Goal: Browse casually: Explore the website without a specific task or goal

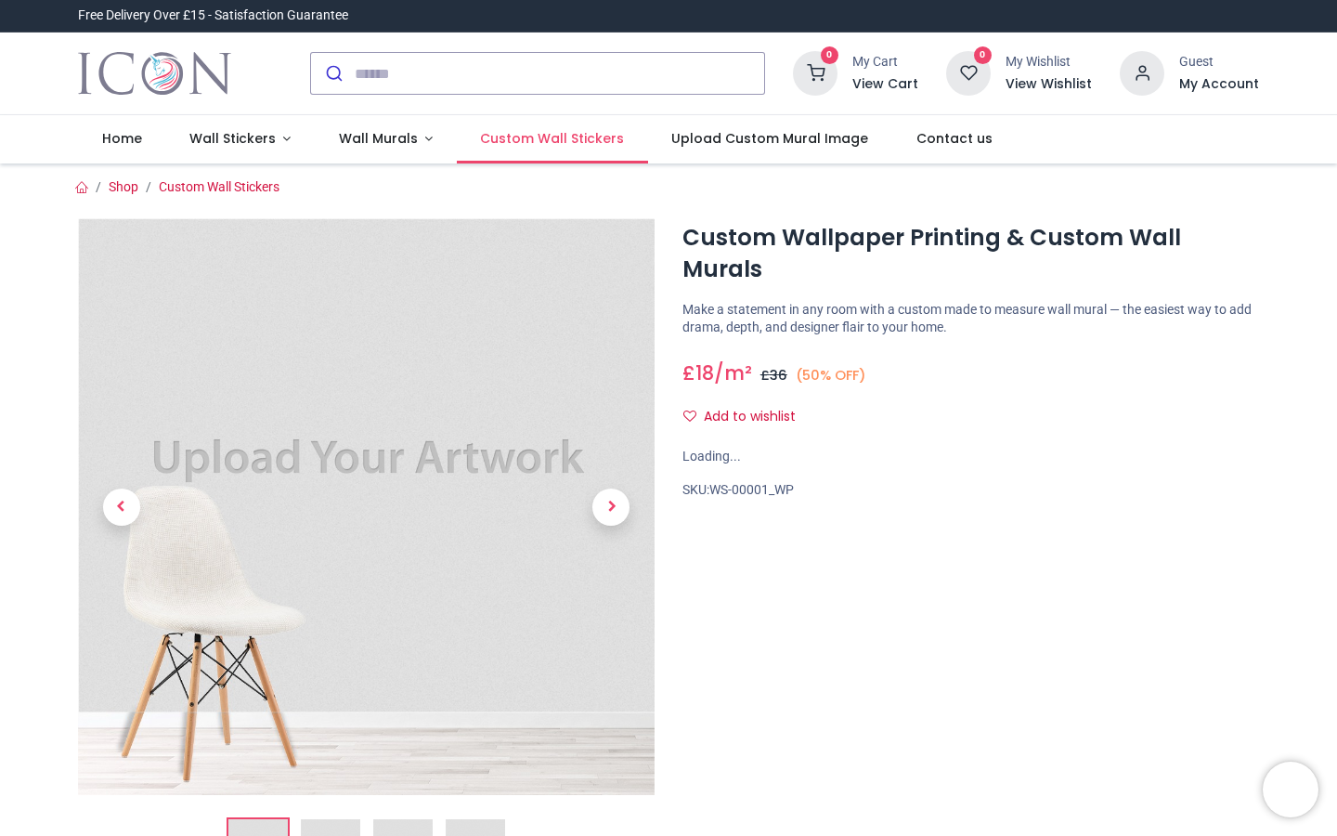
click at [554, 149] on link "Custom Wall Stickers" at bounding box center [552, 139] width 191 height 48
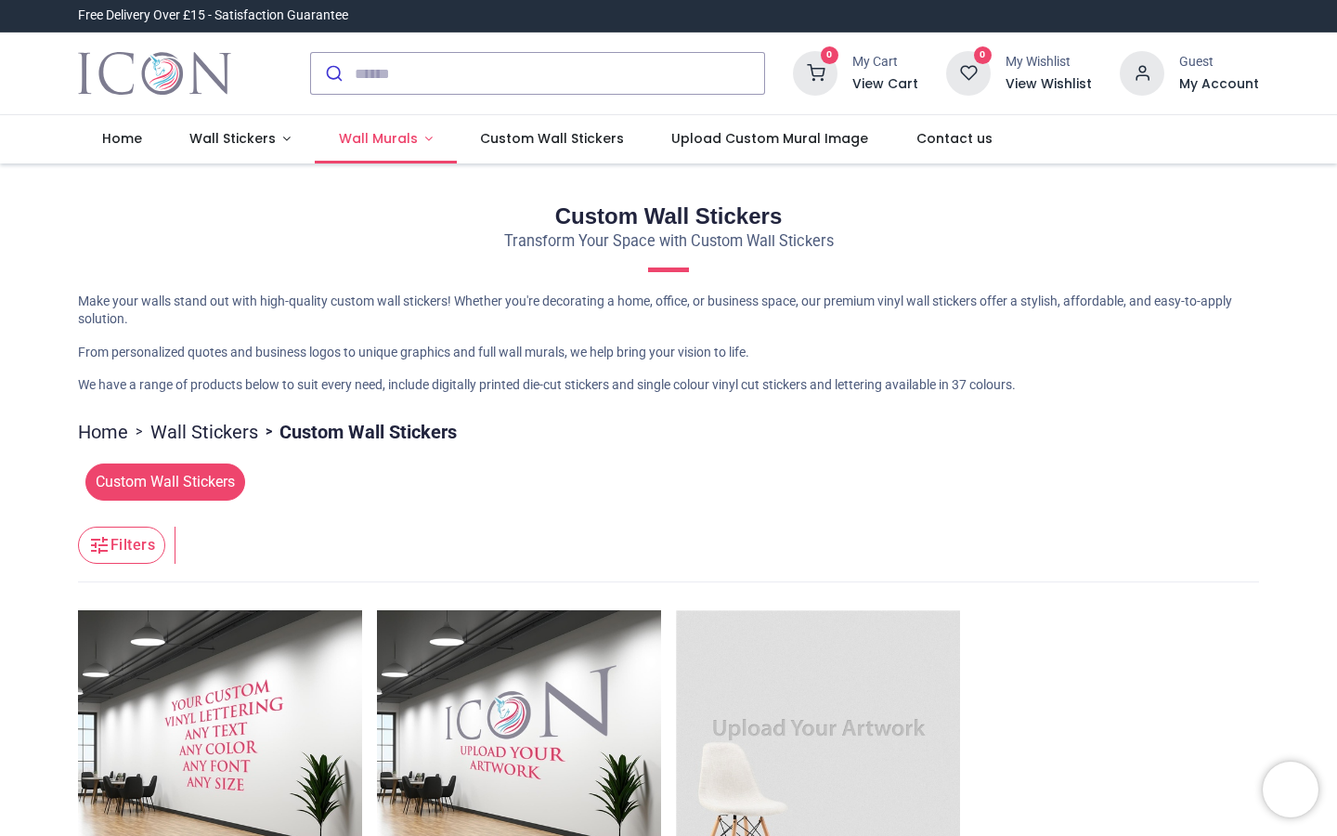
scroll to position [-1, 0]
click at [386, 137] on span "Wall Murals" at bounding box center [378, 138] width 79 height 19
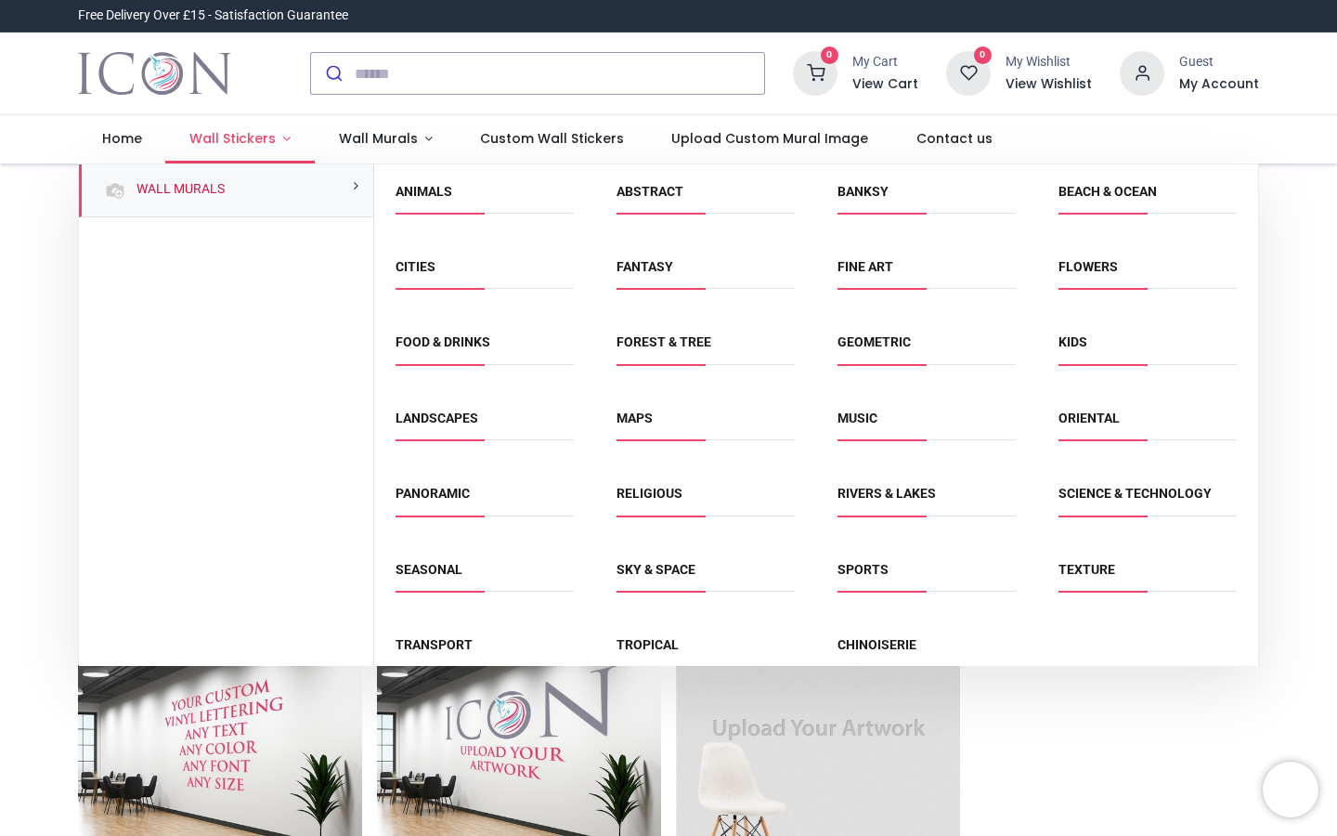
click at [245, 144] on span "Wall Stickers" at bounding box center [232, 138] width 86 height 19
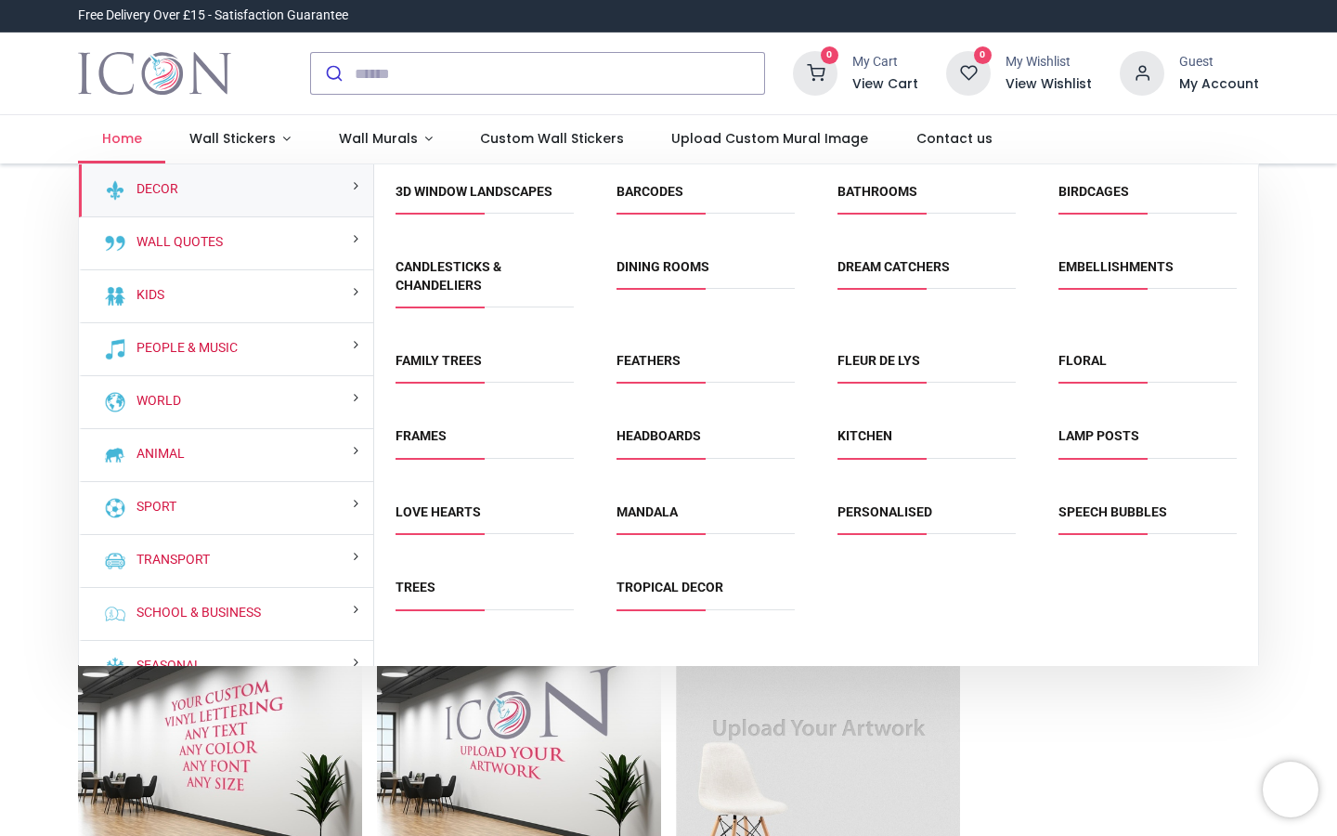
click at [123, 143] on span "Home" at bounding box center [122, 138] width 40 height 19
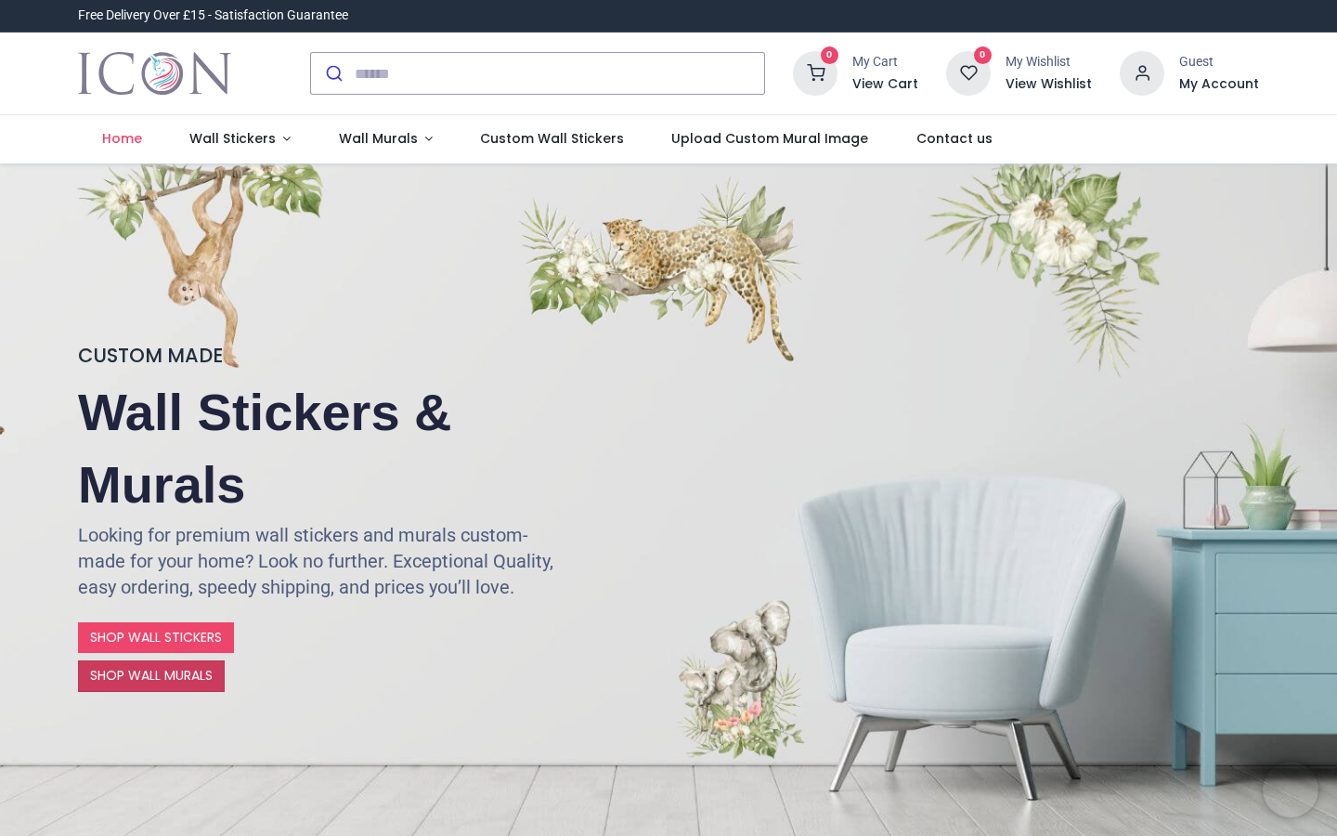
click at [175, 682] on link "SHOP WALL MURALS" at bounding box center [151, 676] width 147 height 32
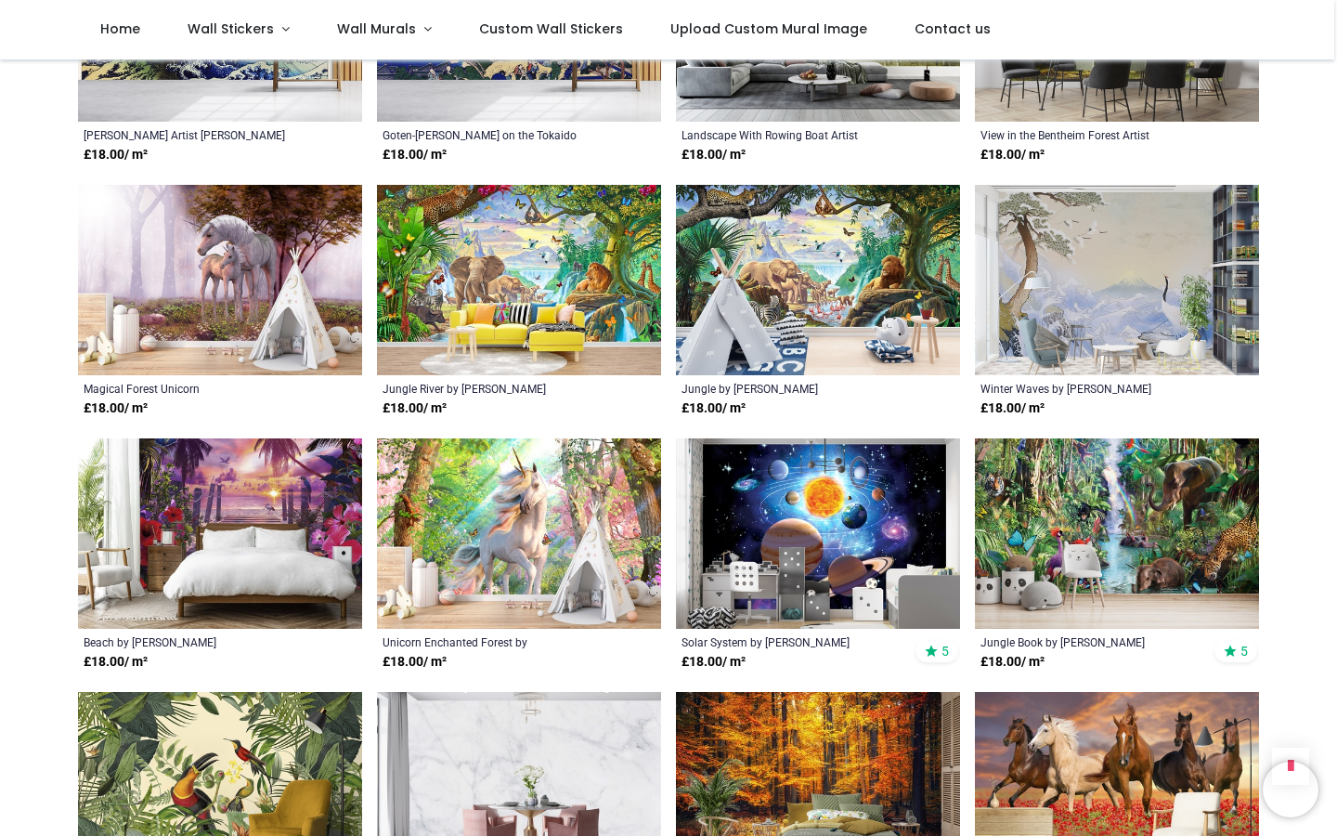
scroll to position [4097, 0]
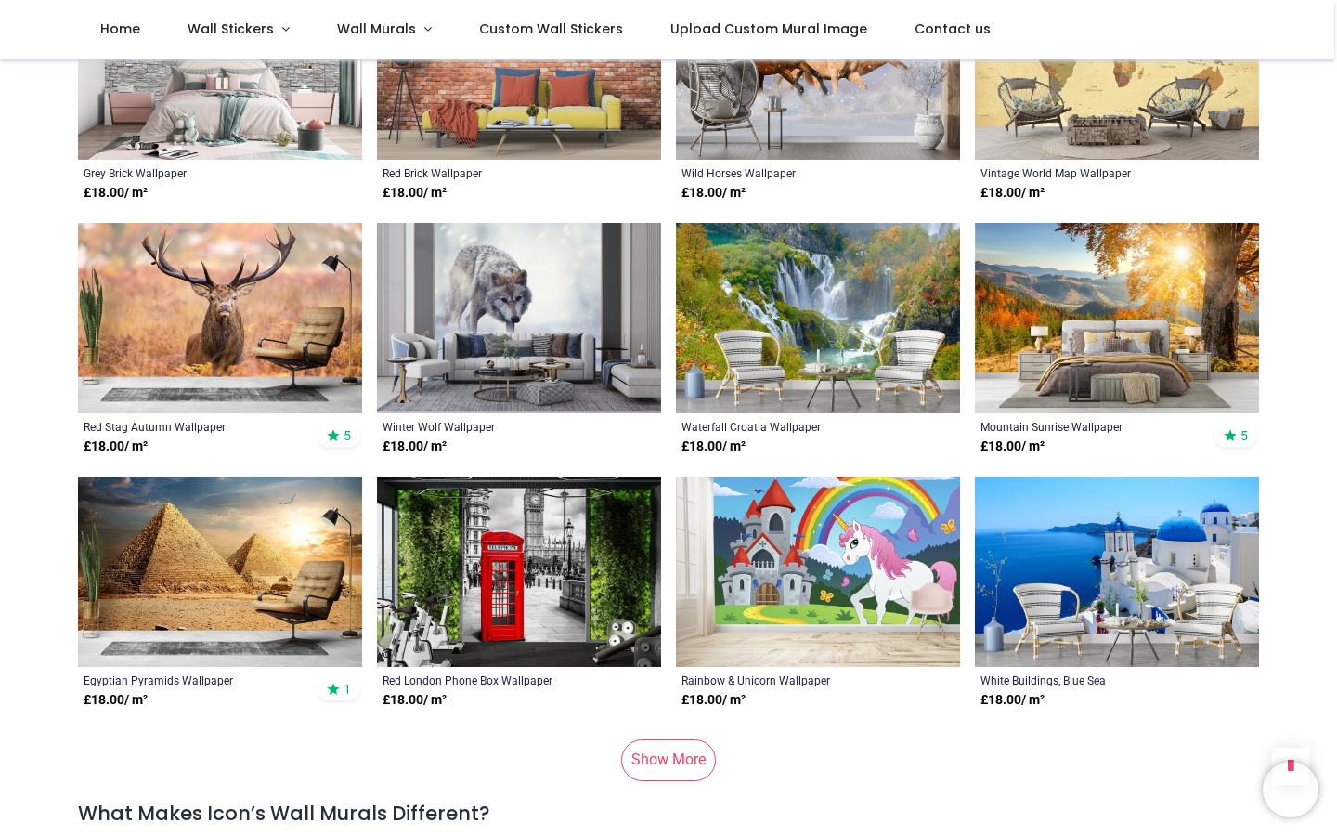
scroll to position [8588, 0]
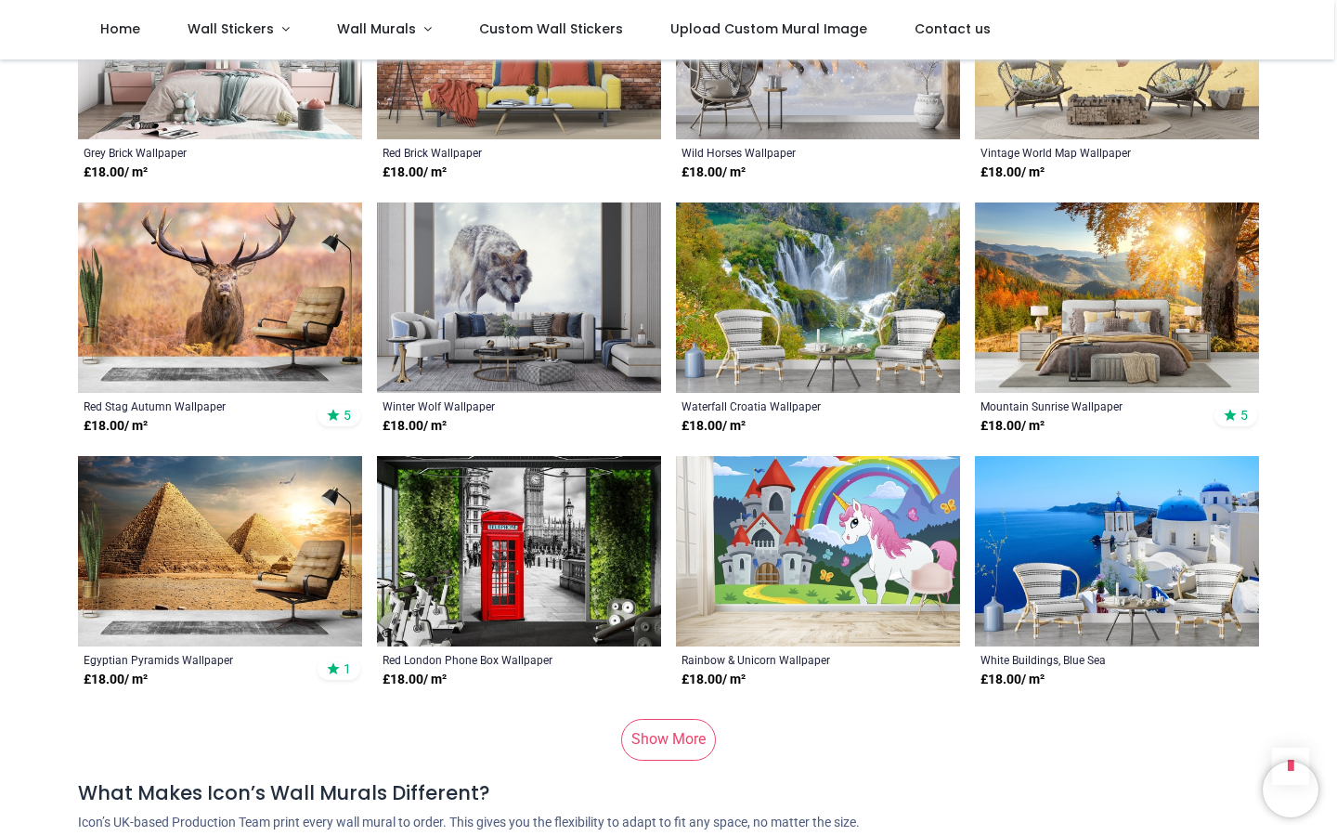
click at [670, 719] on link "Show More" at bounding box center [668, 739] width 95 height 41
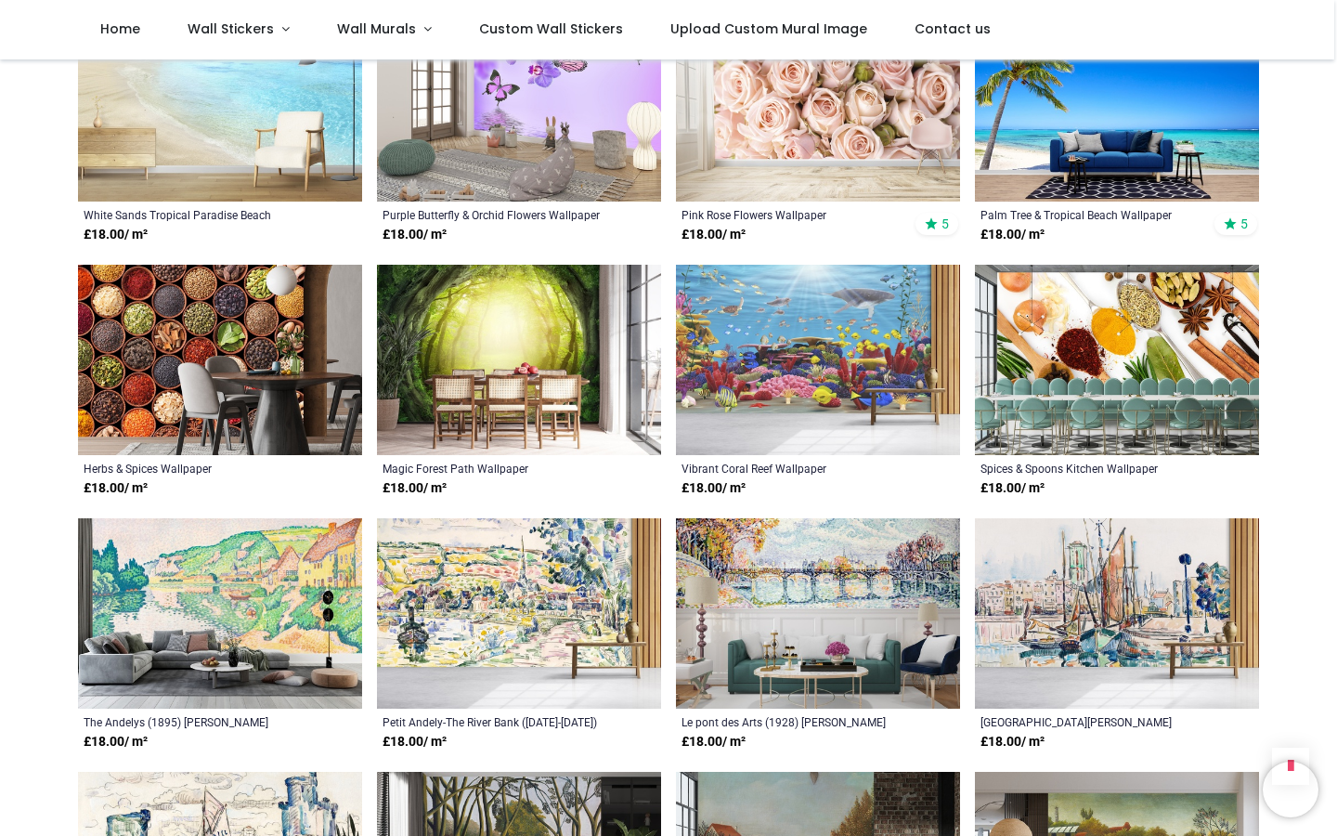
scroll to position [10196, 0]
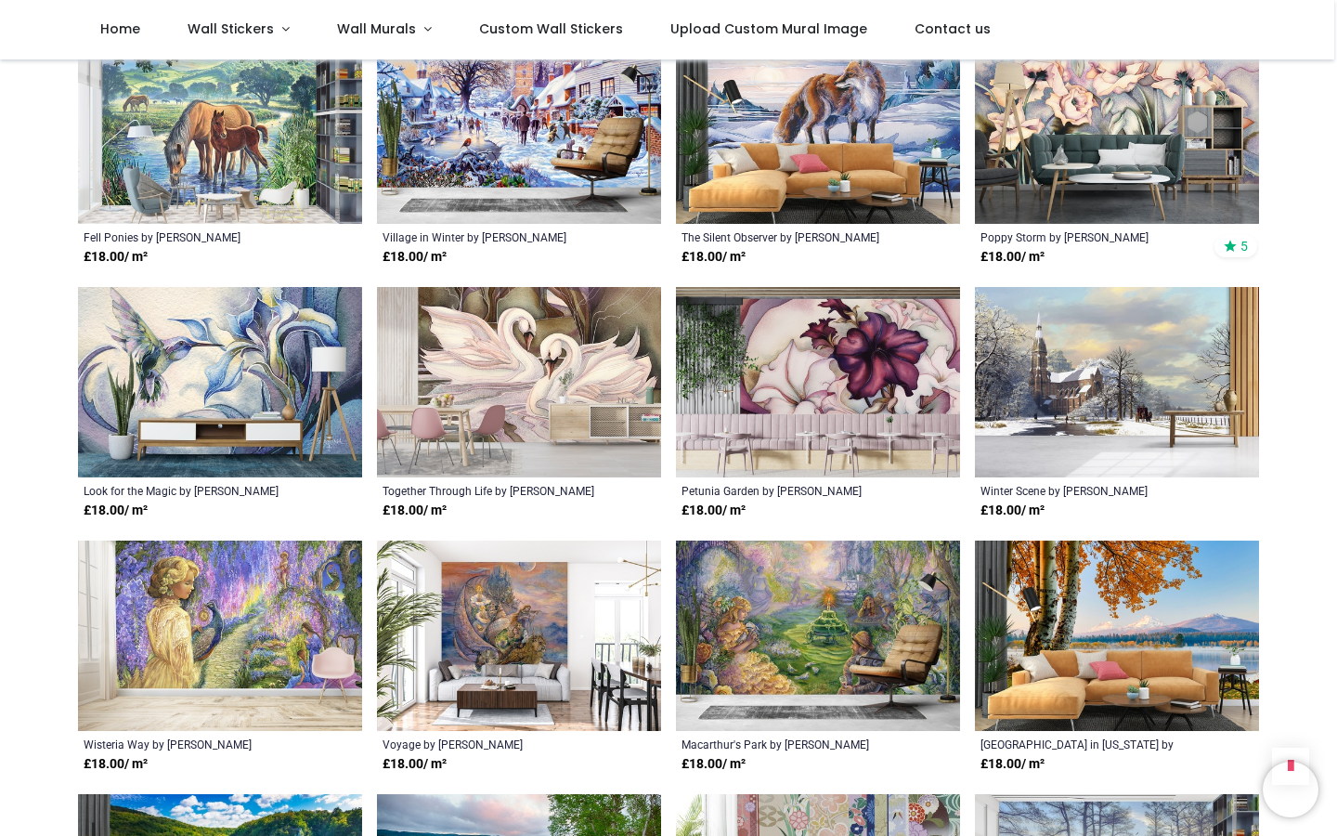
scroll to position [13322, 0]
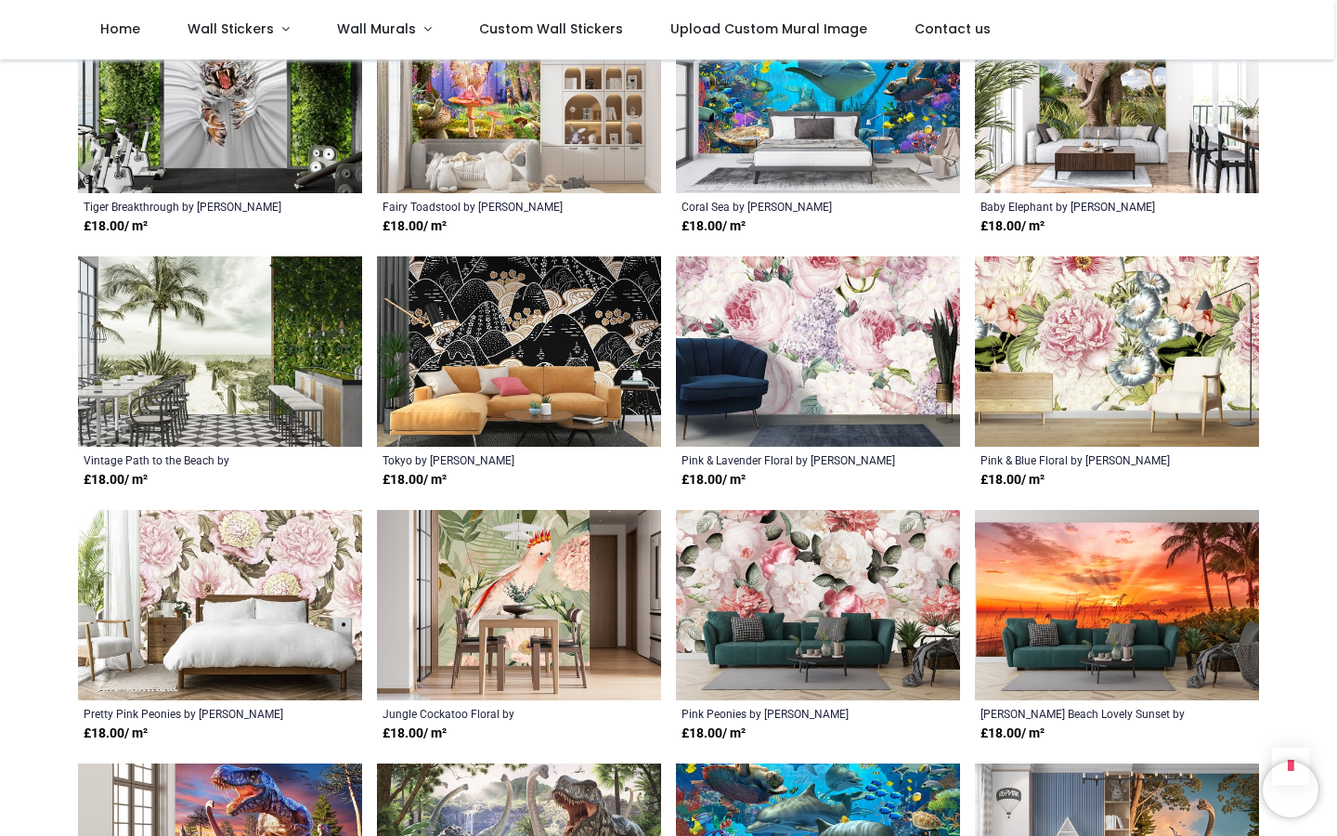
scroll to position [15379, 0]
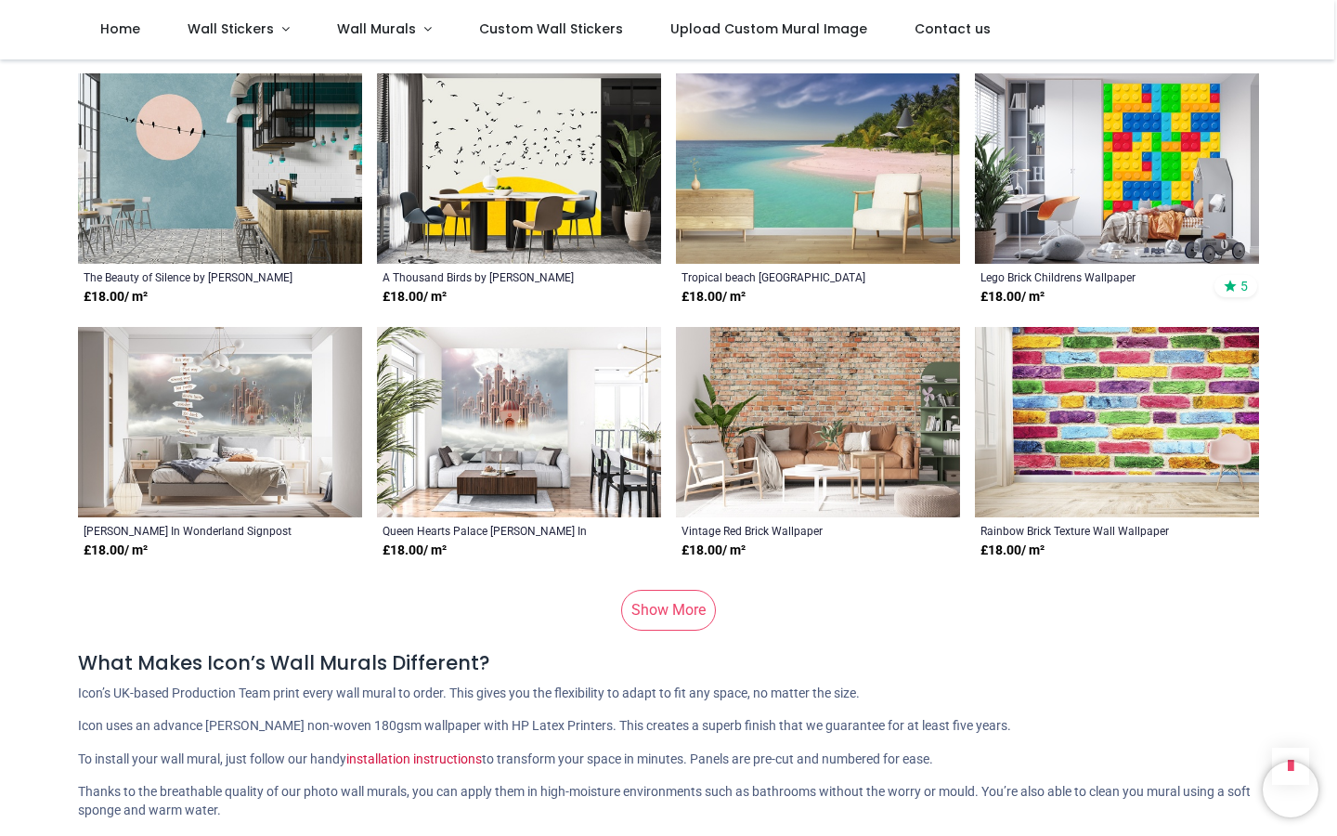
scroll to position [17590, 0]
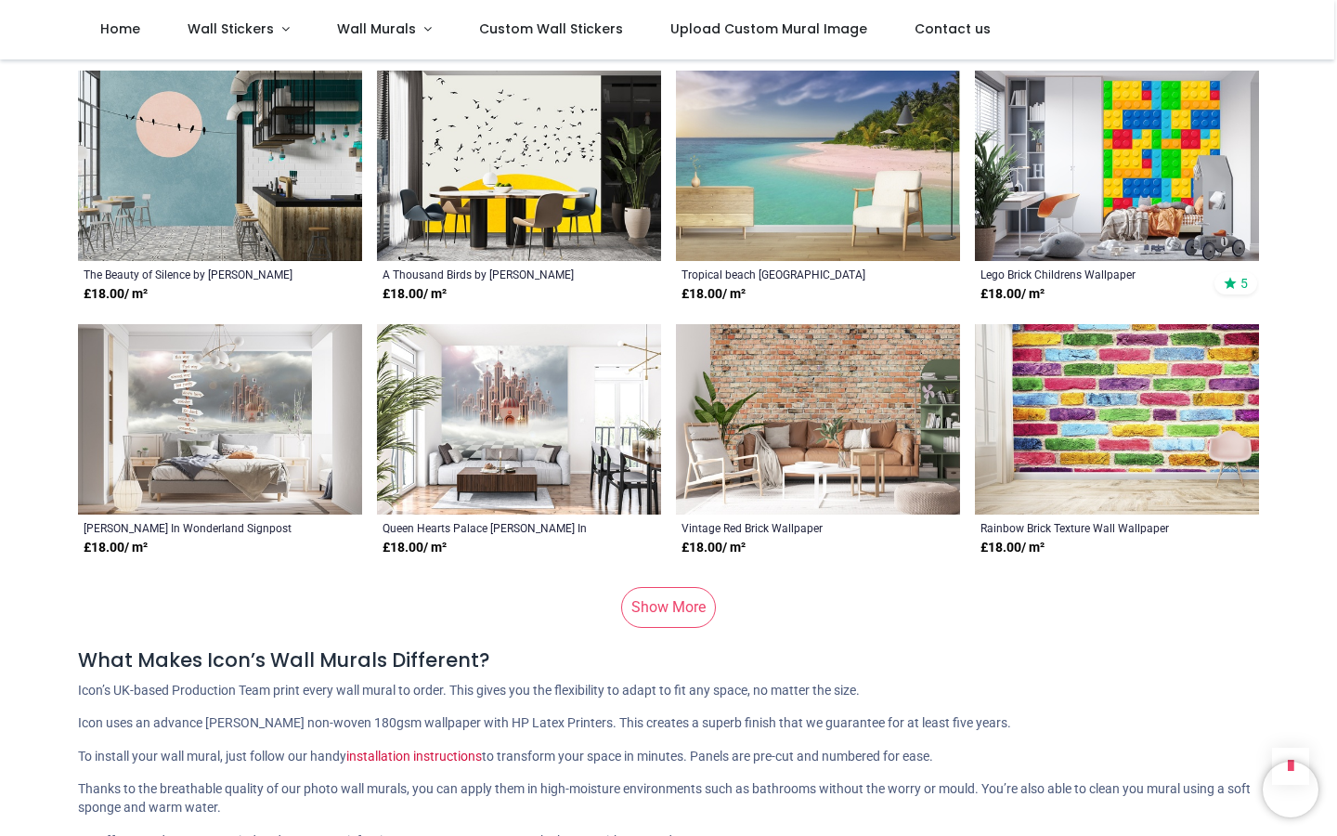
click at [659, 587] on link "Show More" at bounding box center [668, 607] width 95 height 41
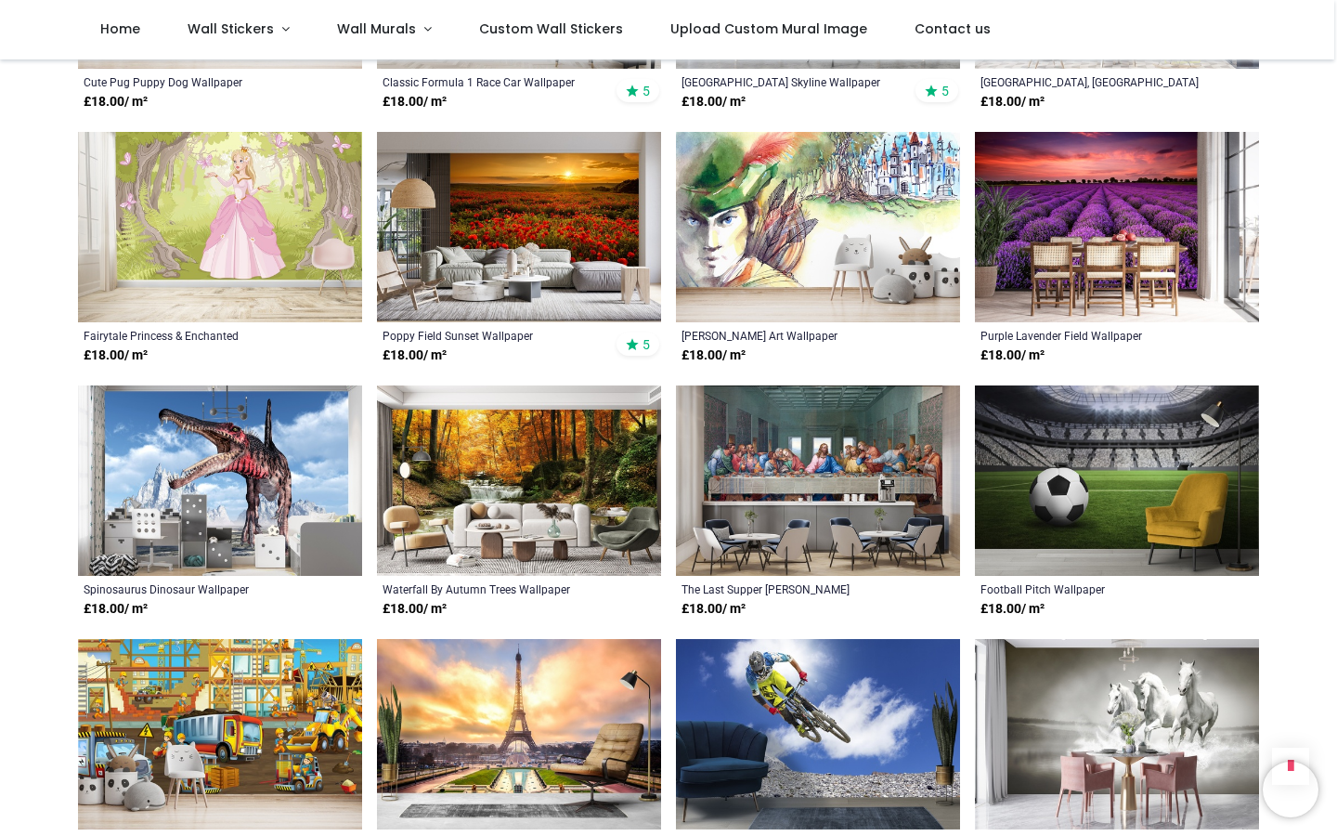
scroll to position [20233, 0]
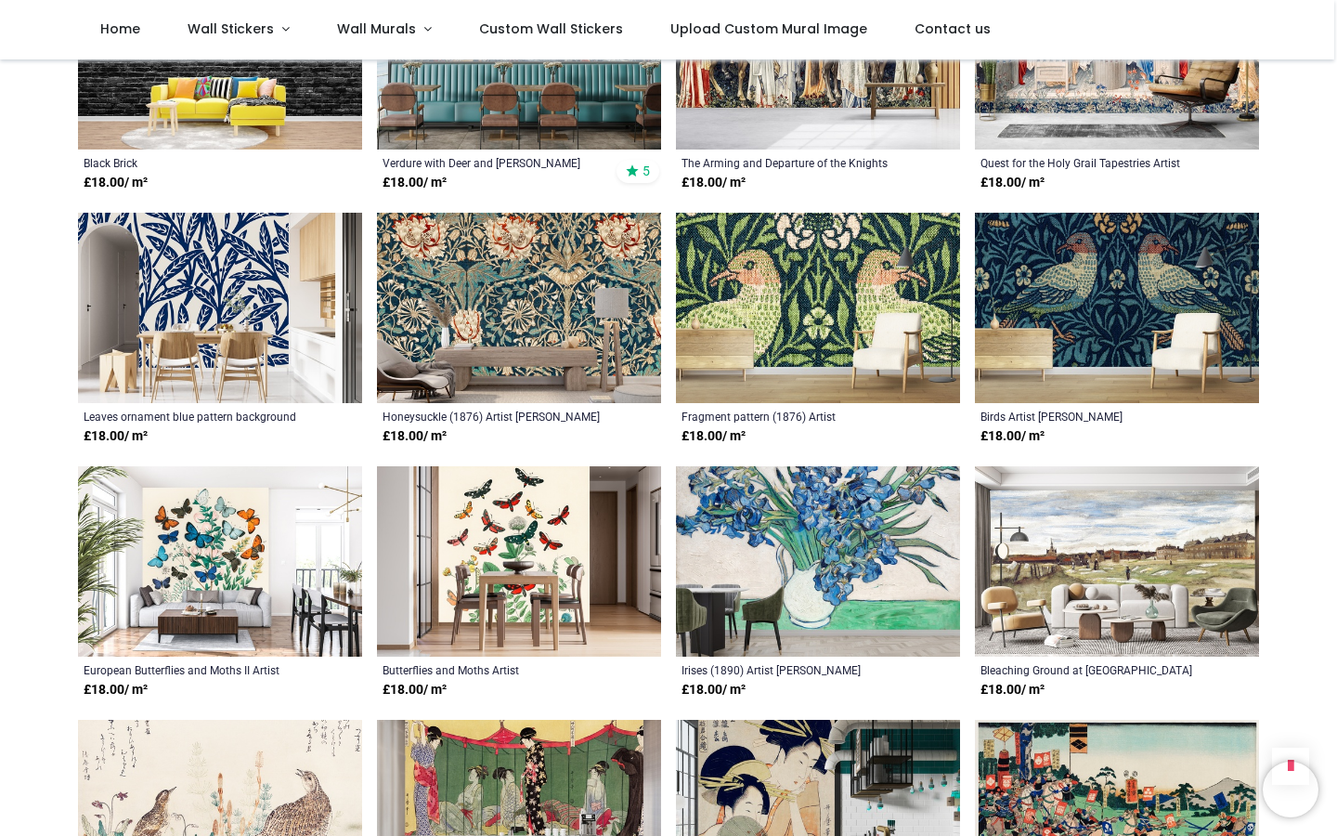
scroll to position [22259, 0]
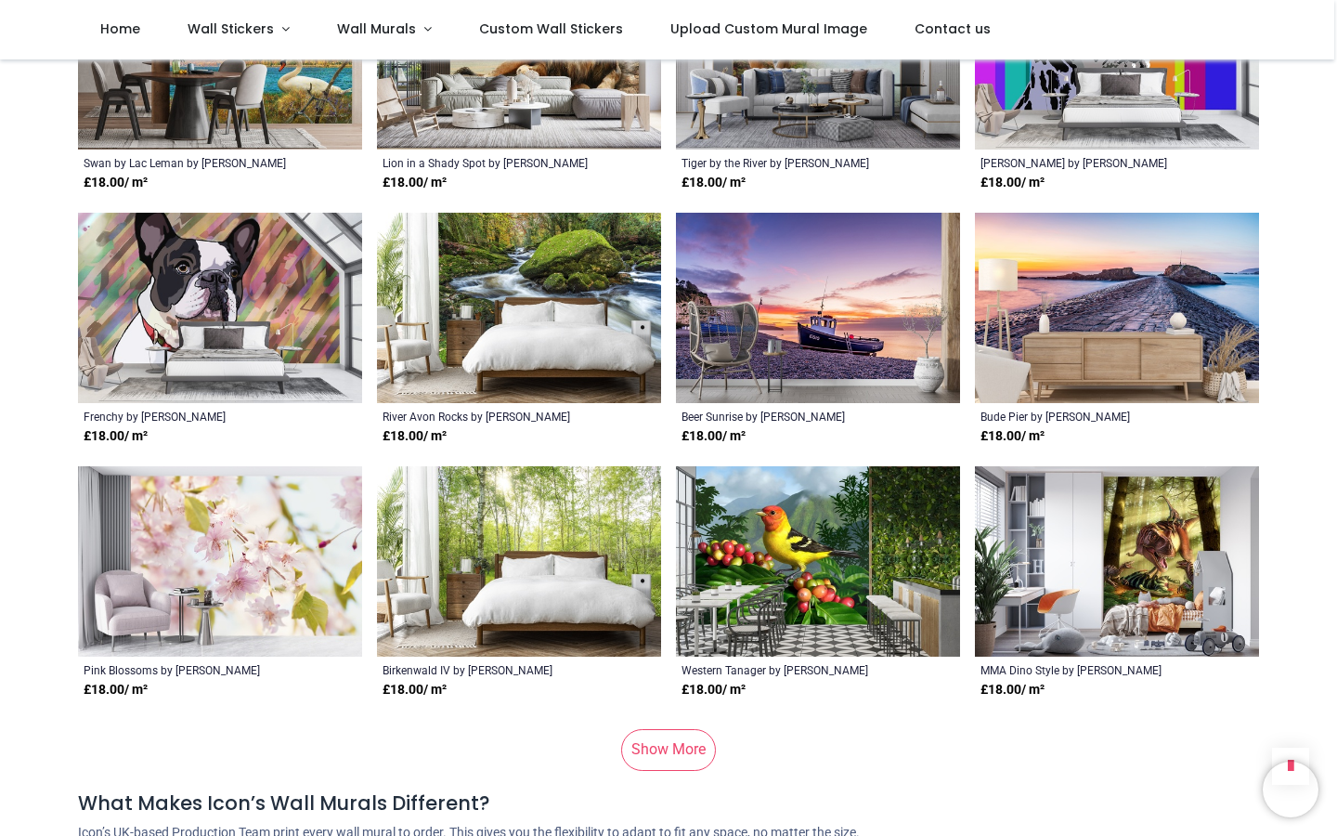
scroll to position [26377, 0]
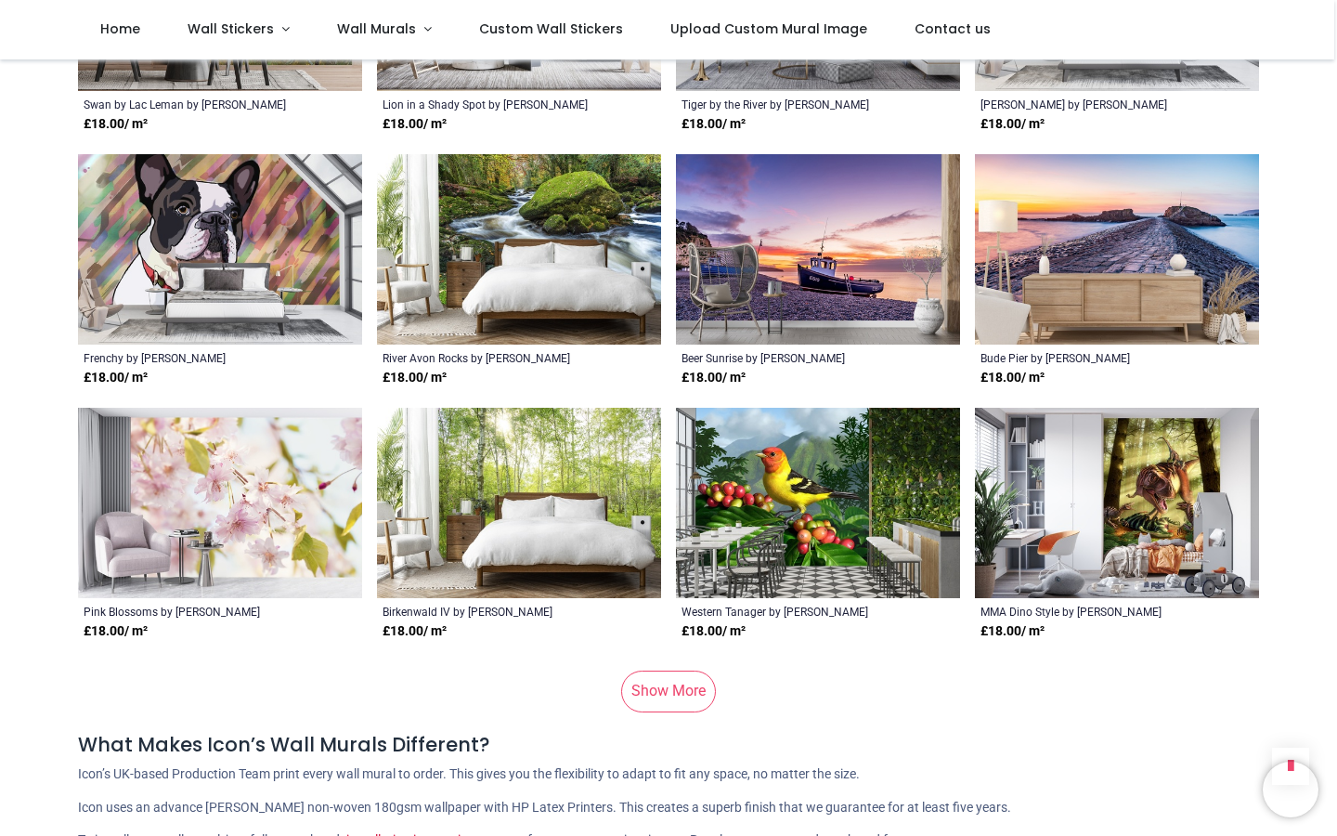
click at [675, 670] on link "Show More" at bounding box center [668, 690] width 95 height 41
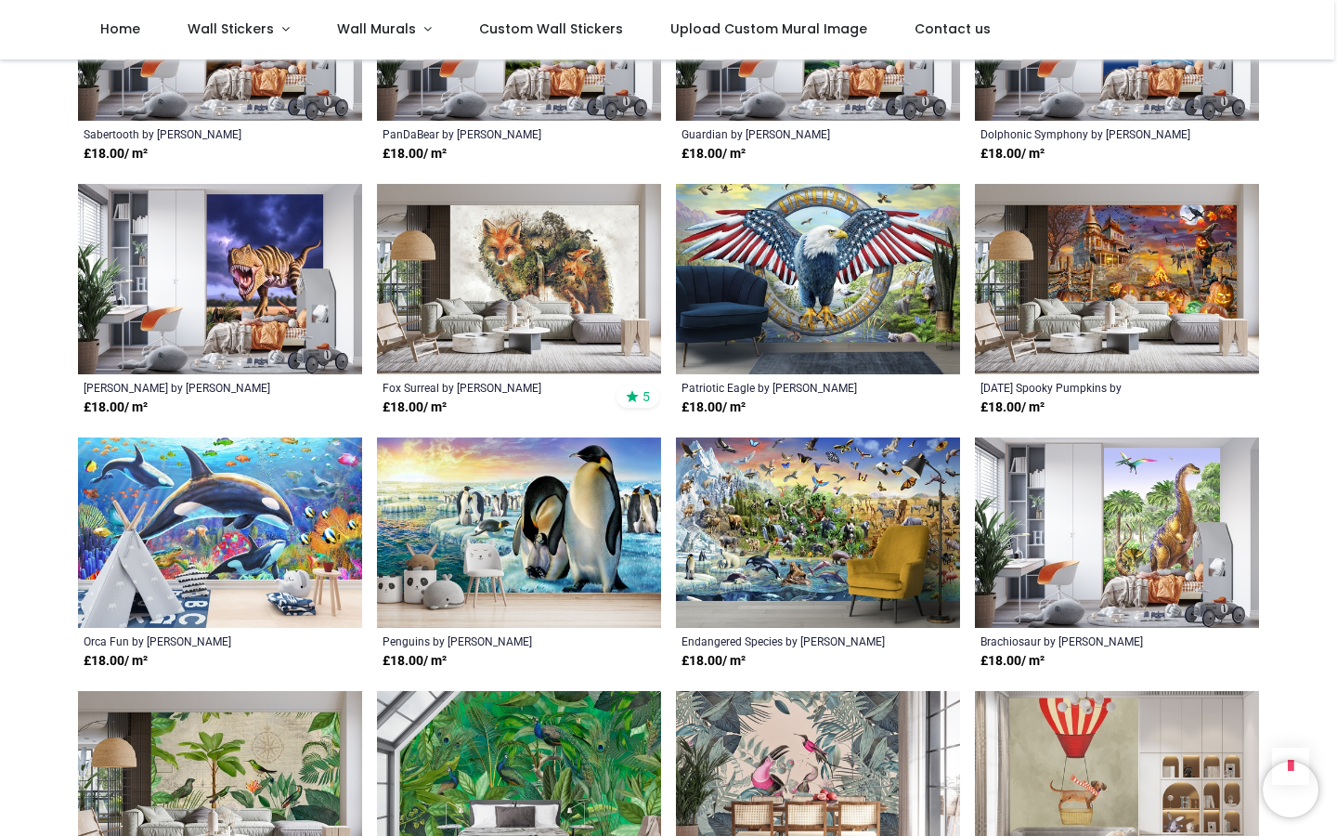
scroll to position [29400, 0]
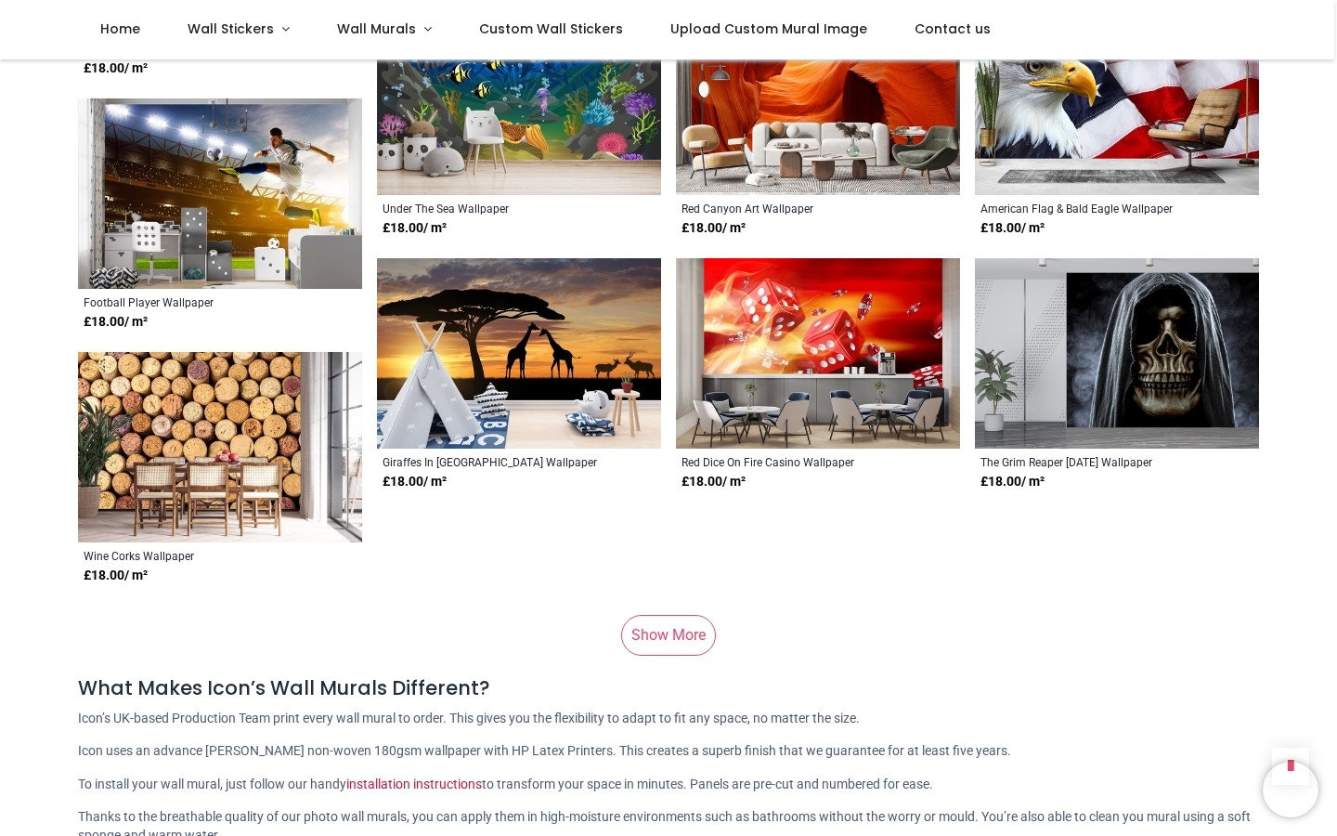
scroll to position [35400, 0]
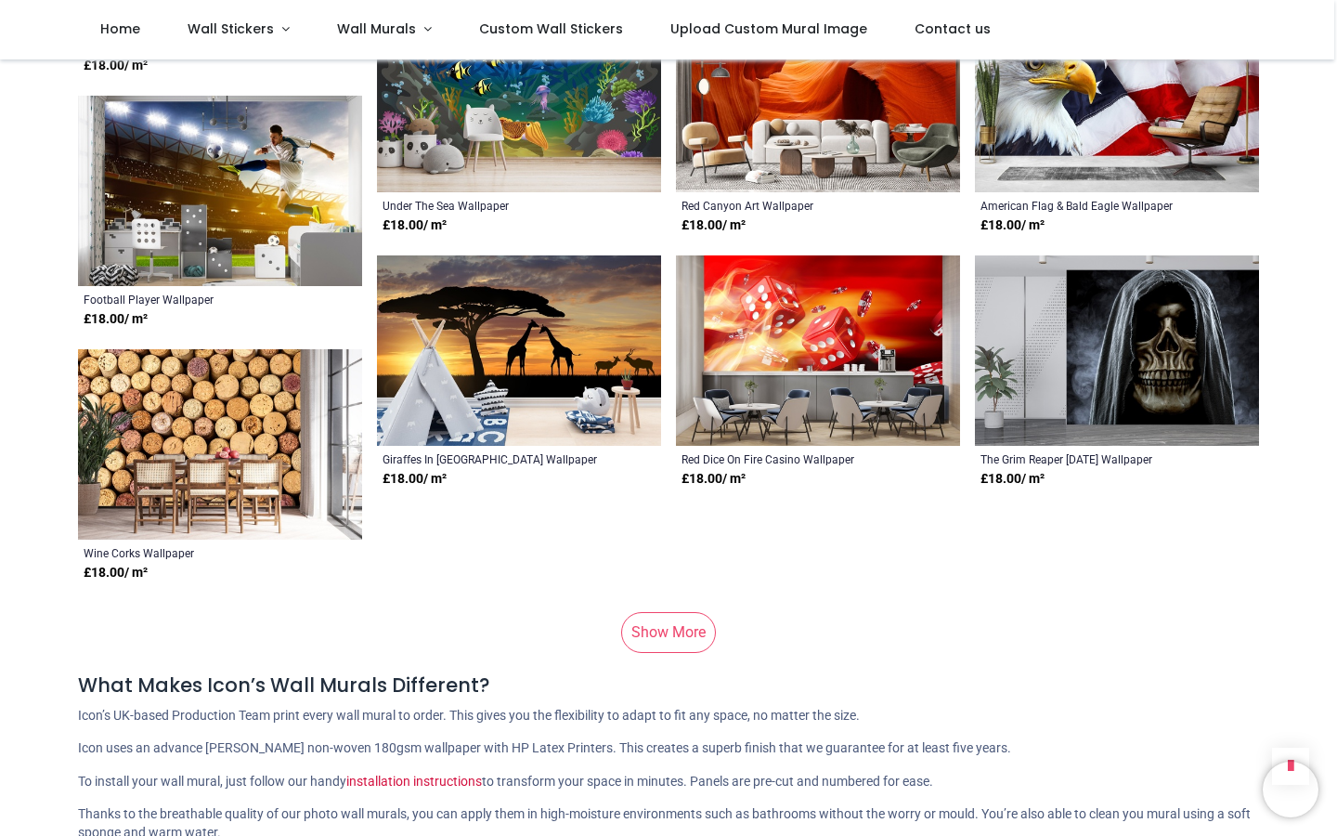
click at [669, 612] on link "Show More" at bounding box center [668, 632] width 95 height 41
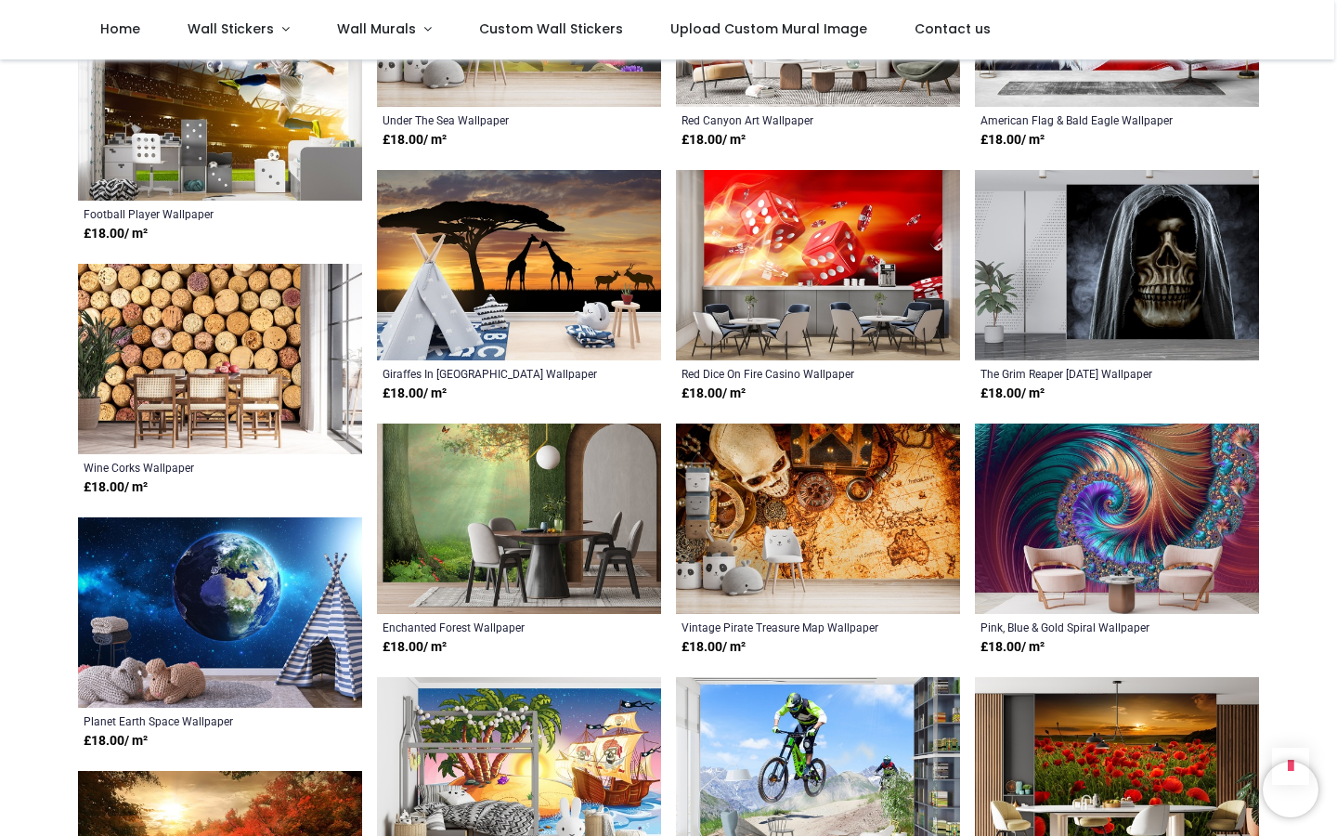
scroll to position [35809, 0]
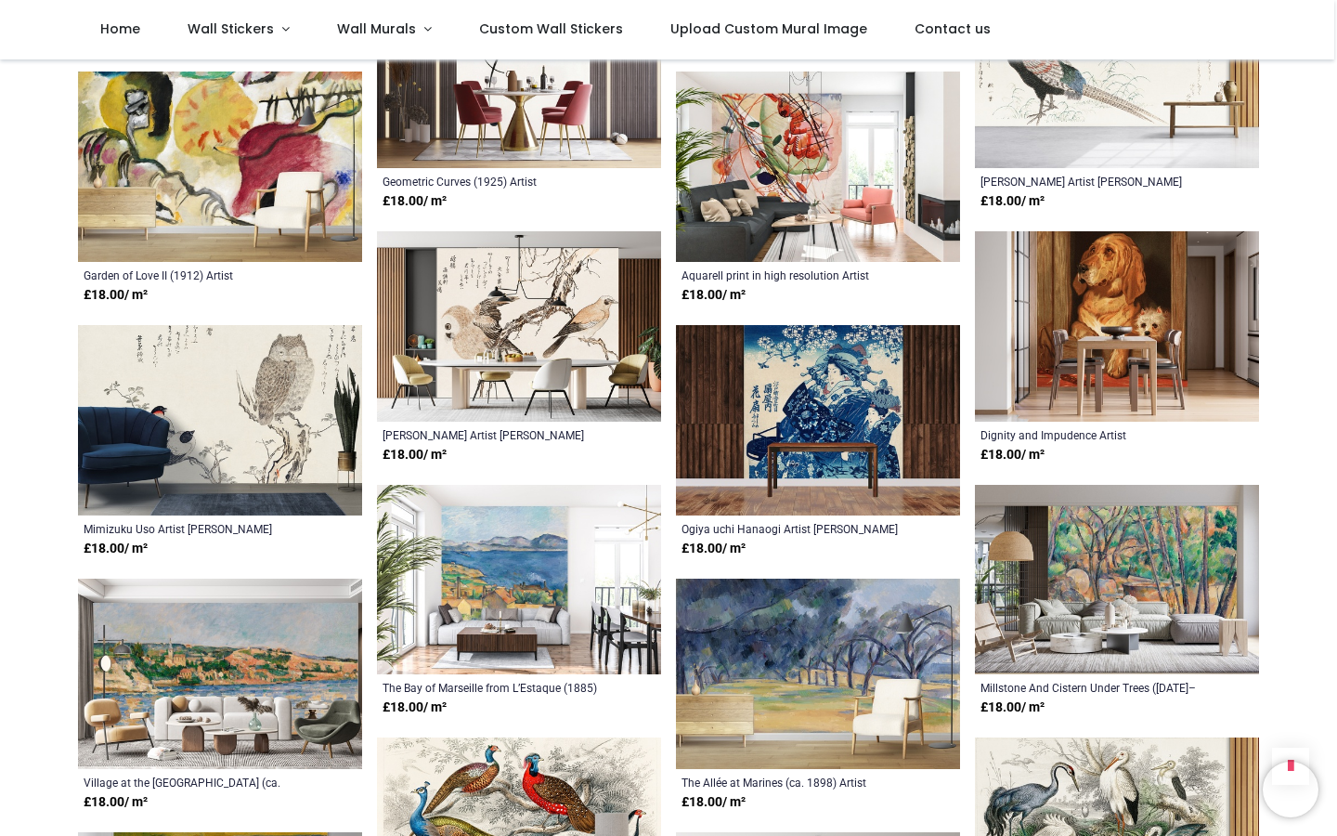
scroll to position [39733, 0]
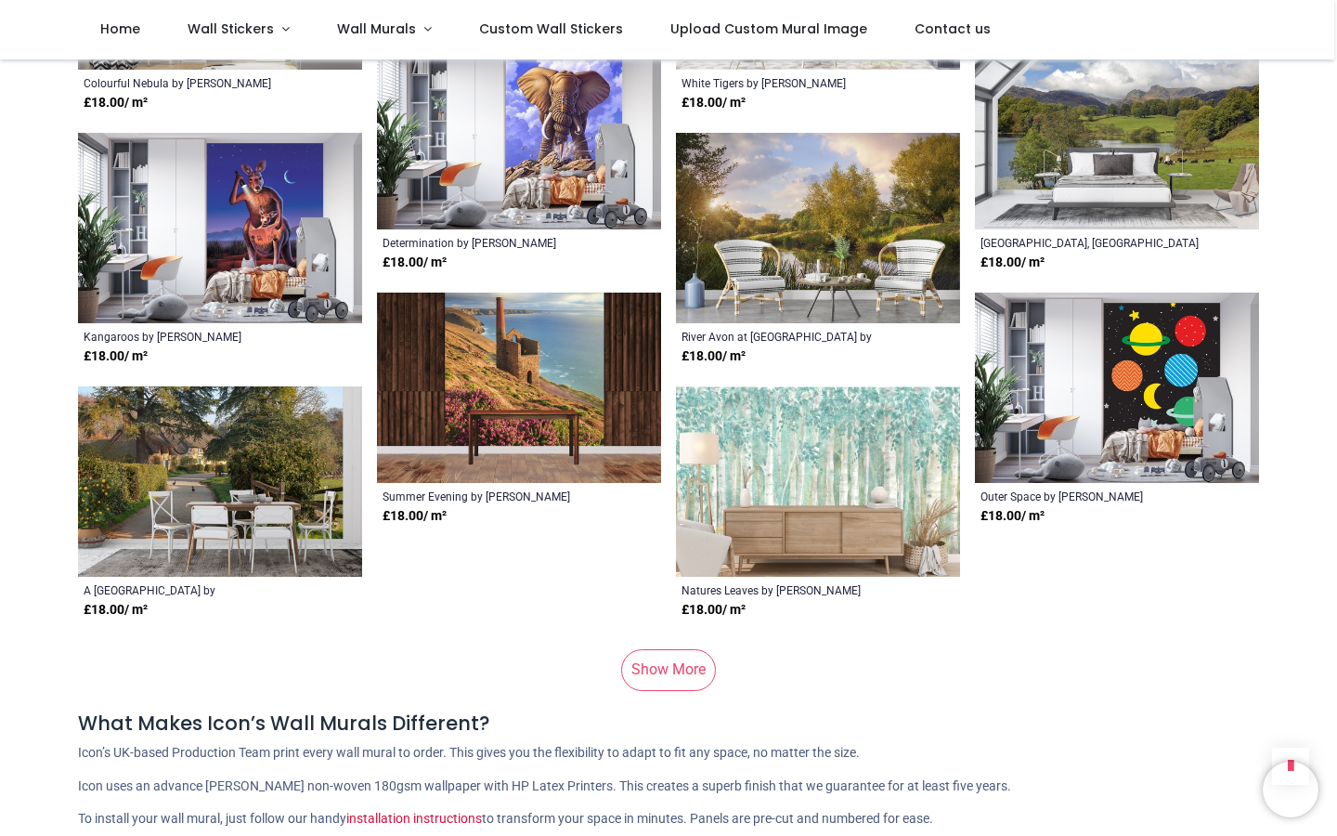
scroll to position [44179, 0]
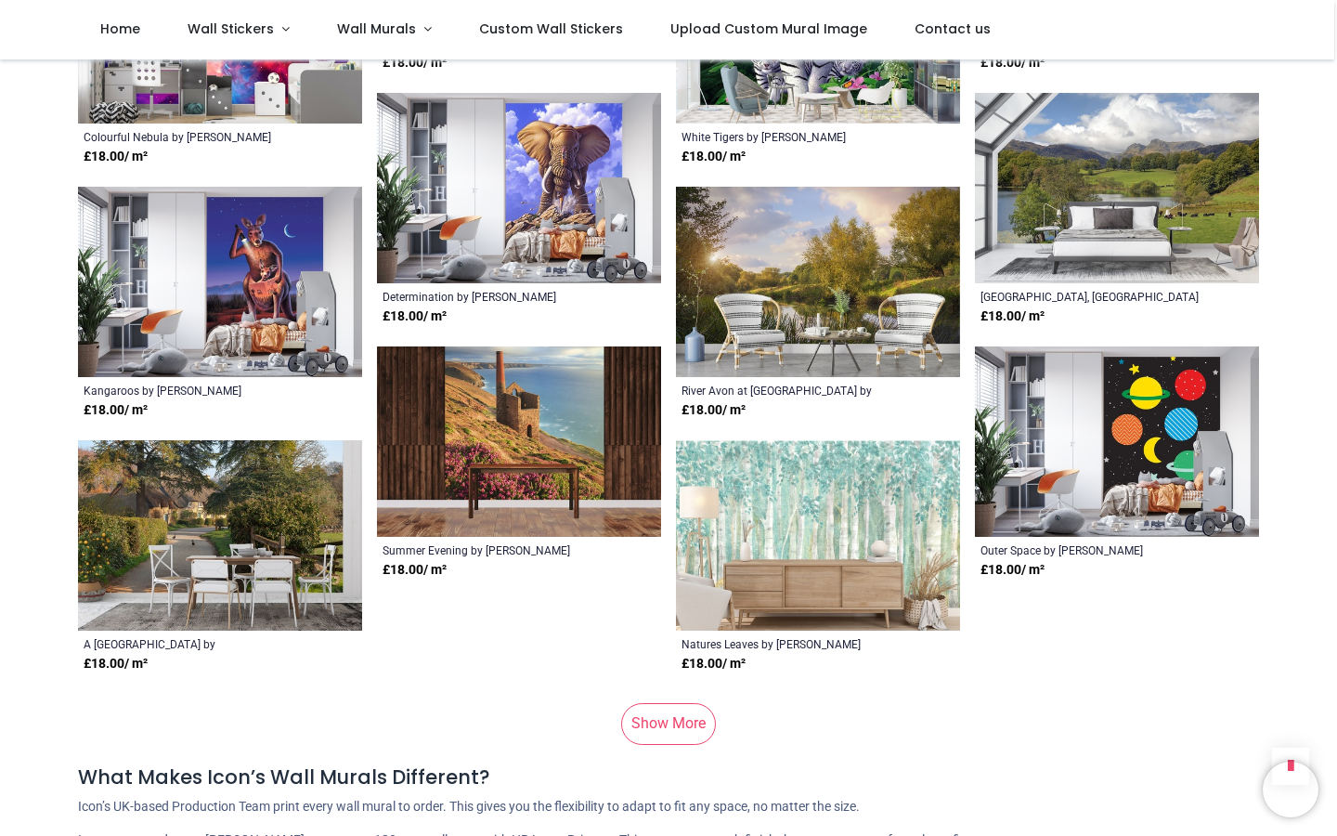
click at [666, 703] on link "Show More" at bounding box center [668, 723] width 95 height 41
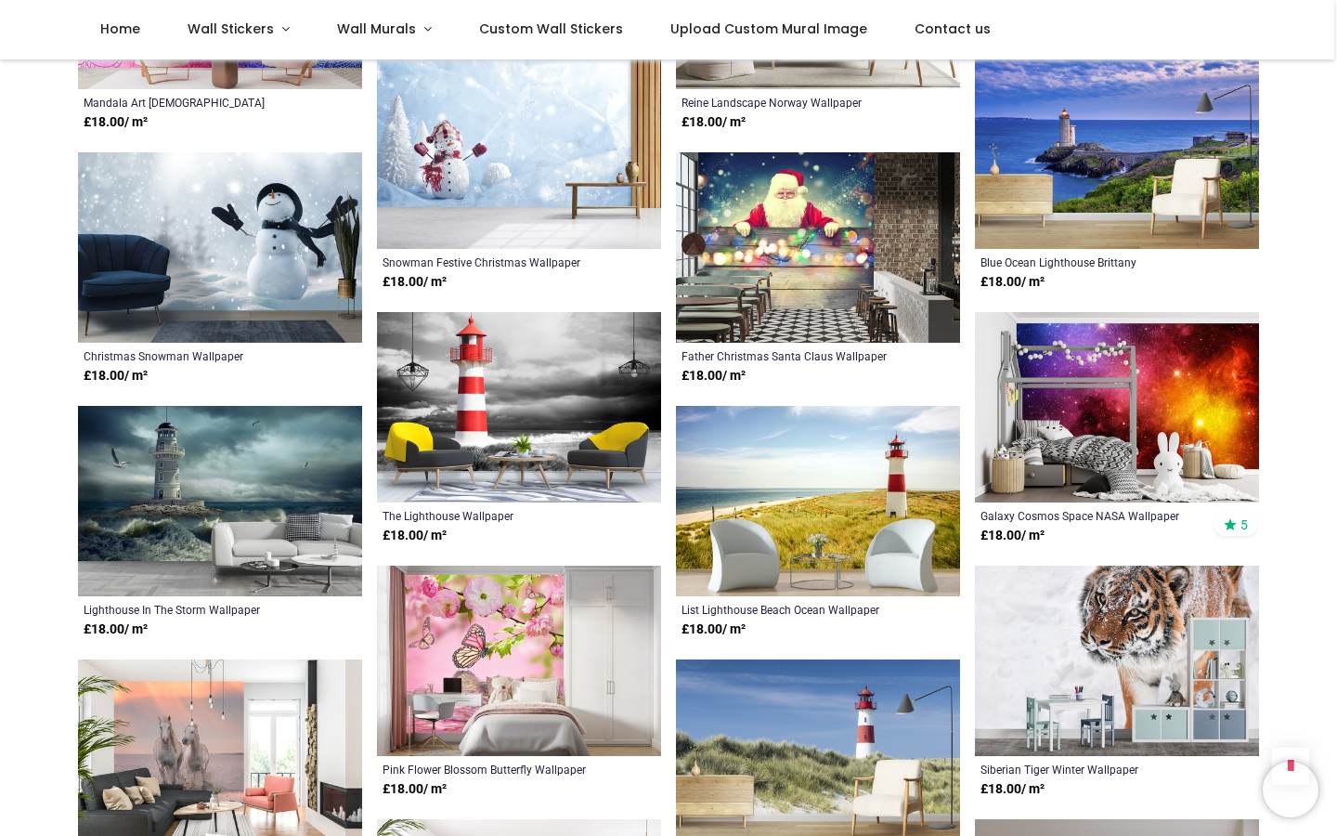
scroll to position [49052, 0]
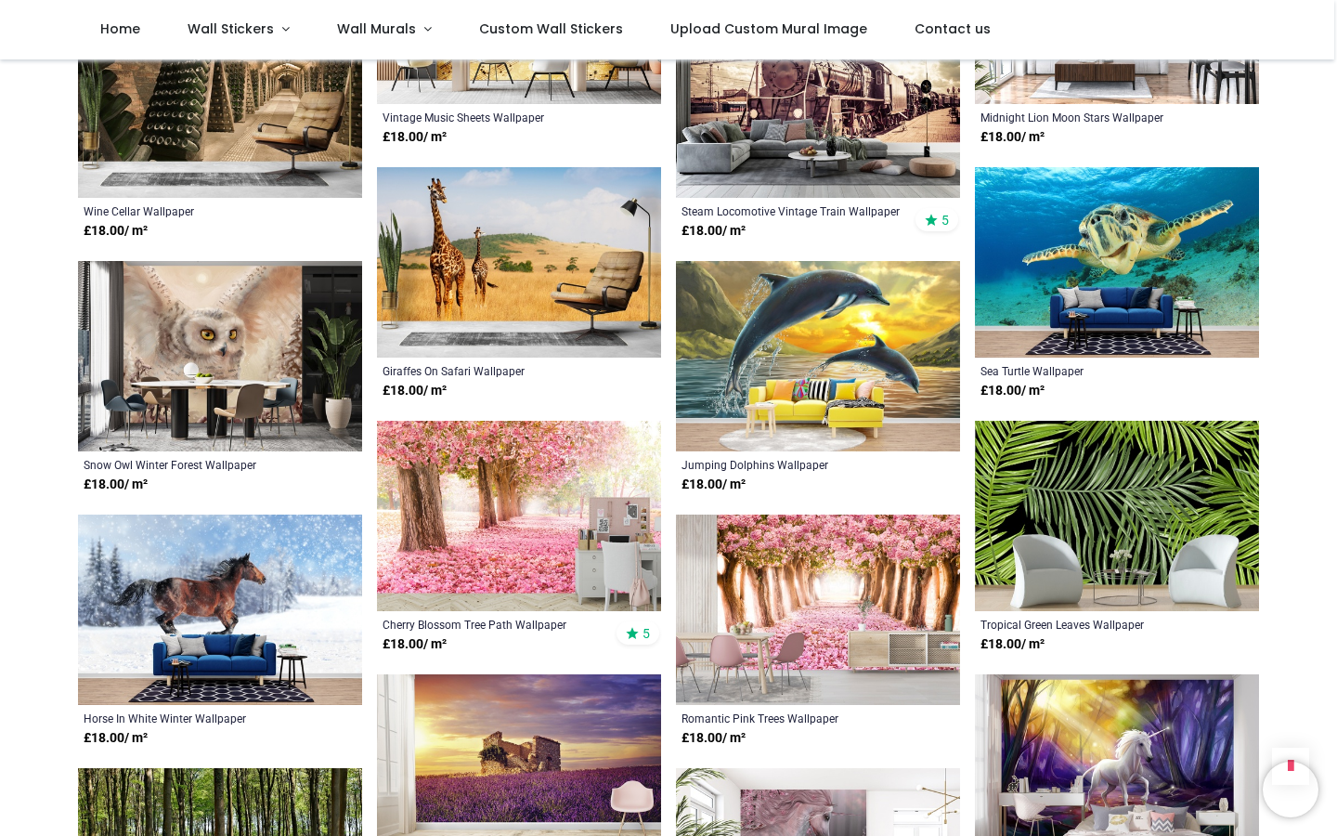
scroll to position [51999, 0]
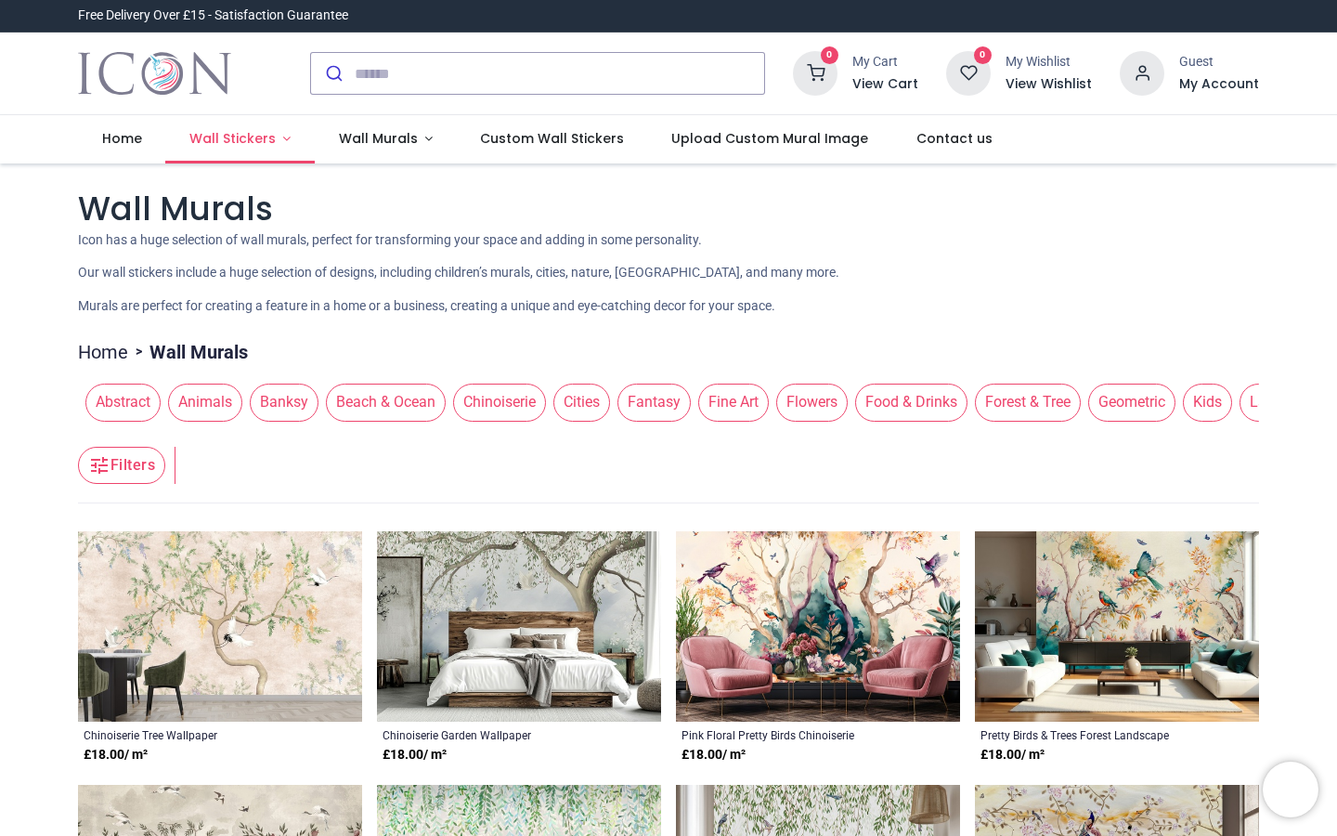
click at [266, 136] on span "Wall Stickers" at bounding box center [232, 138] width 86 height 19
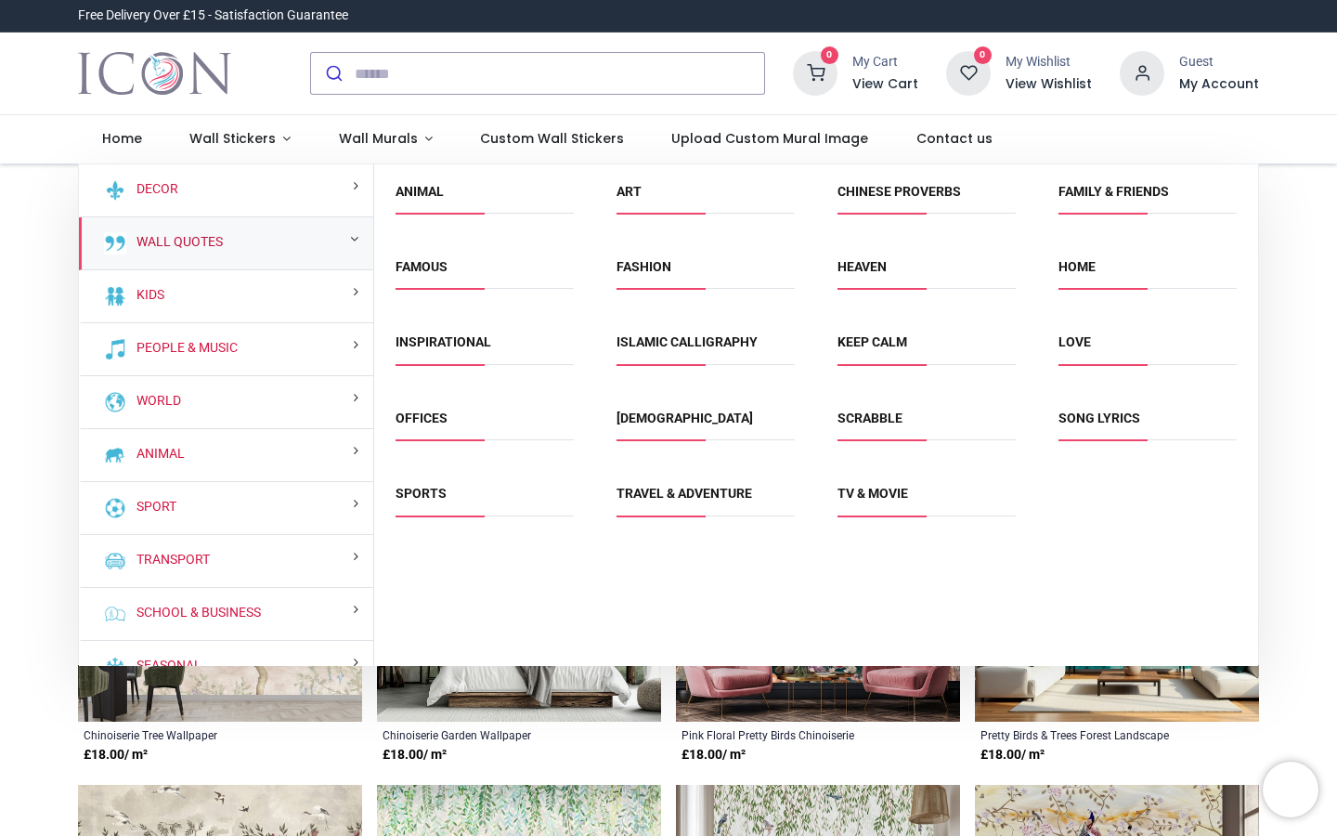
click at [223, 244] on link "Wall Quotes" at bounding box center [176, 242] width 94 height 19
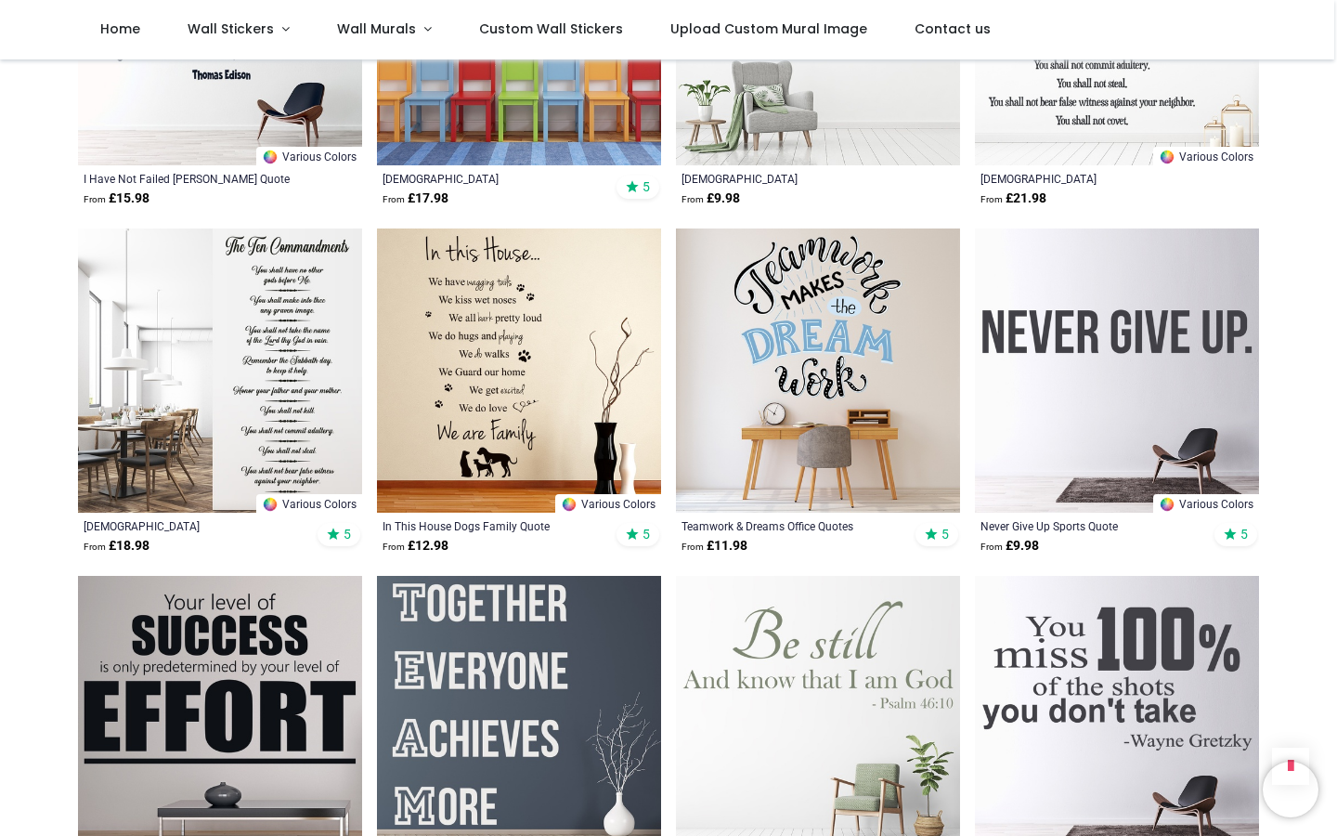
scroll to position [1990, 0]
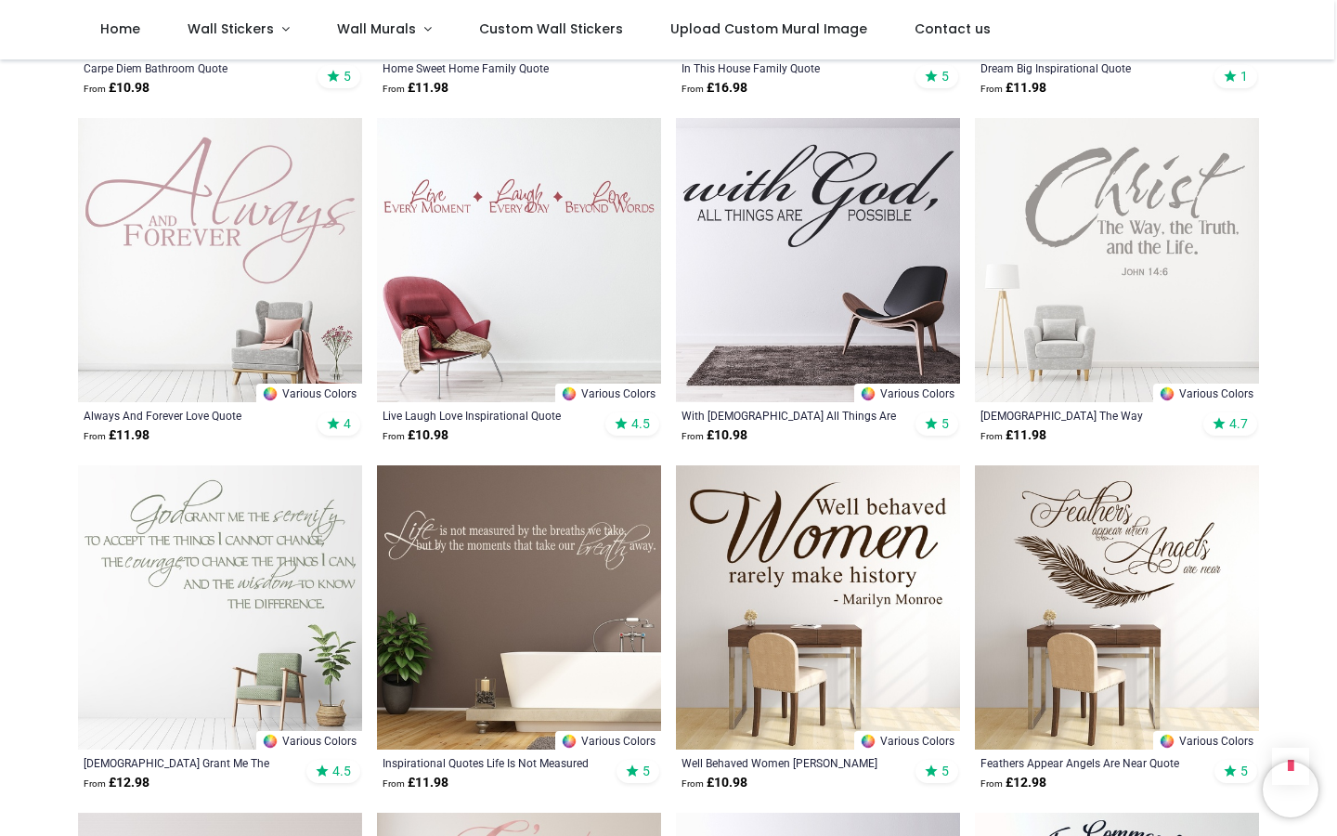
scroll to position [3615, 0]
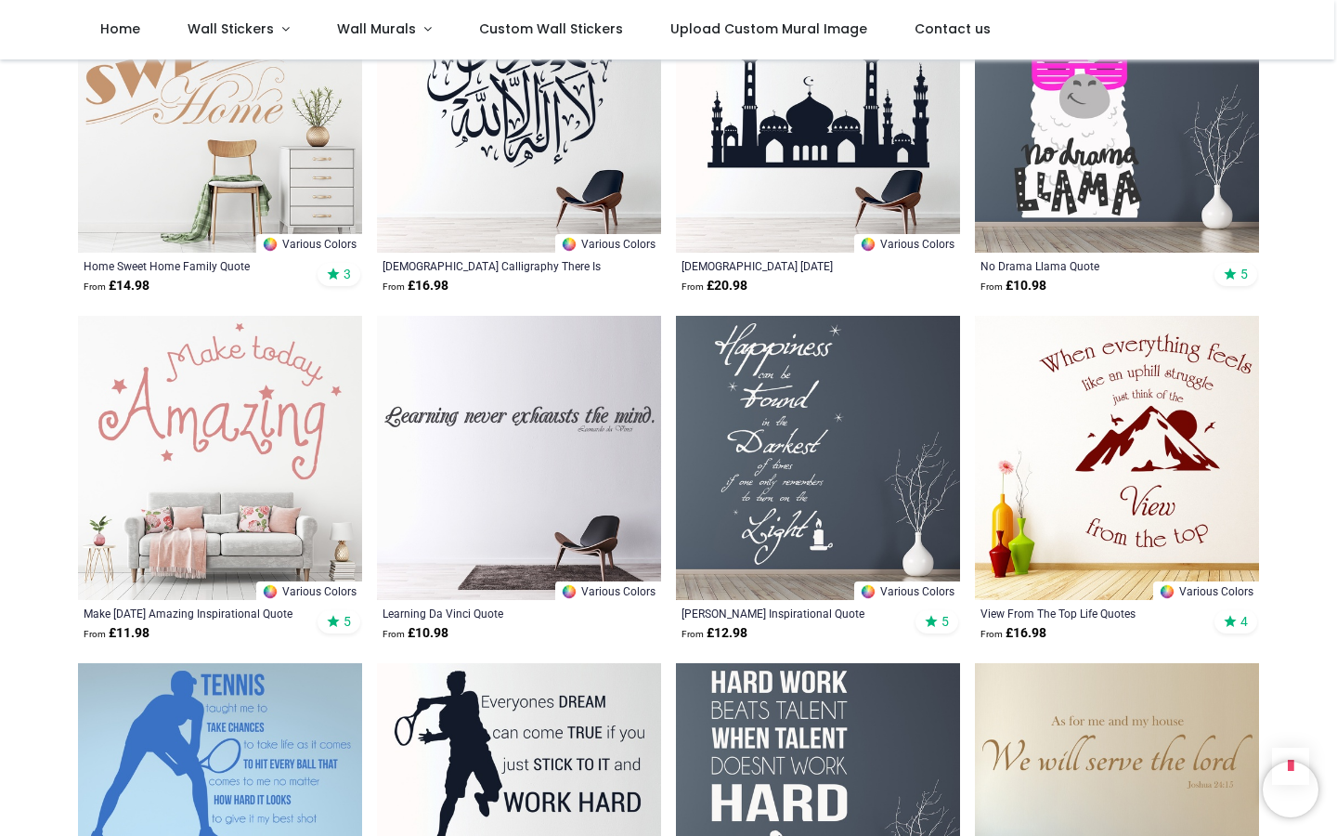
scroll to position [5090, 0]
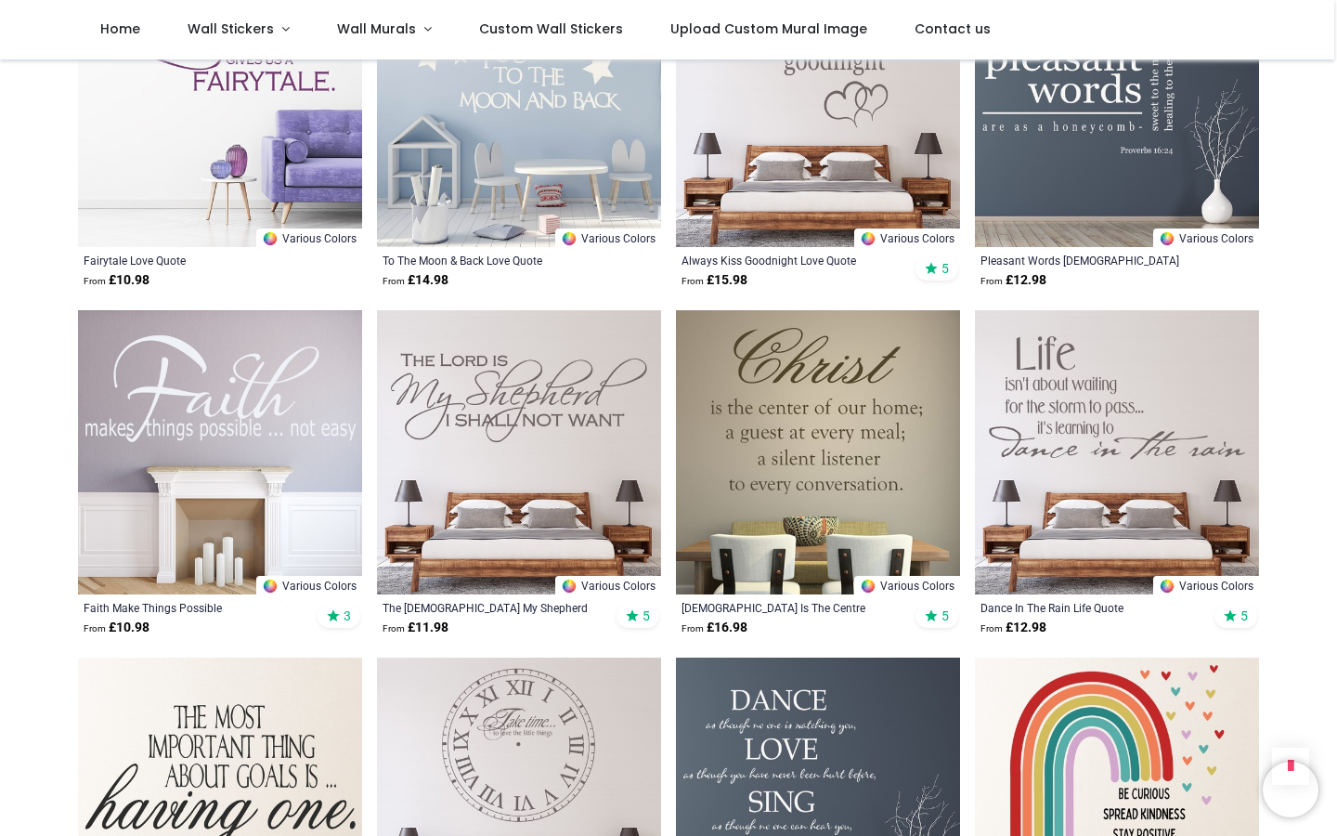
scroll to position [10068, 0]
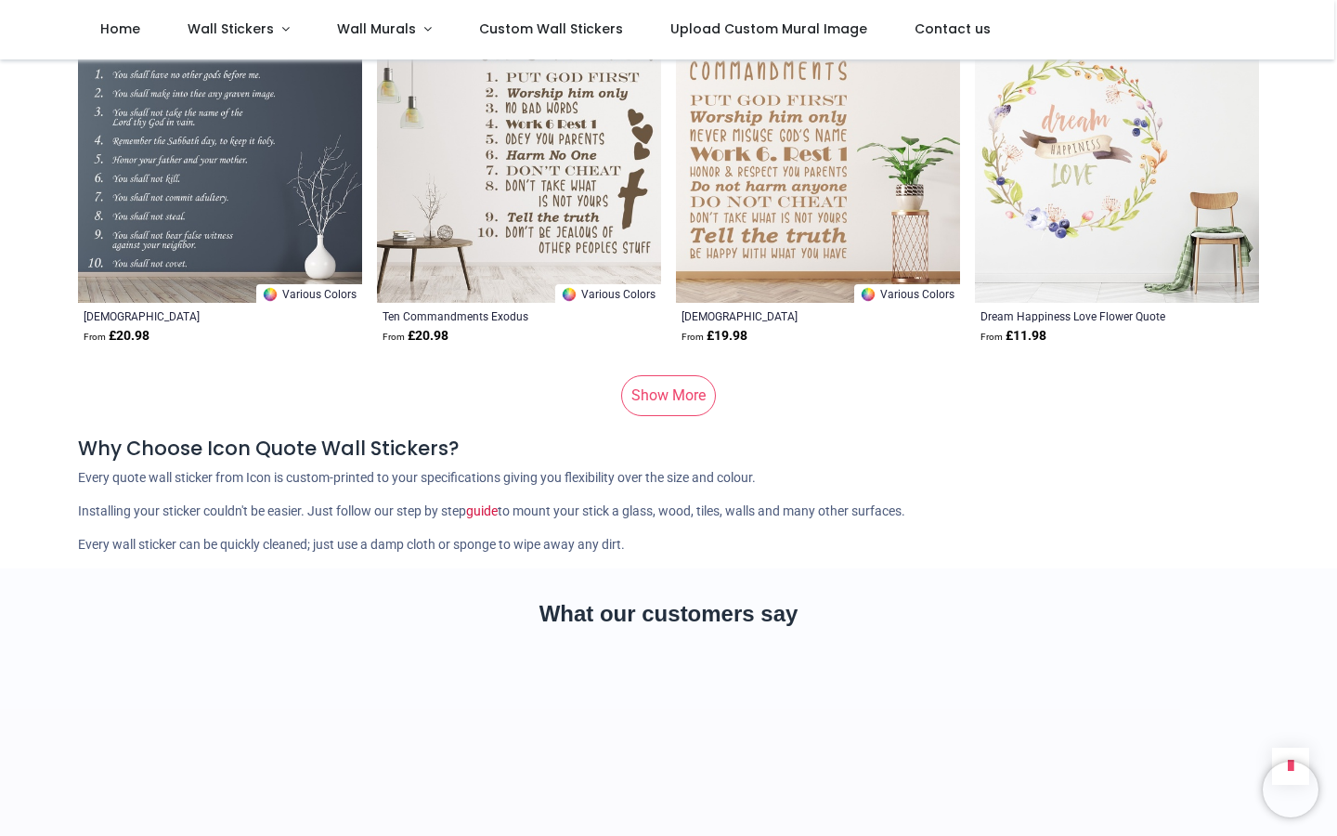
scroll to position [12229, 0]
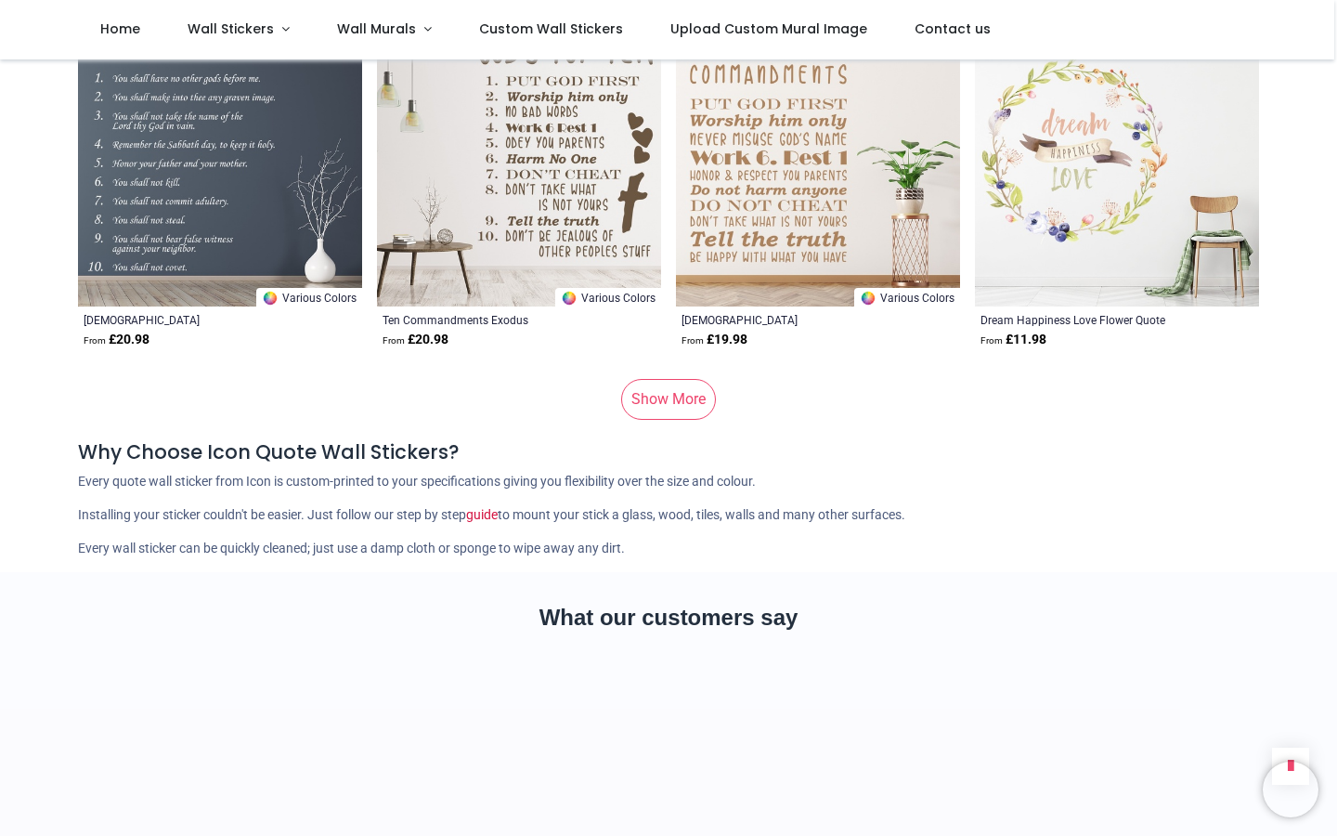
click at [645, 379] on link "Show More" at bounding box center [668, 399] width 95 height 41
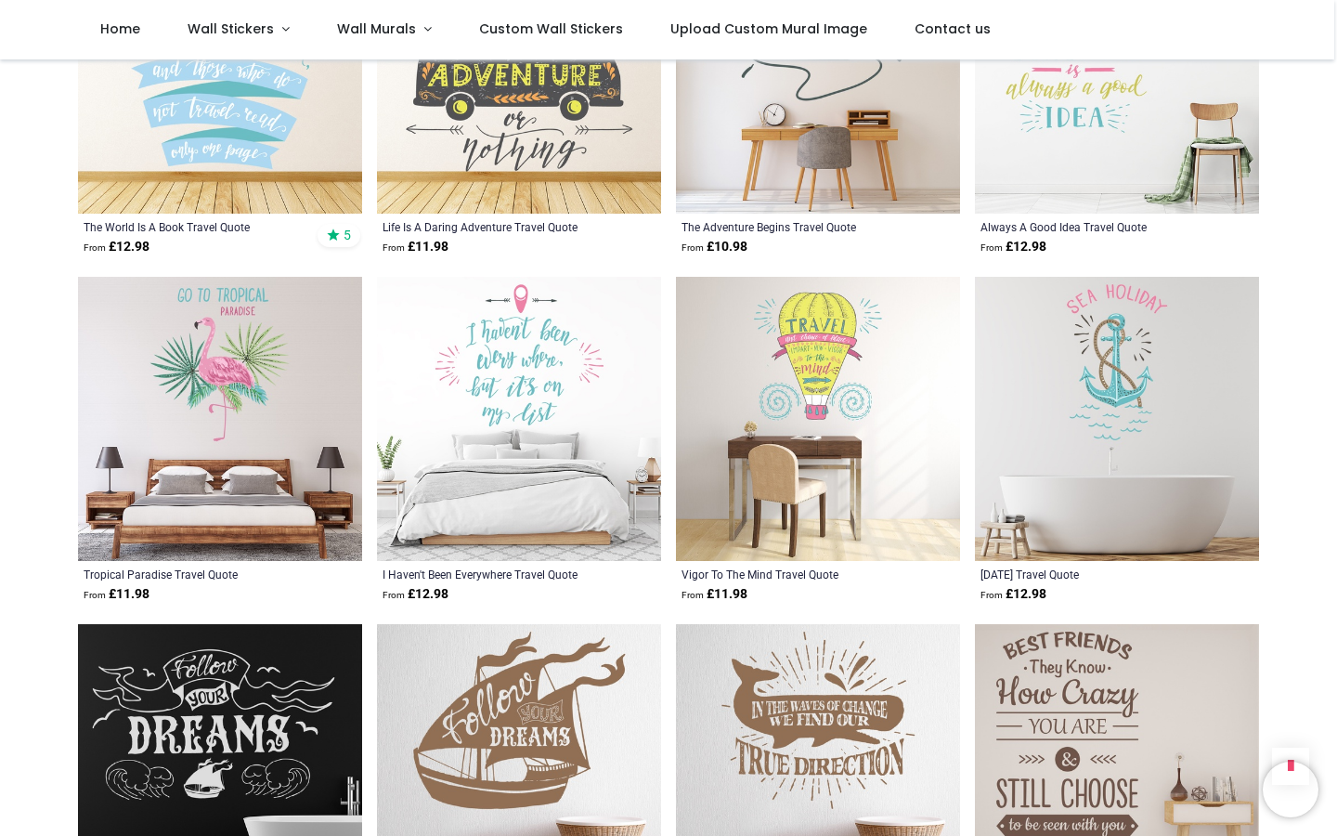
scroll to position [14066, 0]
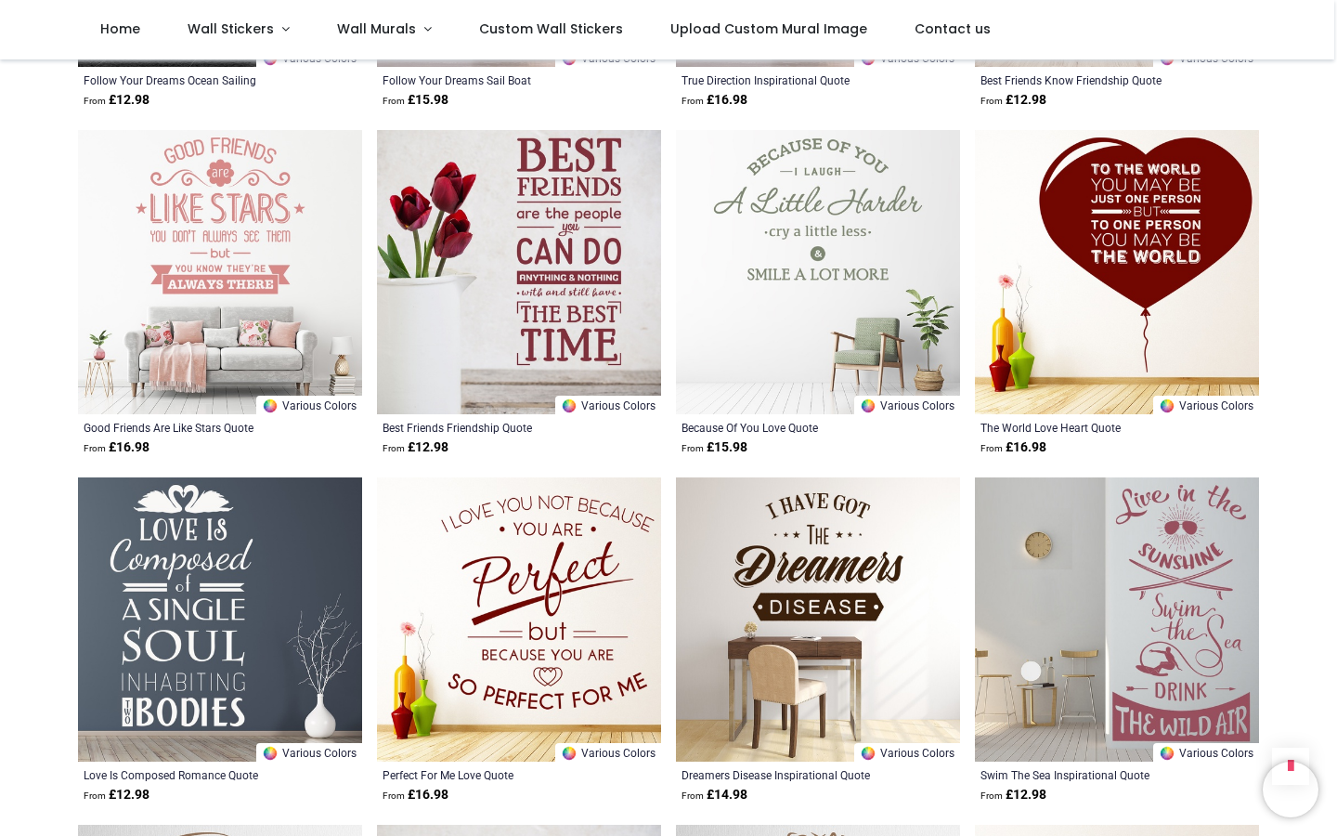
scroll to position [14556, 0]
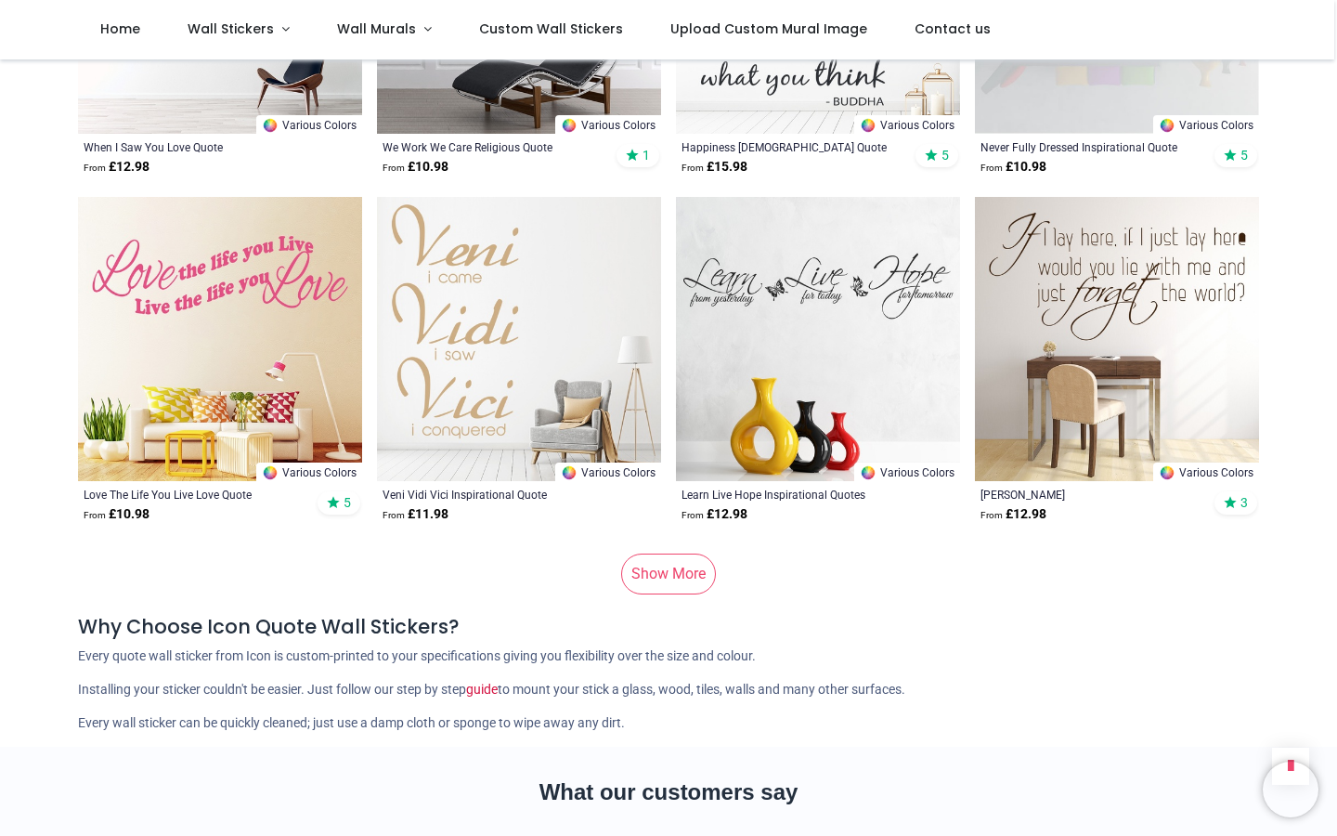
scroll to position [24216, 0]
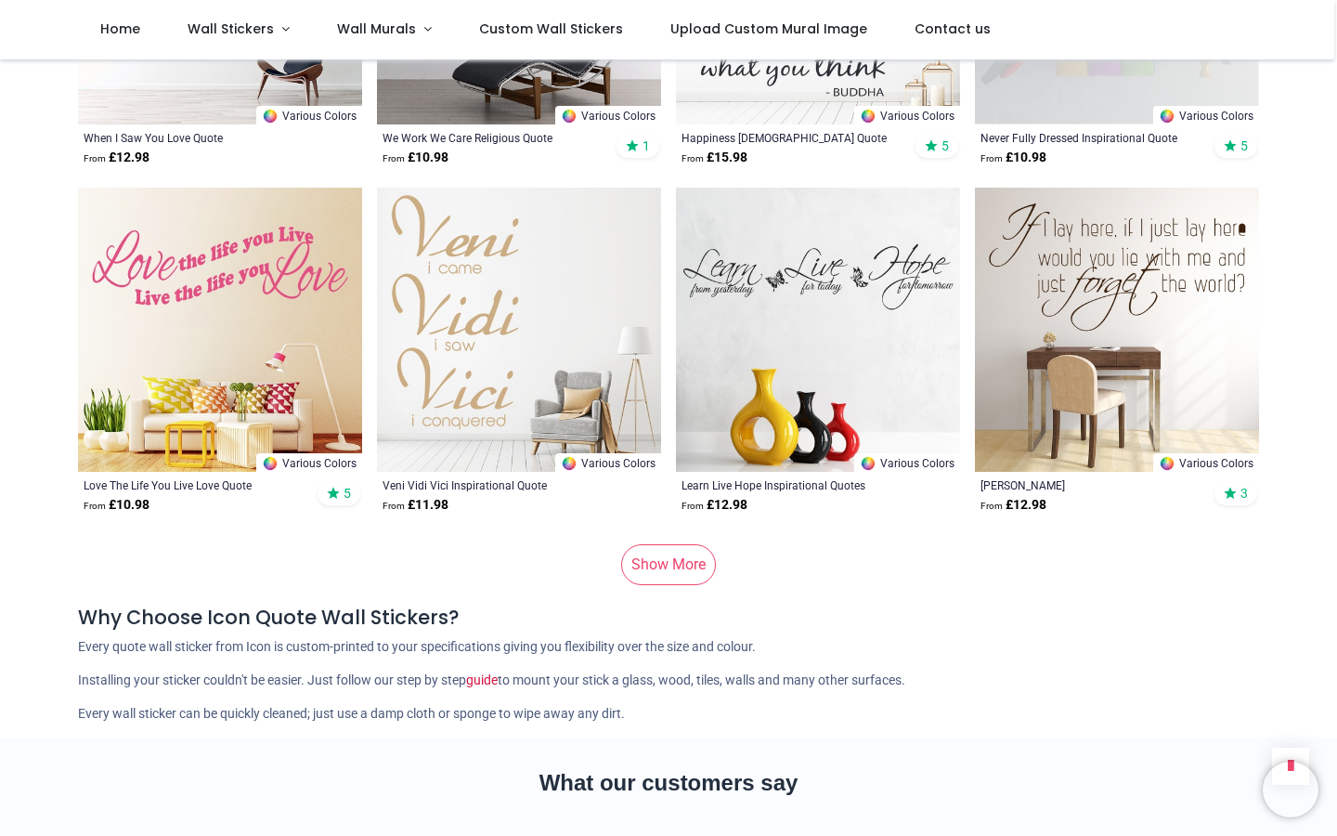
click at [682, 544] on link "Show More" at bounding box center [668, 564] width 95 height 41
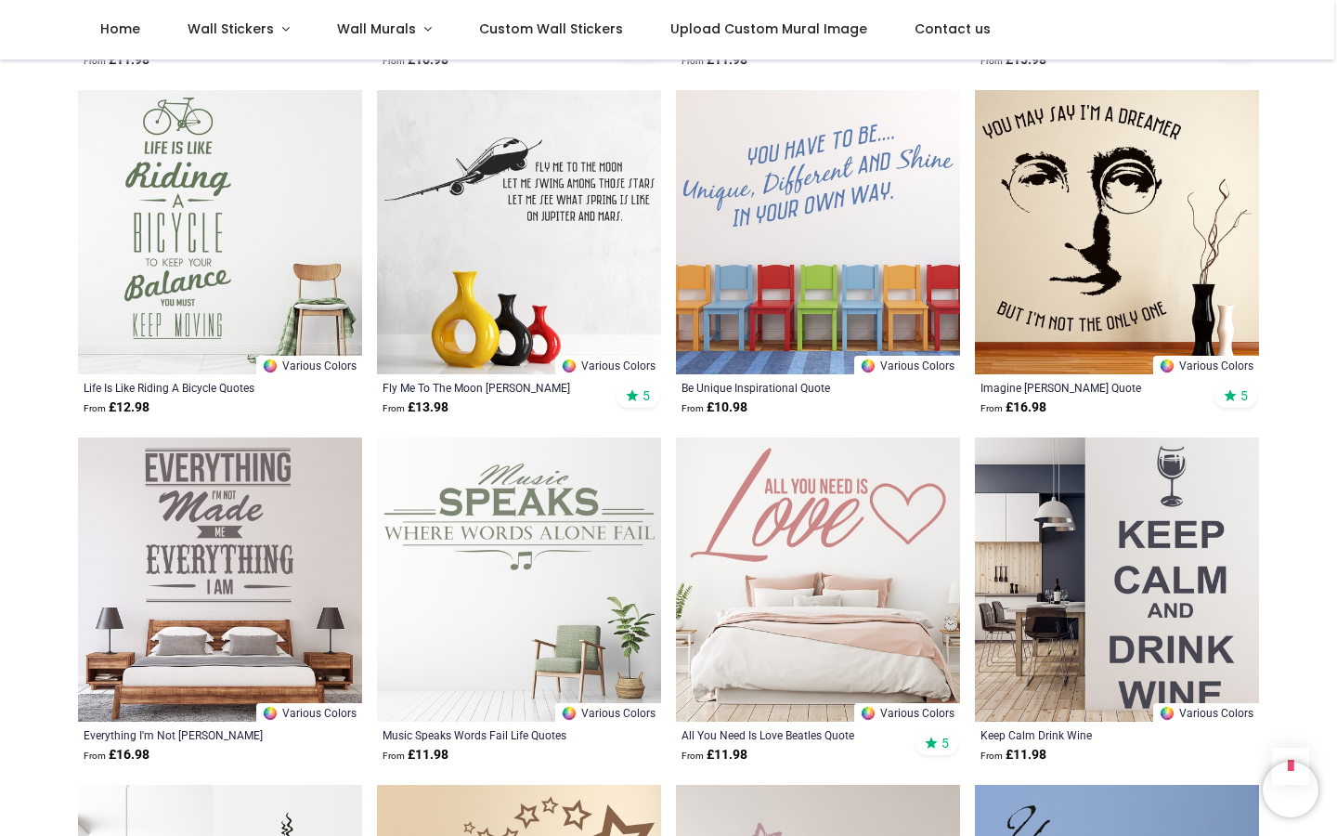
scroll to position [26657, 0]
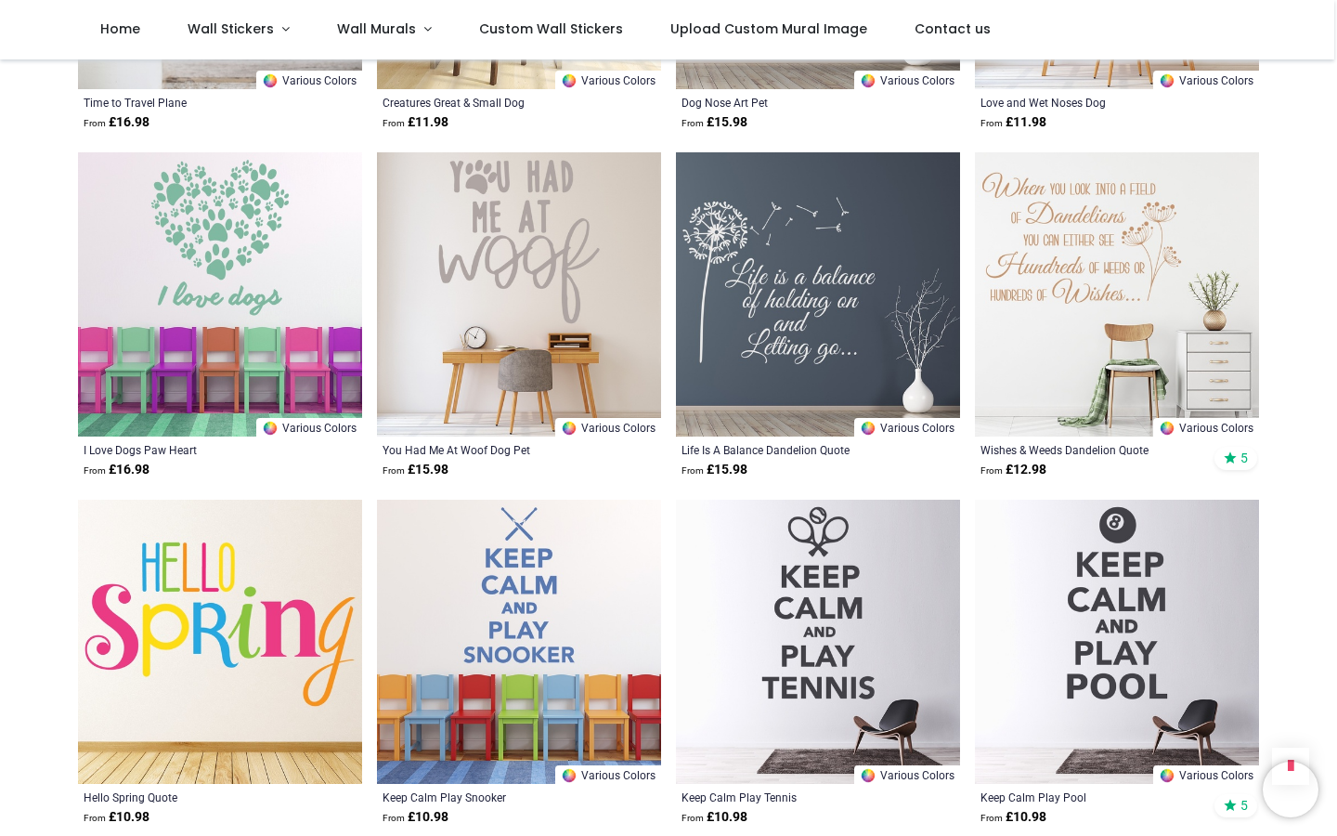
scroll to position [30836, 0]
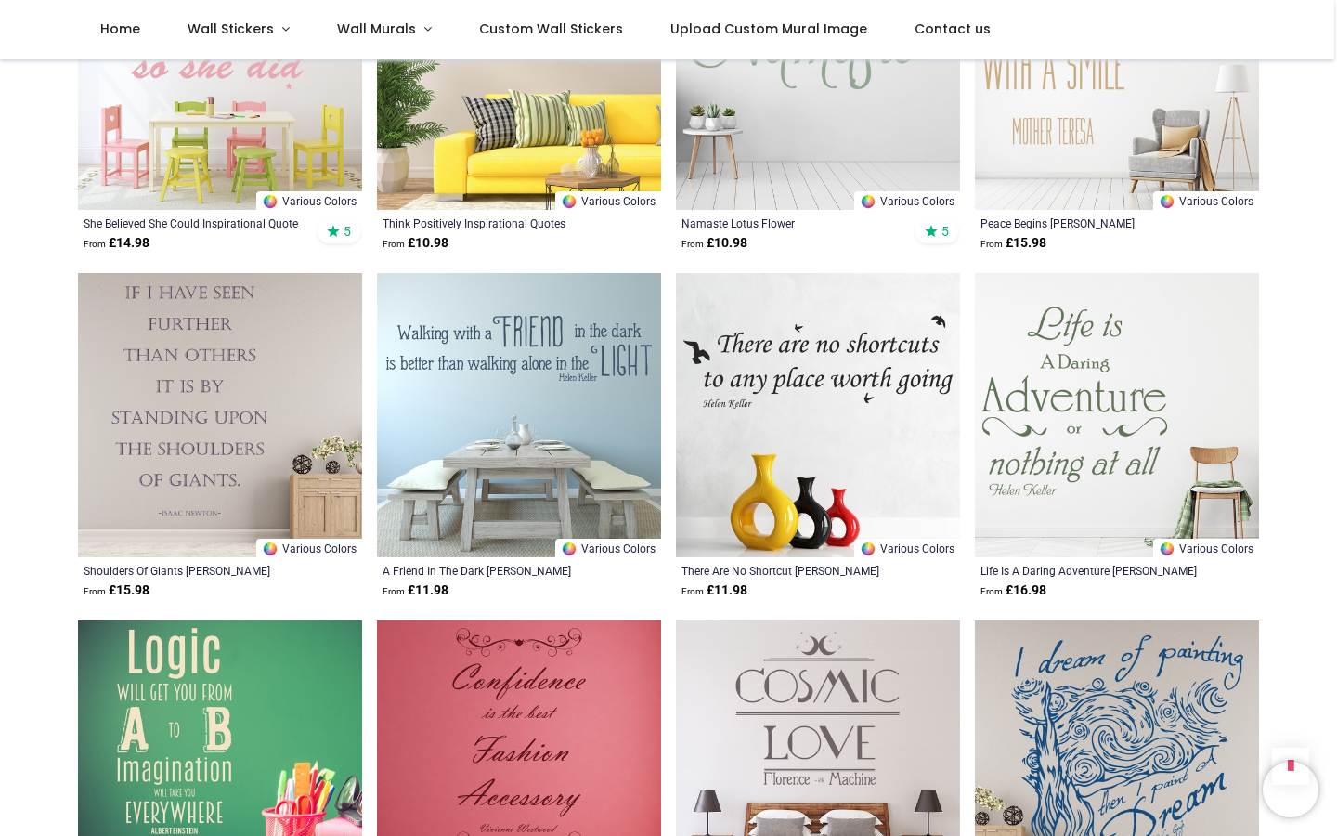
scroll to position [33559, 0]
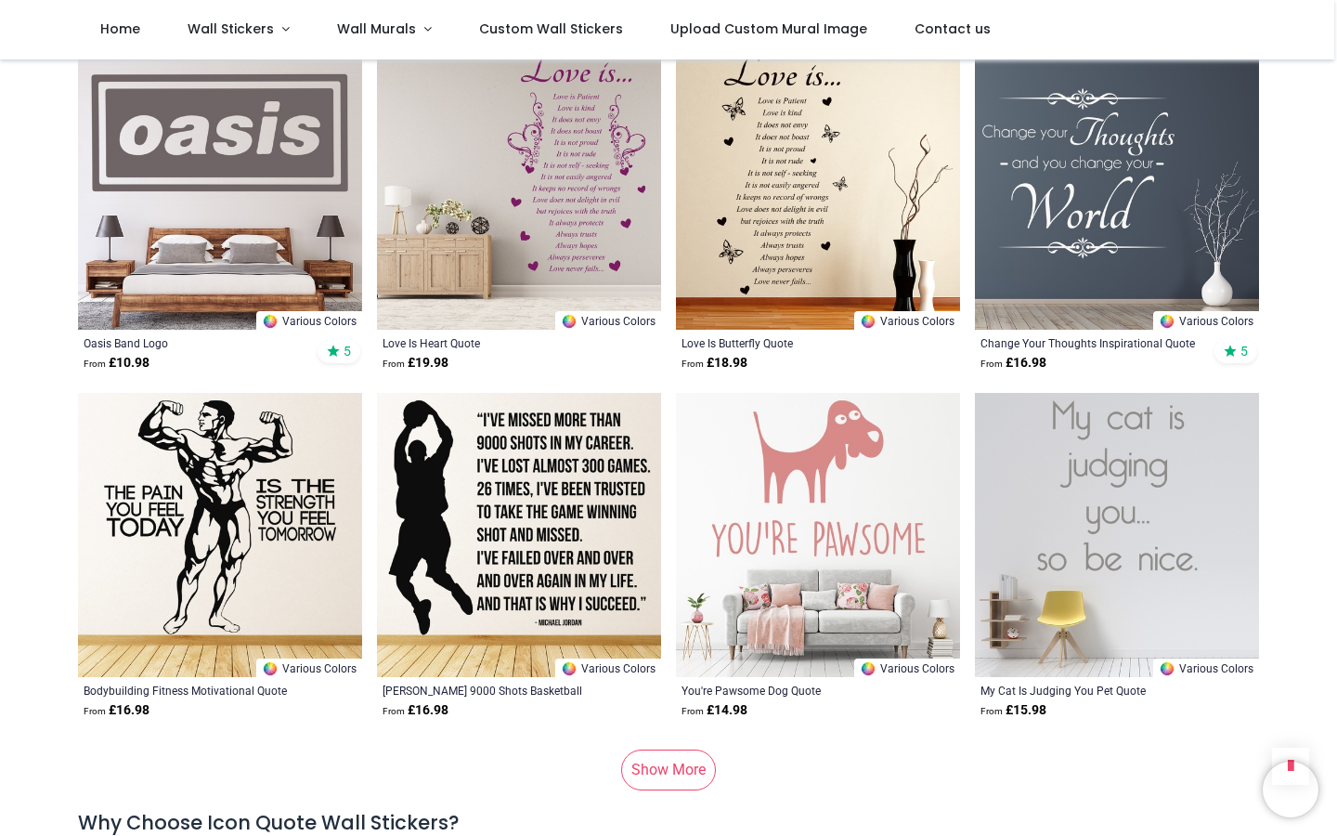
scroll to position [36186, 0]
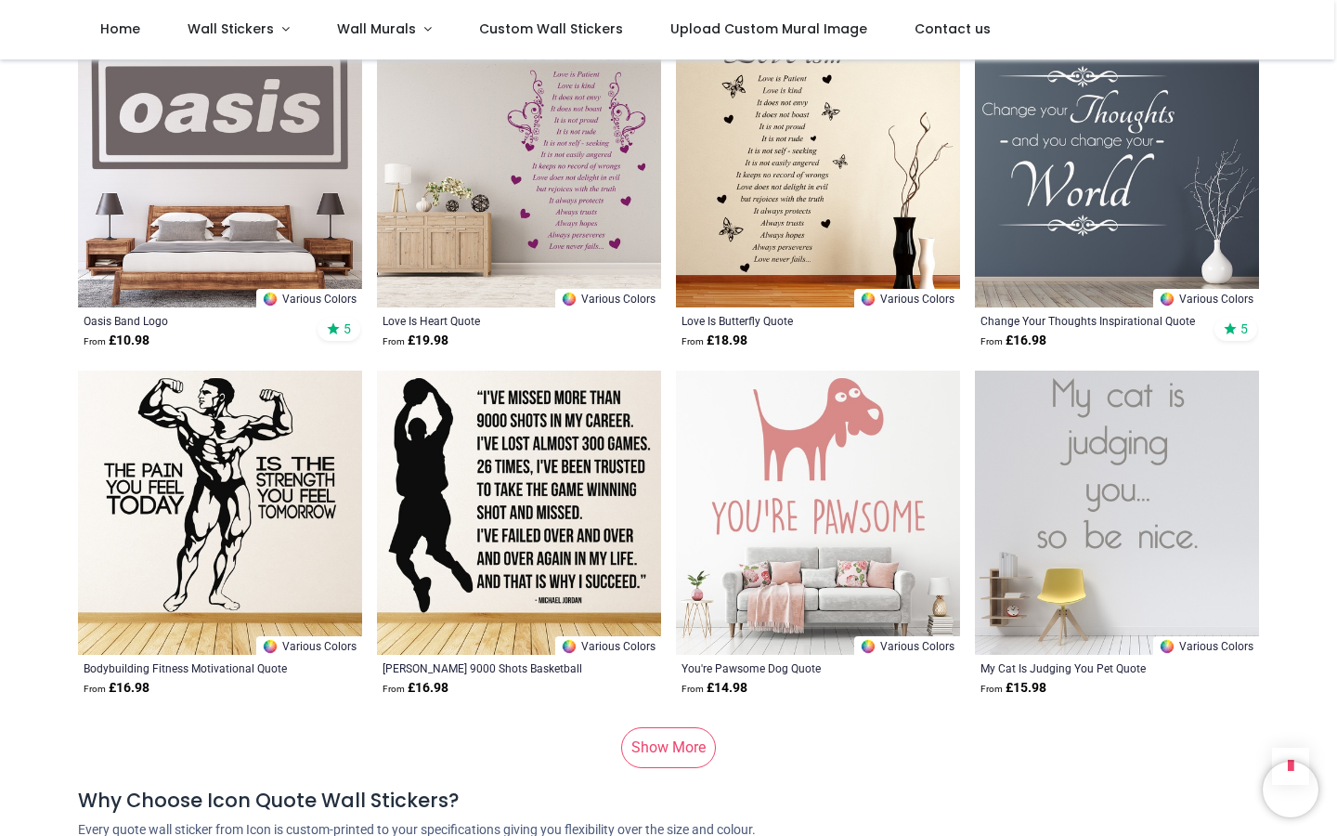
click at [680, 727] on link "Show More" at bounding box center [668, 747] width 95 height 41
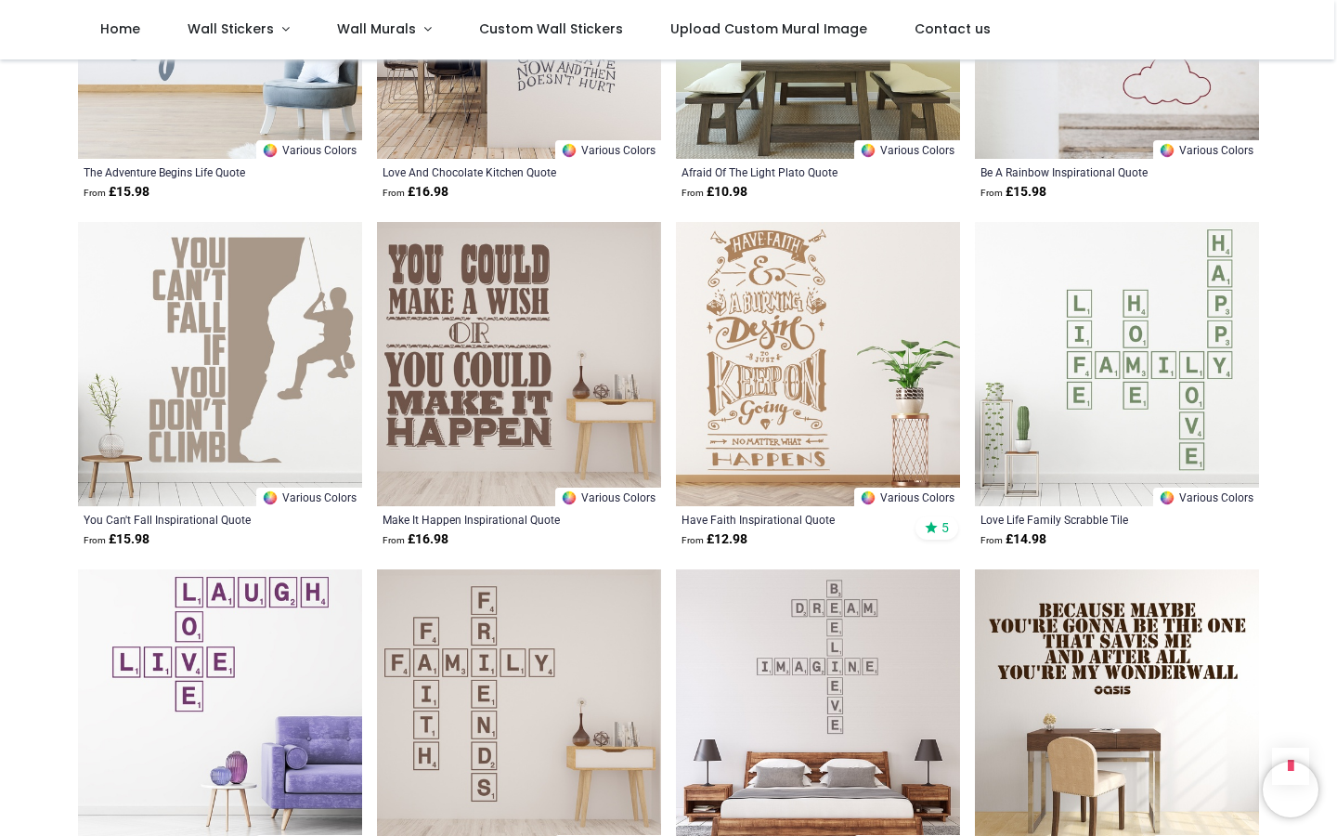
scroll to position [37722, 0]
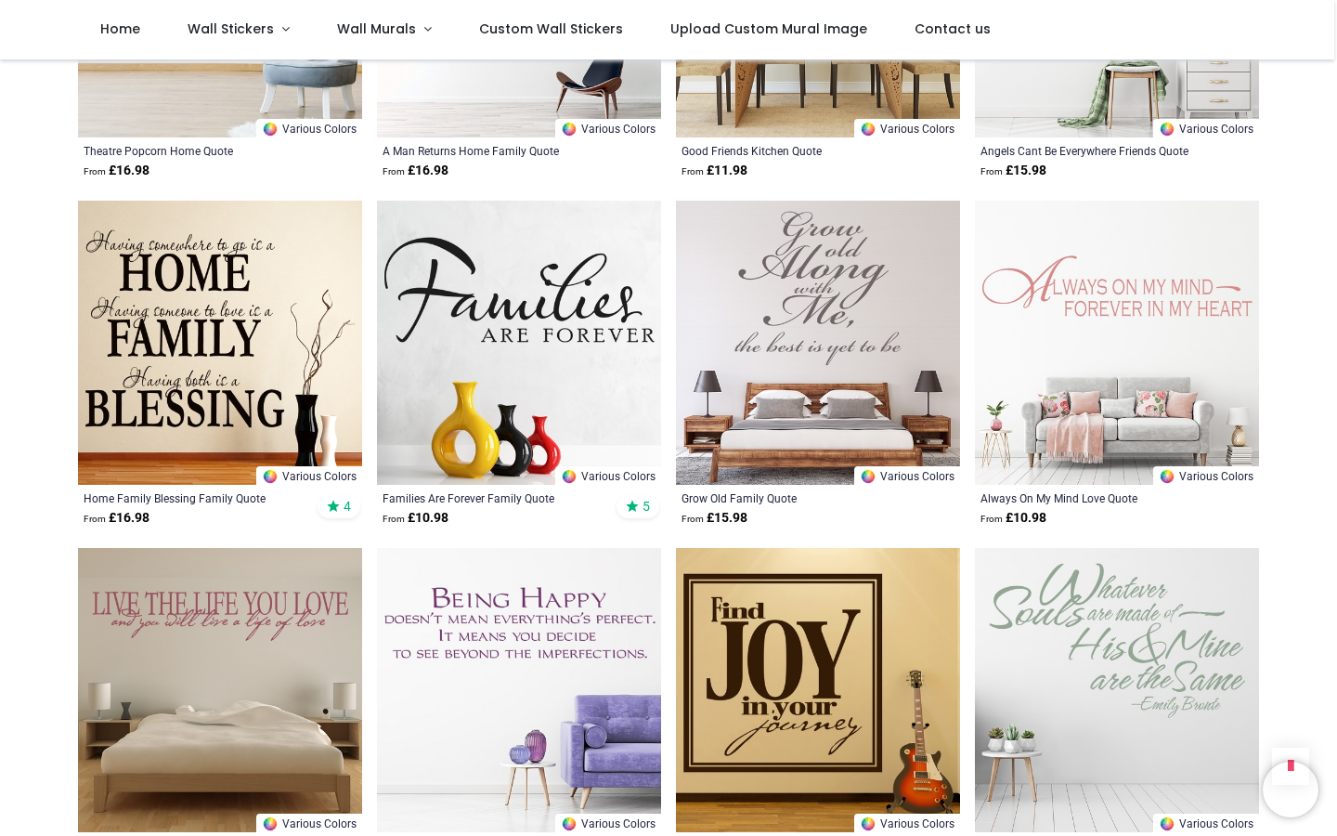
scroll to position [42613, 0]
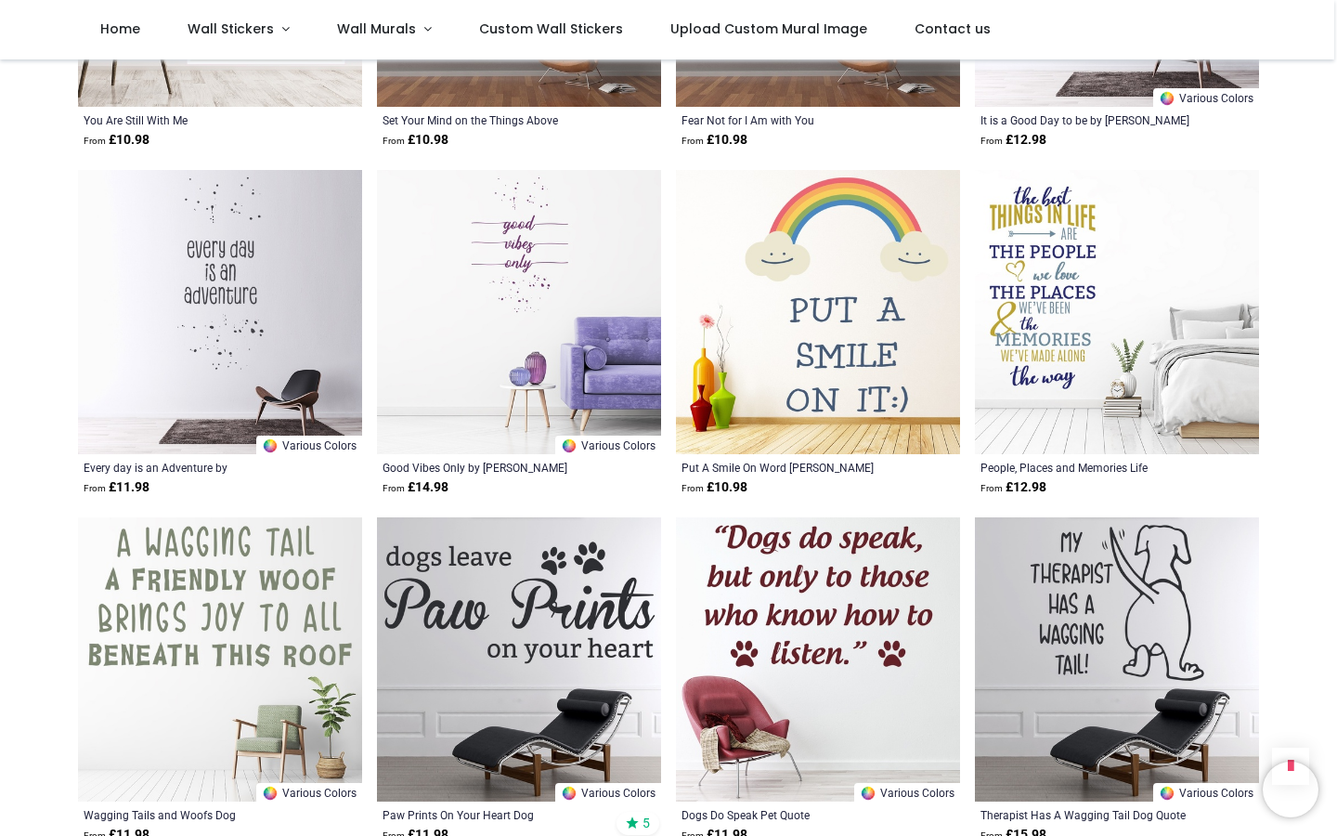
scroll to position [44721, 0]
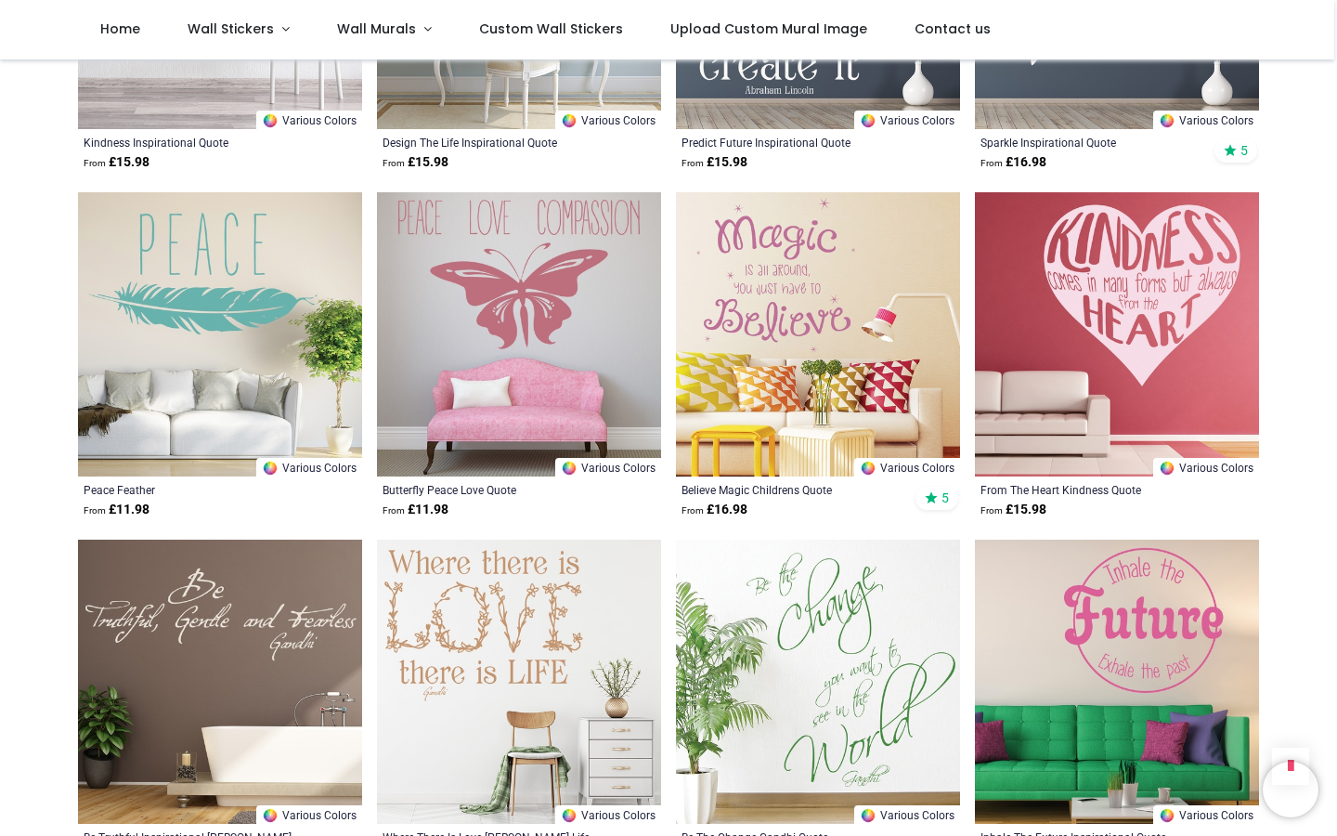
scroll to position [48387, 0]
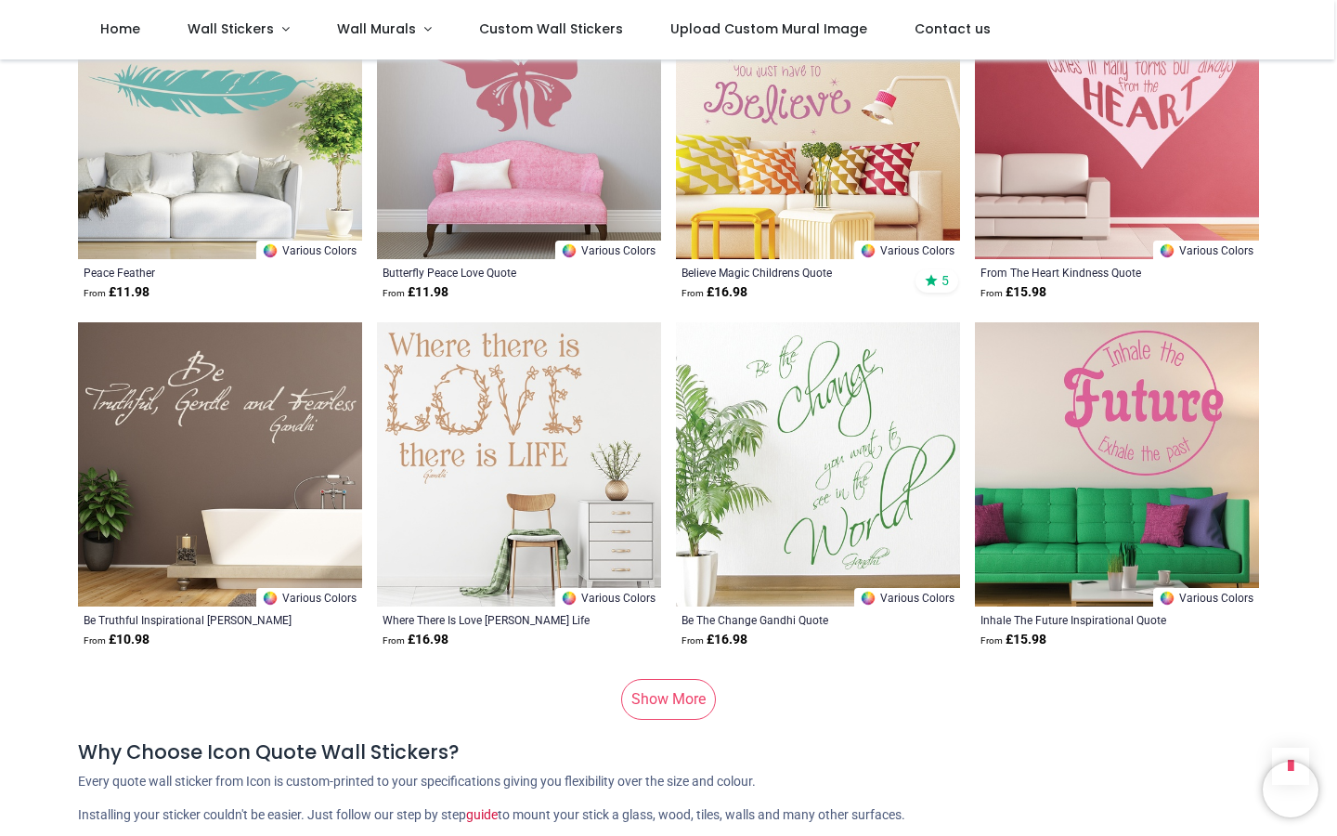
click at [668, 679] on link "Show More" at bounding box center [668, 699] width 95 height 41
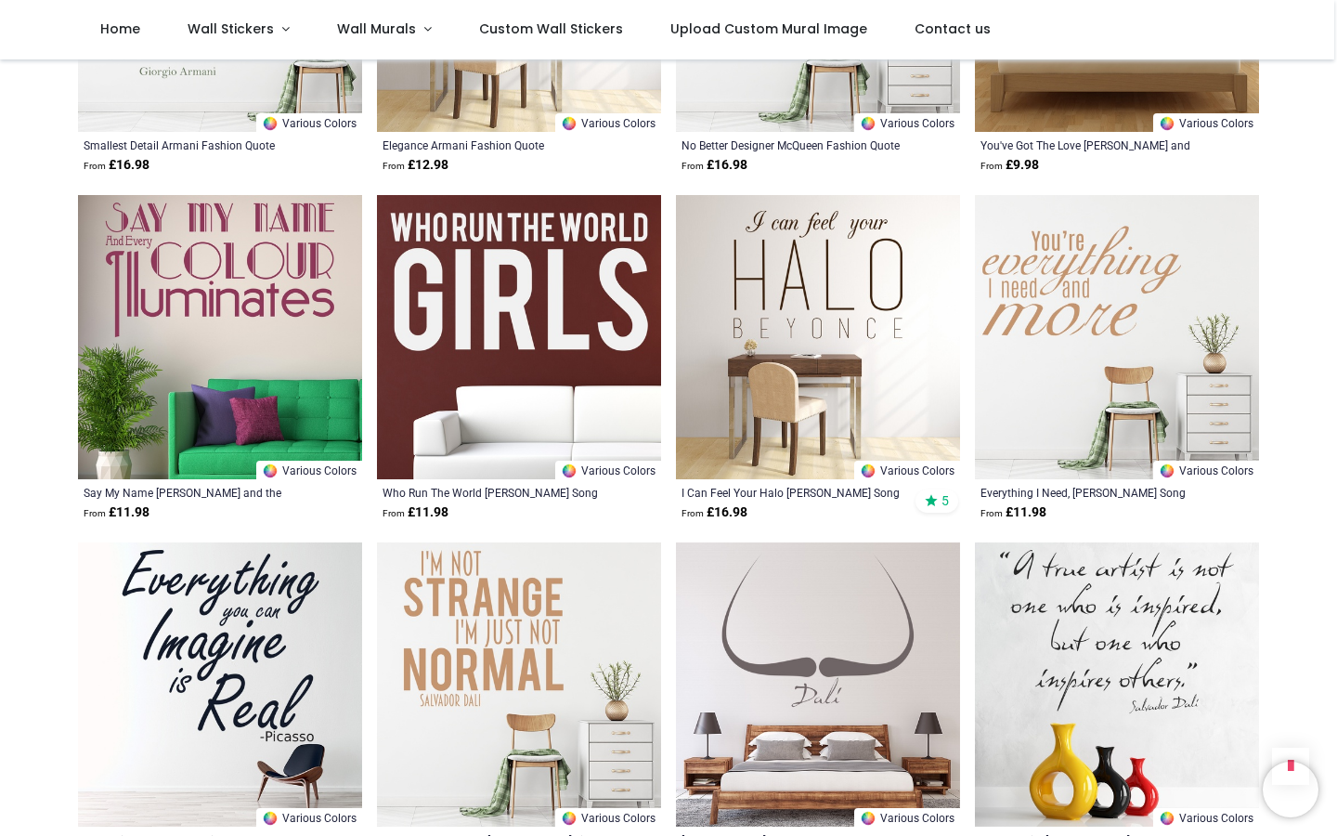
scroll to position [49907, 0]
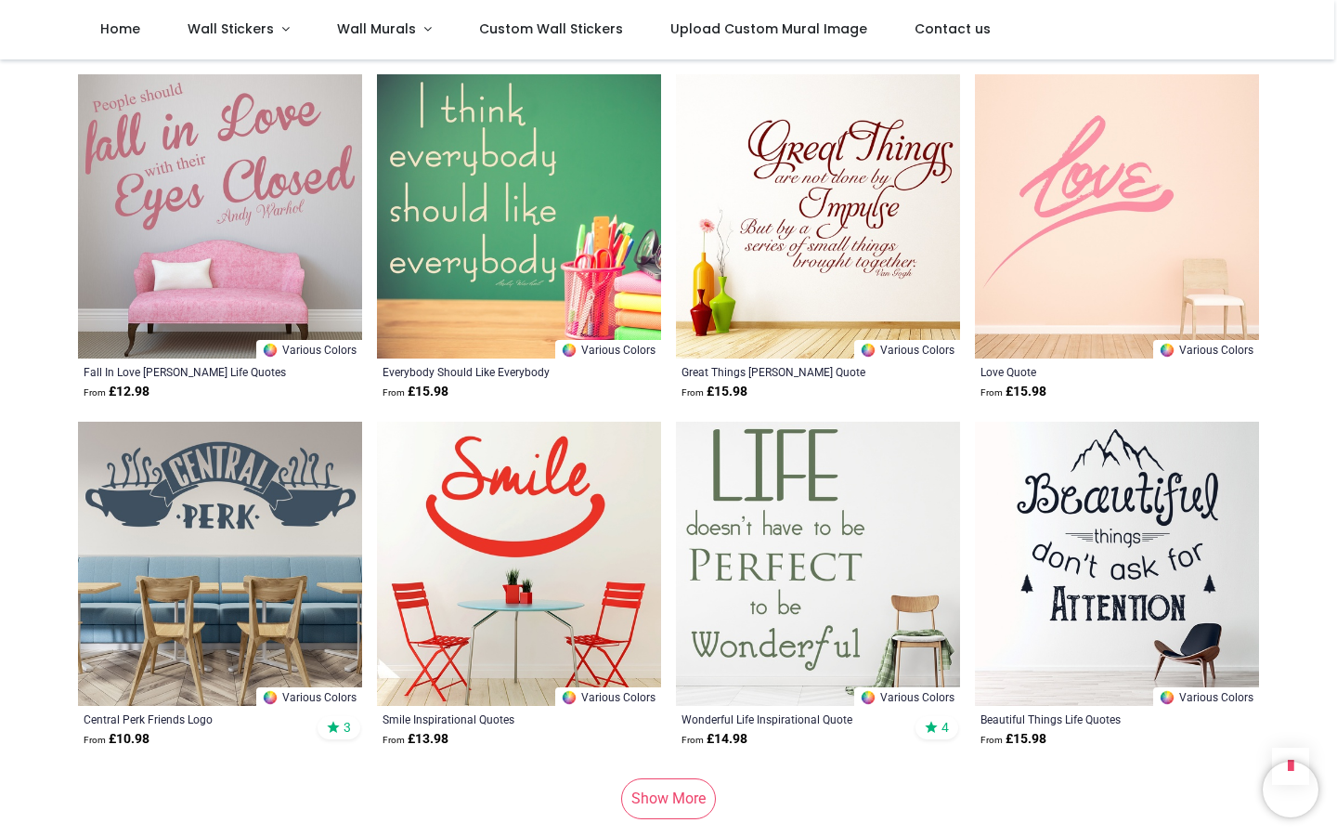
scroll to position [50749, 0]
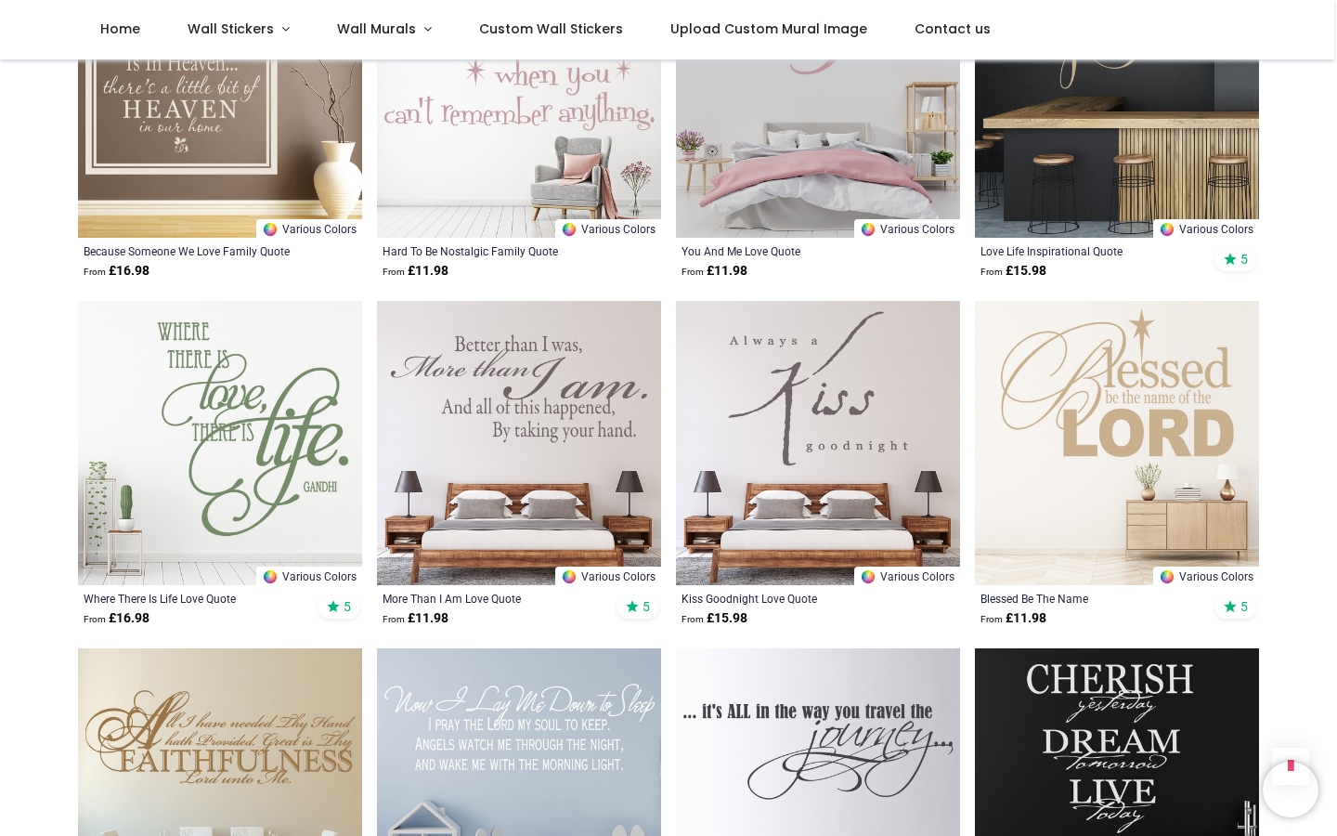
scroll to position [23173, 0]
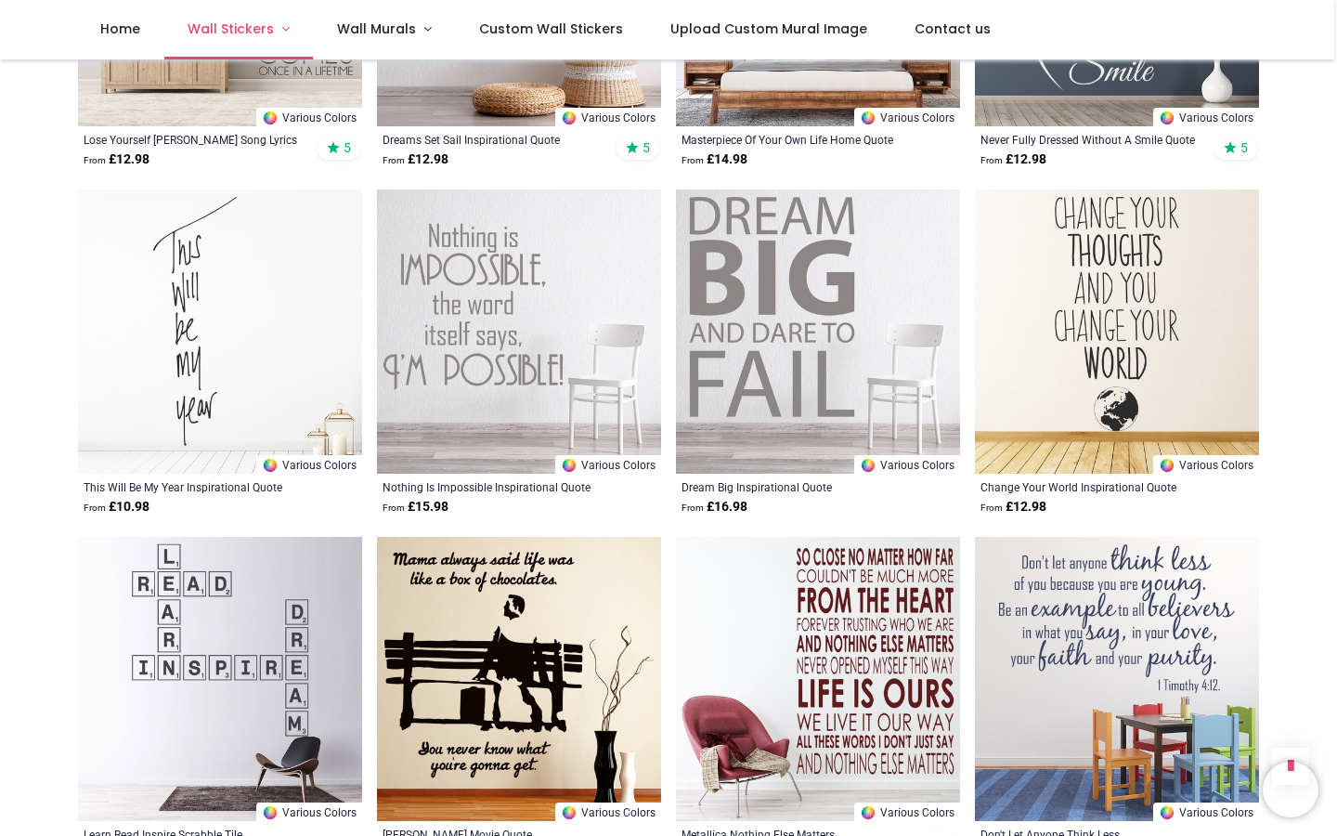
click at [252, 35] on span "Wall Stickers" at bounding box center [231, 28] width 86 height 19
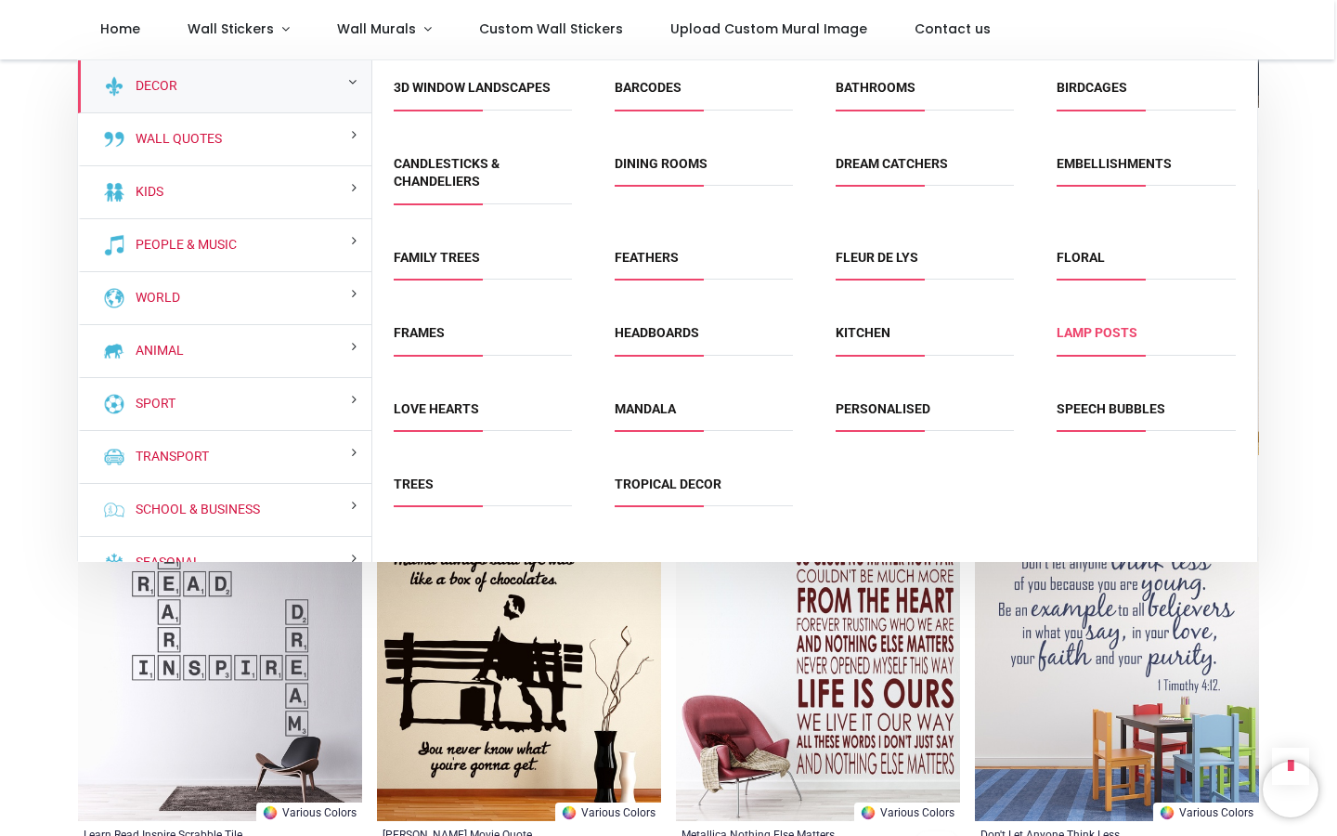
click at [1106, 329] on link "Lamp Posts" at bounding box center [1097, 332] width 81 height 15
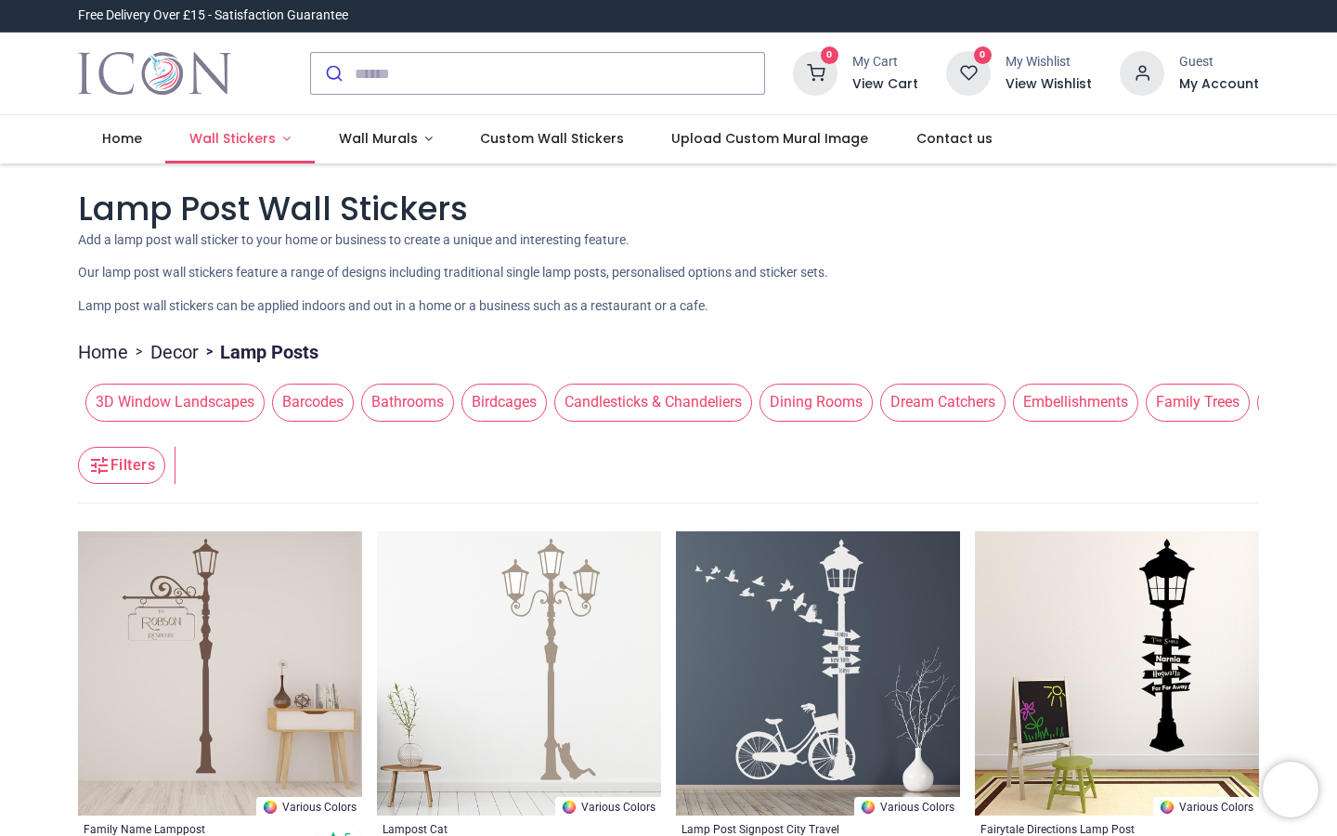
click at [274, 144] on link "Wall Stickers" at bounding box center [239, 139] width 149 height 48
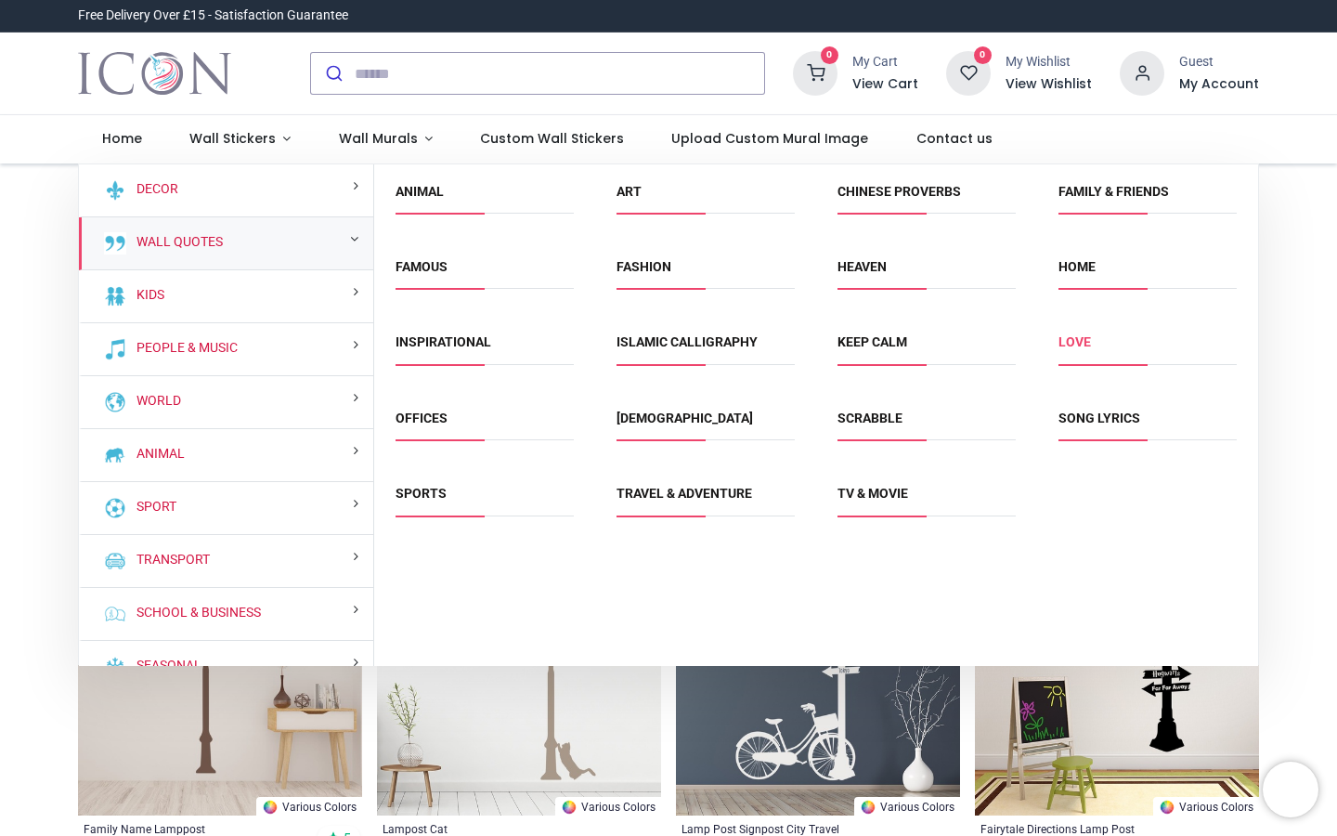
click at [1074, 341] on link "Love" at bounding box center [1074, 341] width 32 height 15
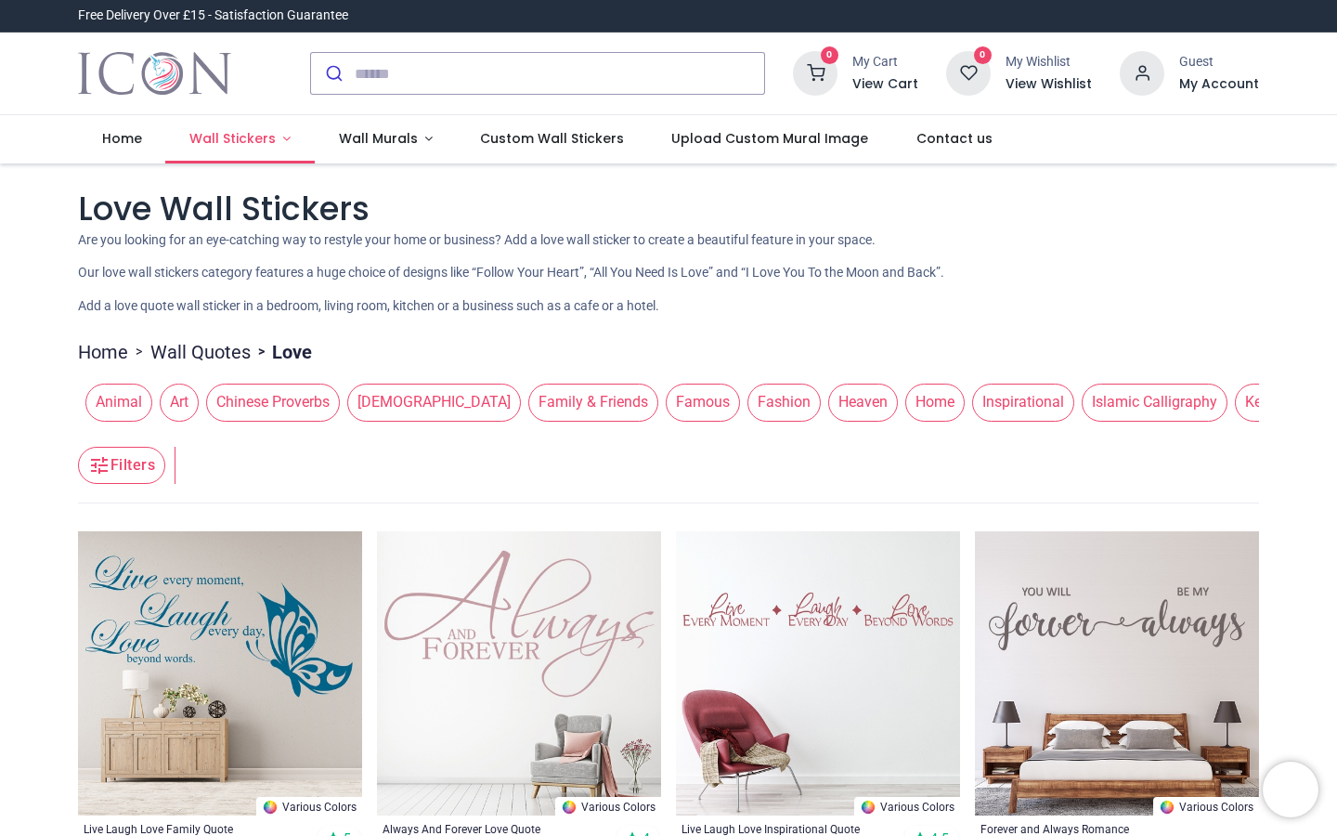
click at [238, 131] on span "Wall Stickers" at bounding box center [232, 138] width 86 height 19
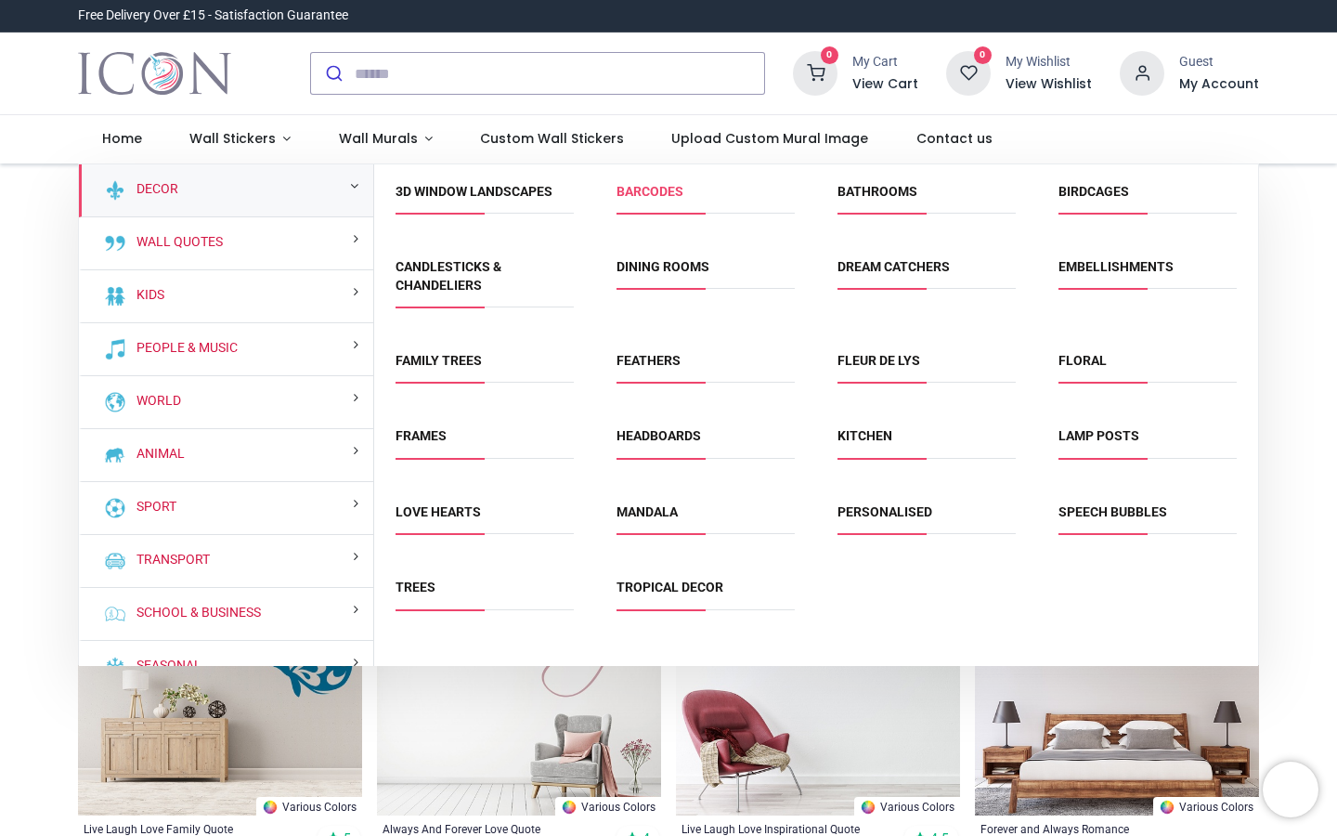
click at [668, 189] on link "Barcodes" at bounding box center [649, 191] width 67 height 15
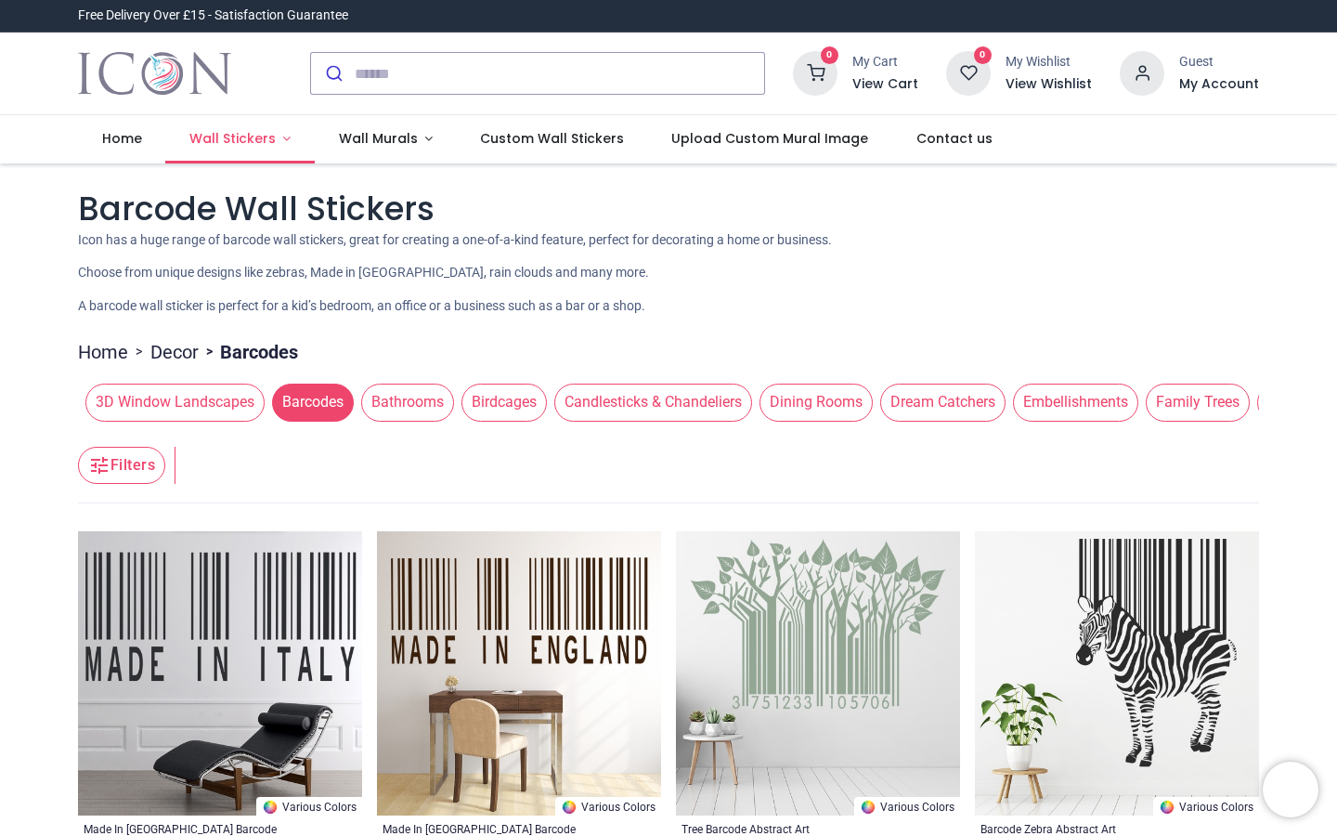
click at [283, 150] on link "Wall Stickers" at bounding box center [239, 139] width 149 height 48
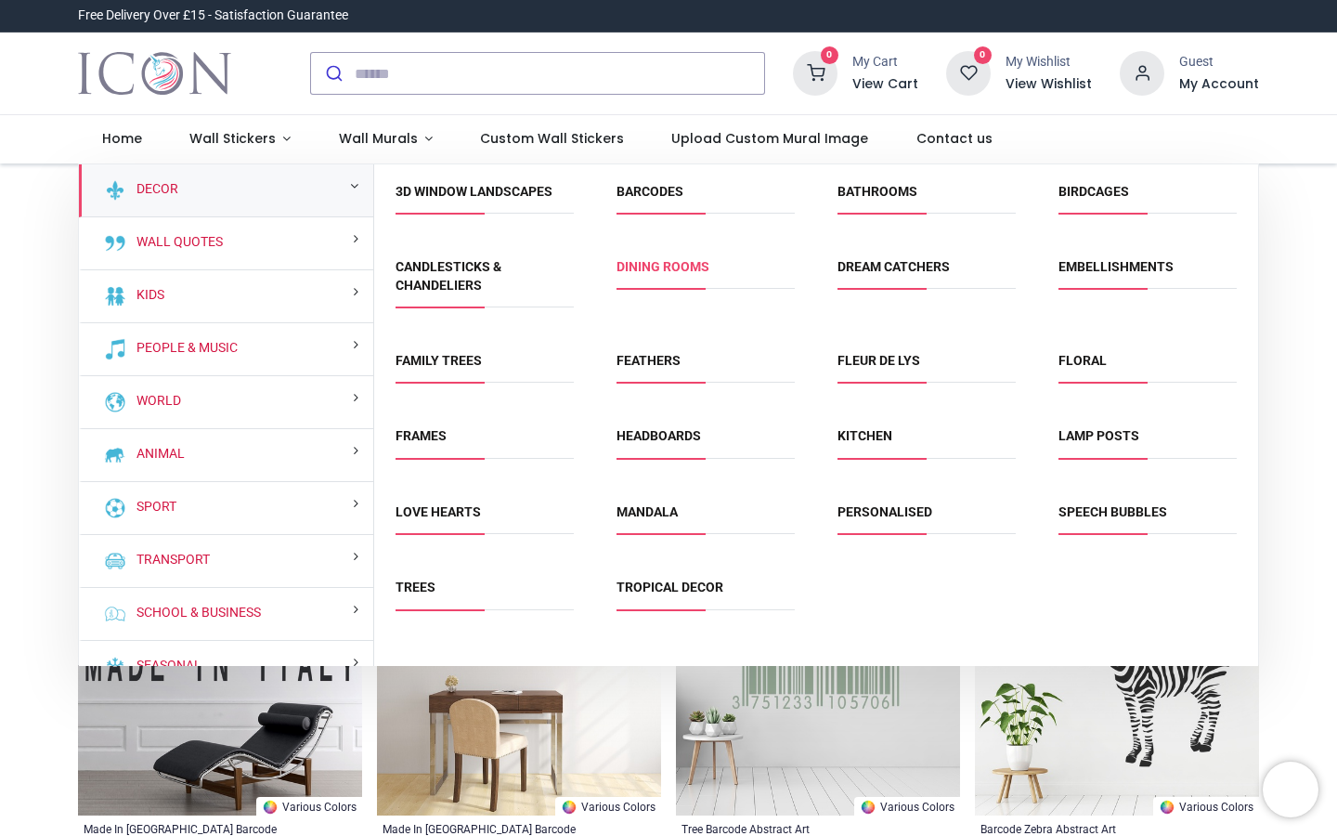
click at [681, 272] on link "Dining Rooms" at bounding box center [662, 266] width 93 height 15
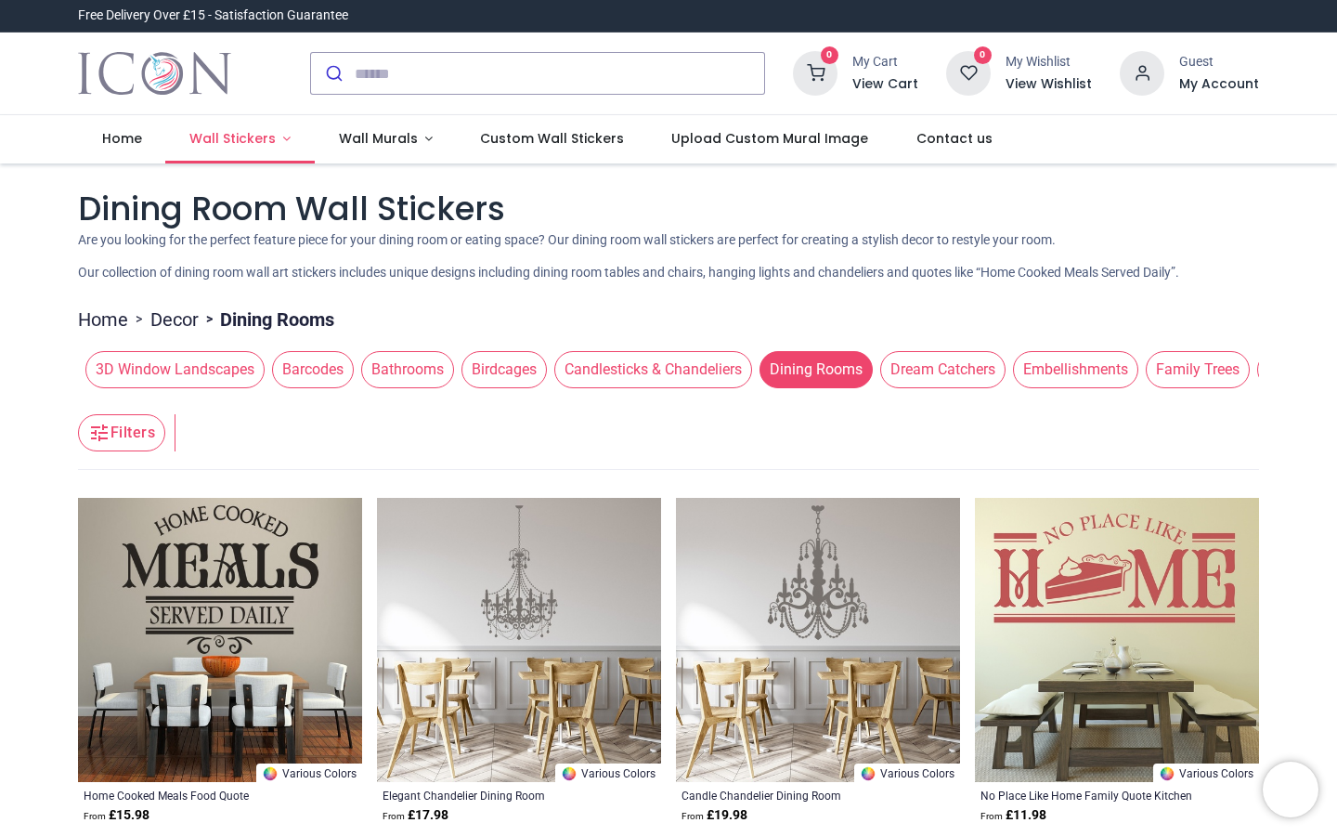
click at [244, 137] on span "Wall Stickers" at bounding box center [232, 138] width 86 height 19
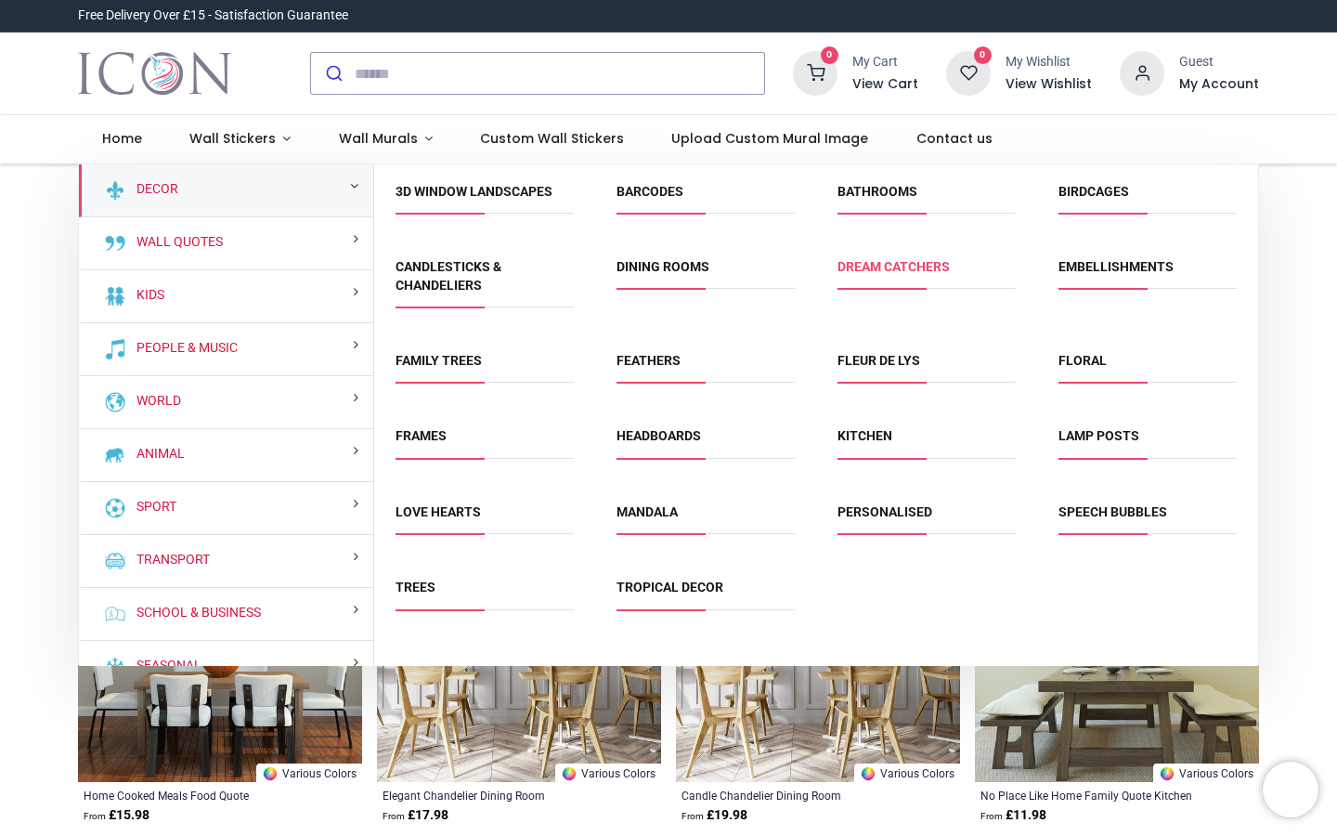
click at [877, 265] on link "Dream Catchers" at bounding box center [893, 266] width 112 height 15
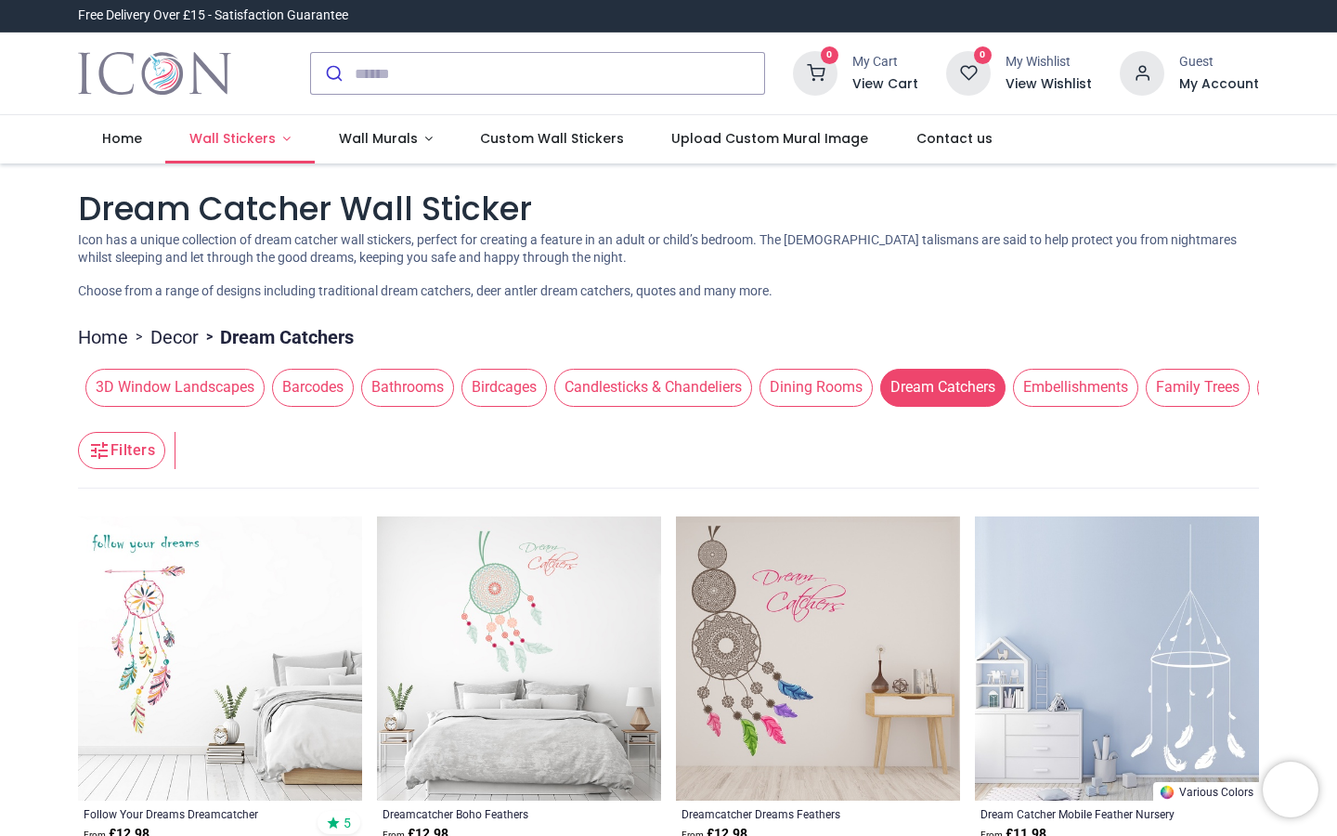
click at [270, 144] on span "Wall Stickers" at bounding box center [234, 138] width 90 height 19
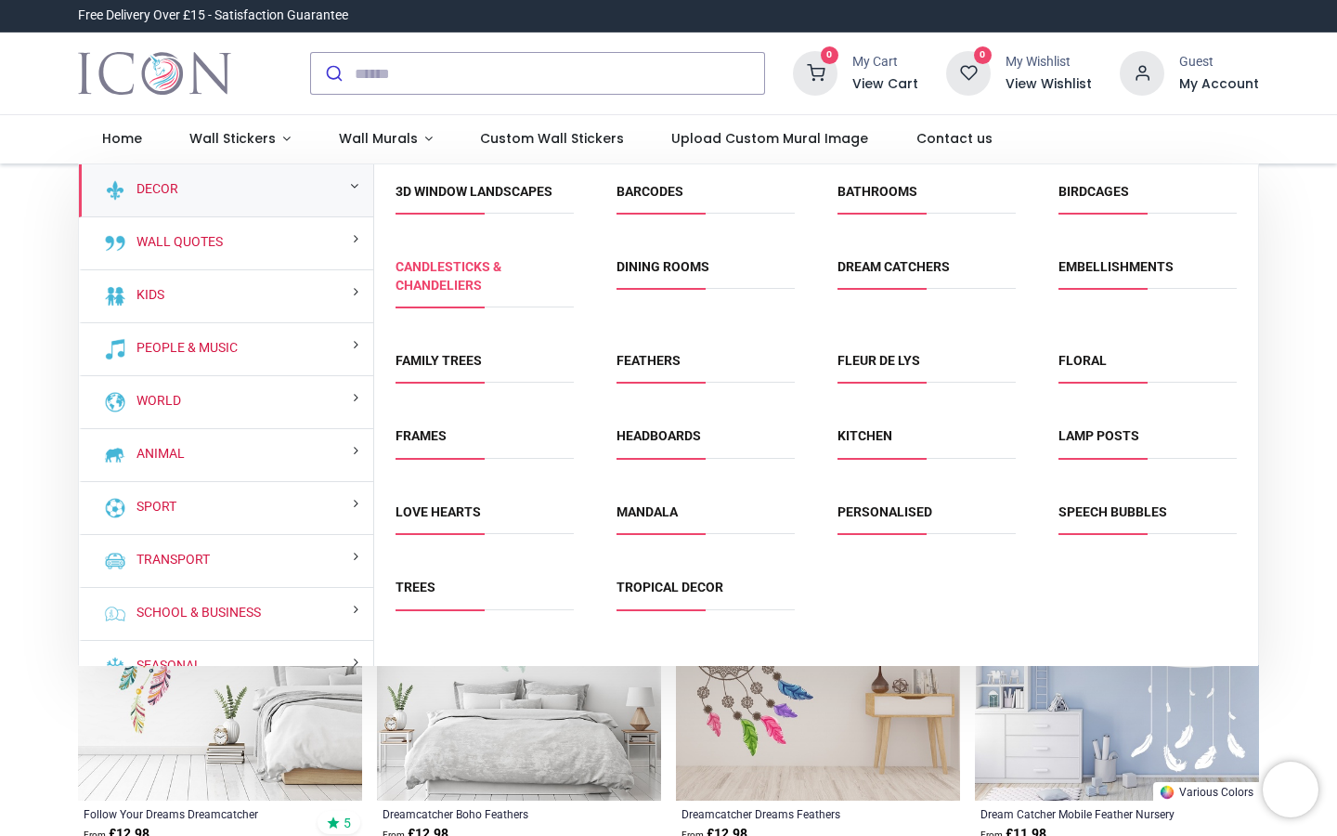
click at [462, 263] on link "Candlesticks & Chandeliers" at bounding box center [448, 275] width 106 height 33
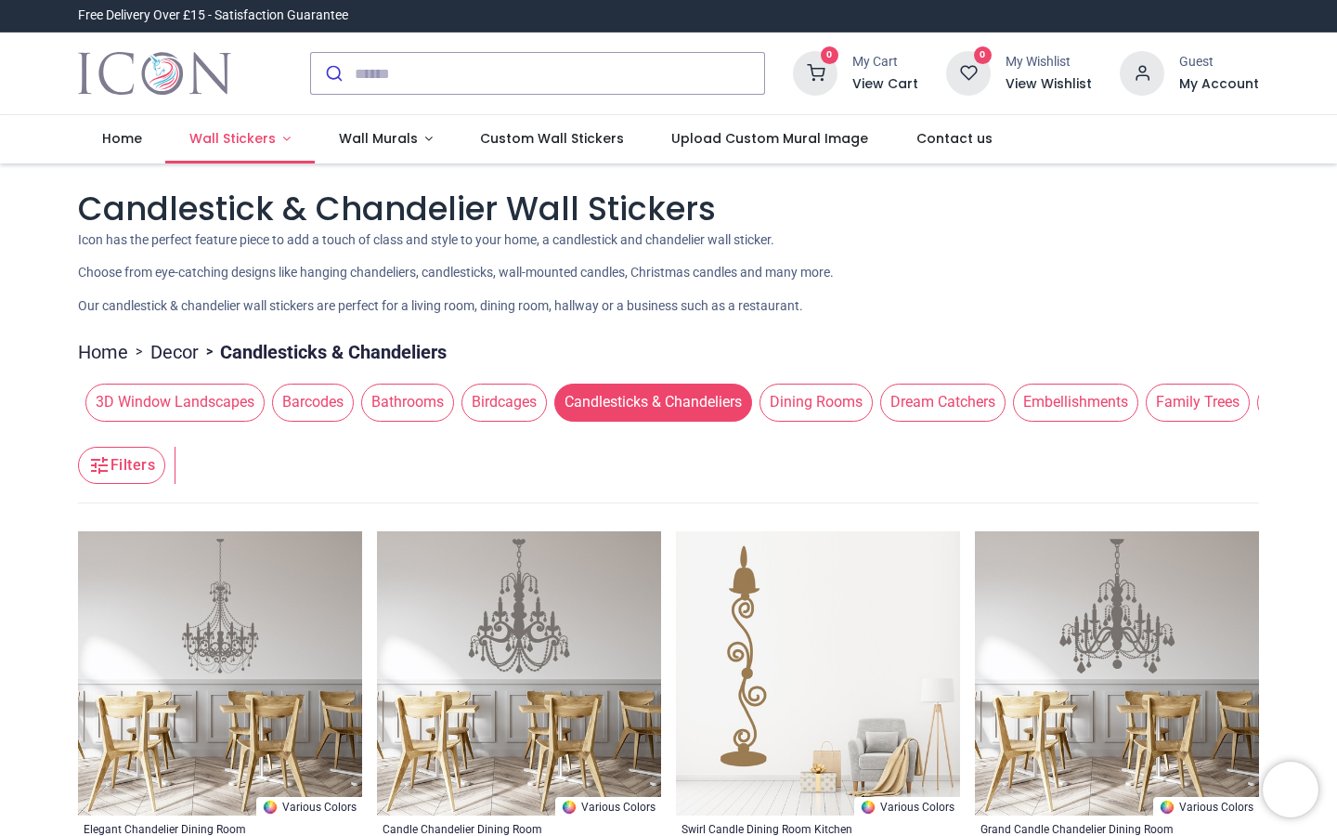
click at [249, 138] on span "Wall Stickers" at bounding box center [232, 138] width 86 height 19
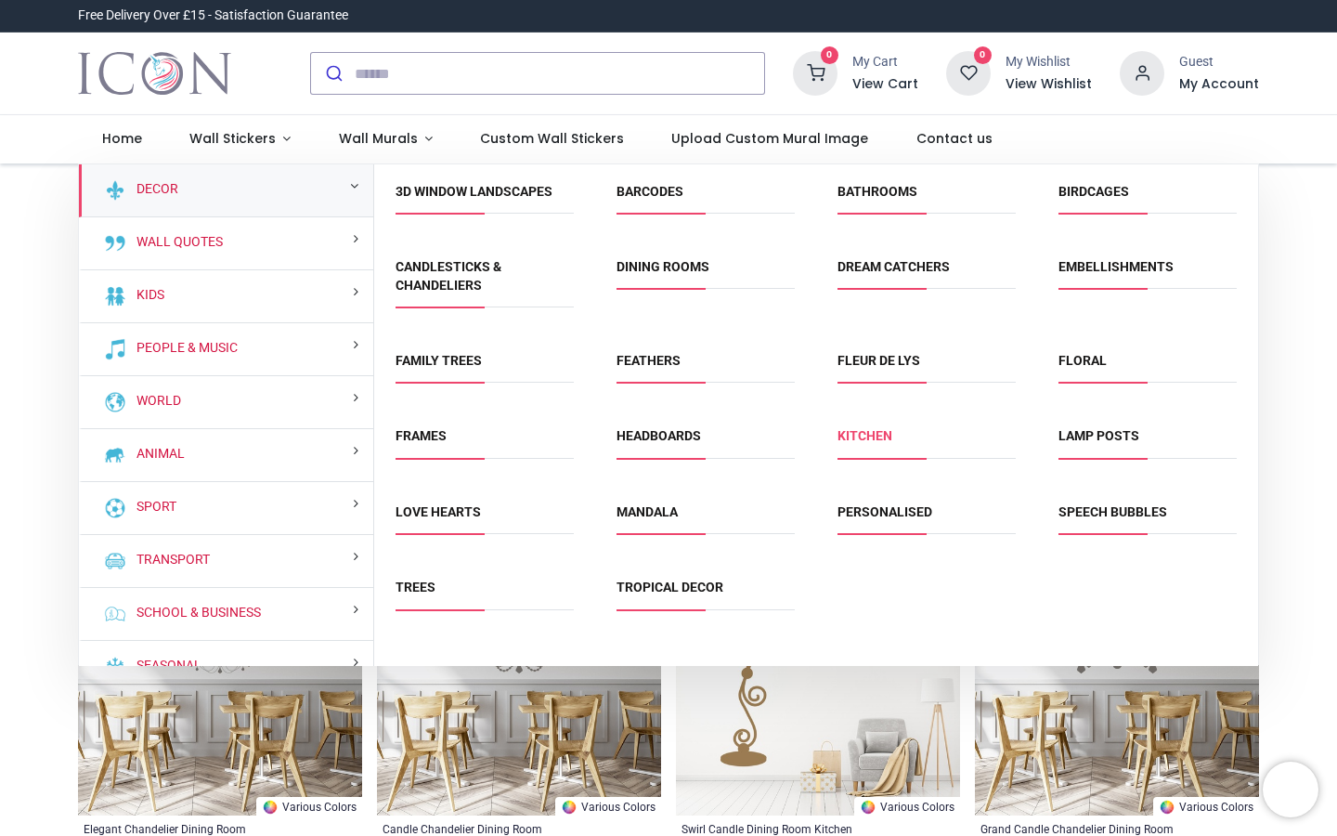
click at [878, 431] on link "Kitchen" at bounding box center [864, 435] width 55 height 15
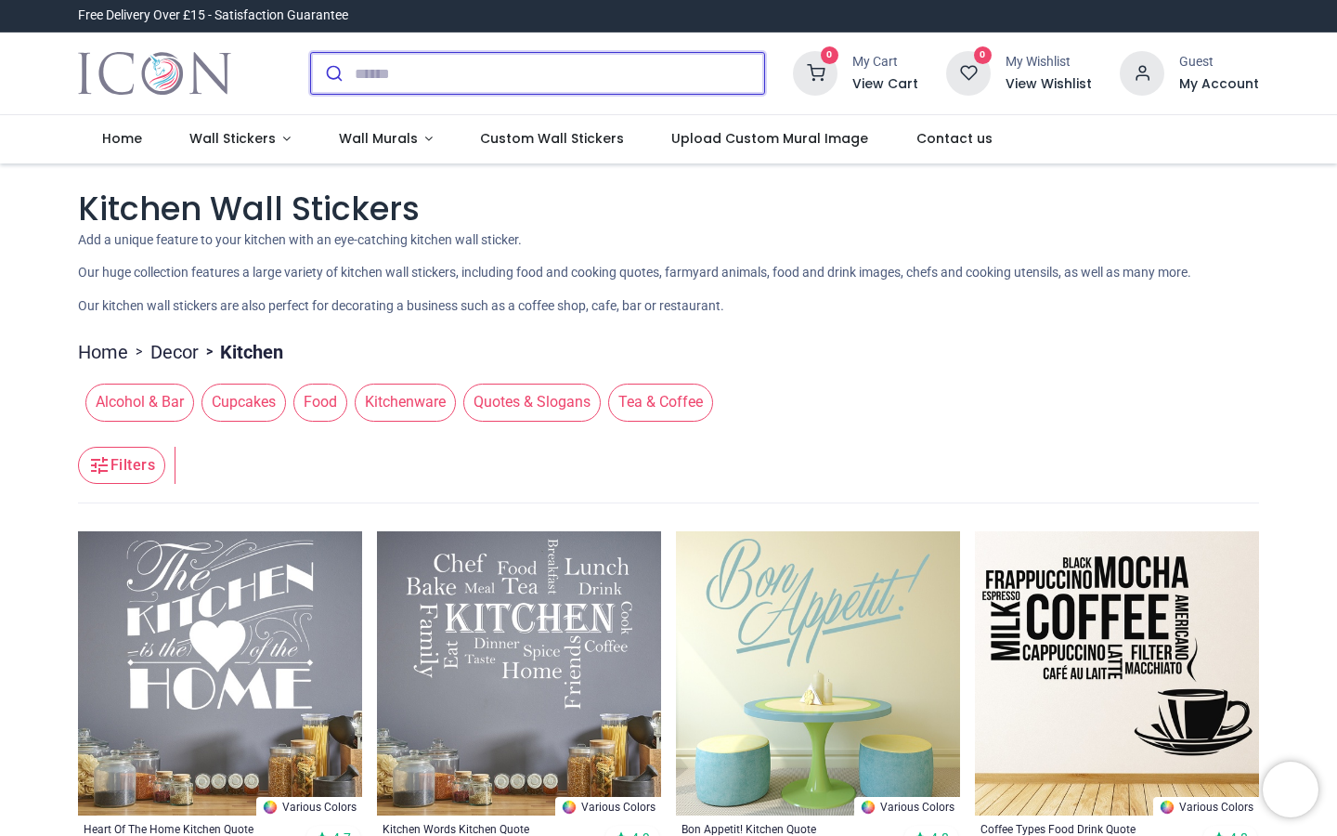
click at [604, 71] on input "search" at bounding box center [559, 73] width 409 height 41
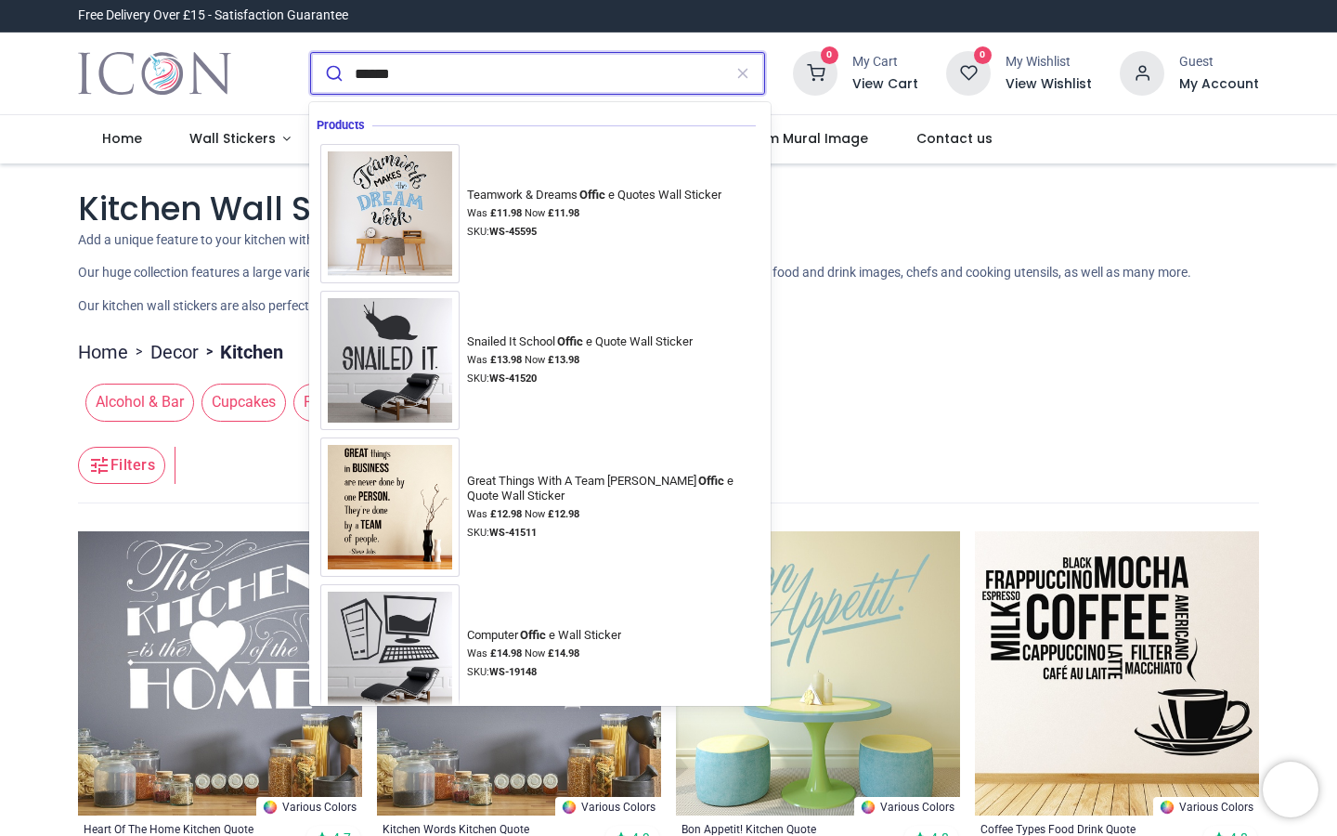
type input "******"
click at [331, 73] on button "submit" at bounding box center [333, 73] width 44 height 41
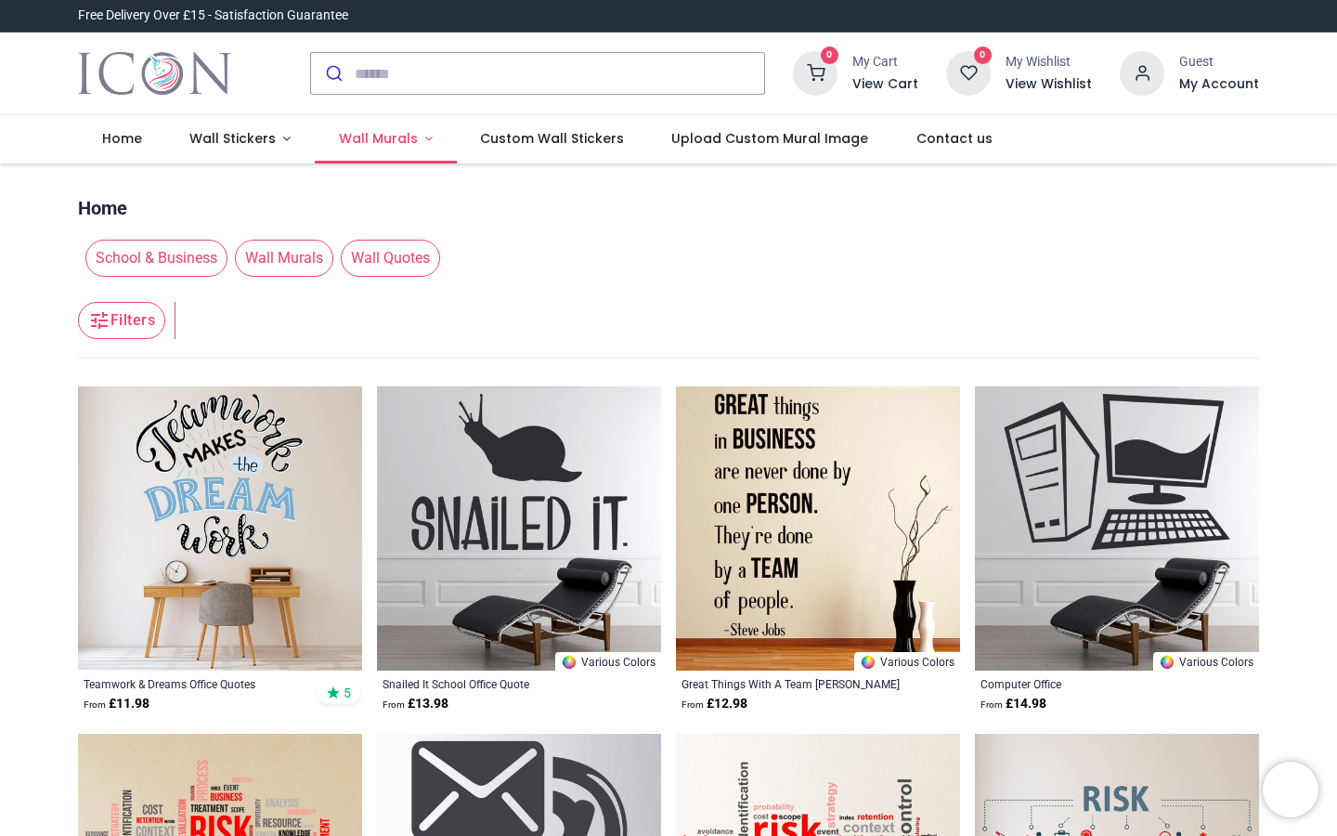
click at [395, 146] on span "Wall Murals" at bounding box center [378, 138] width 79 height 19
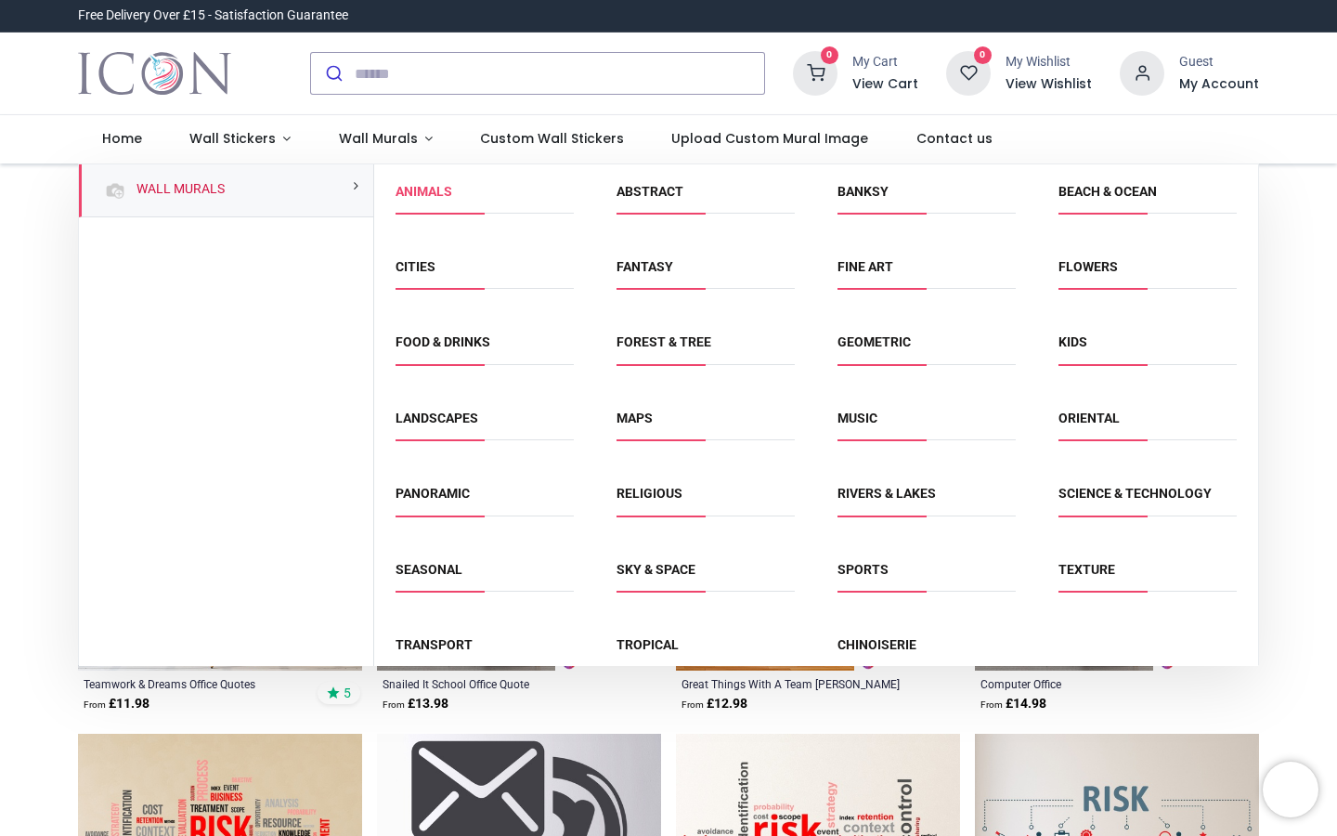
click at [434, 188] on link "Animals" at bounding box center [423, 191] width 57 height 15
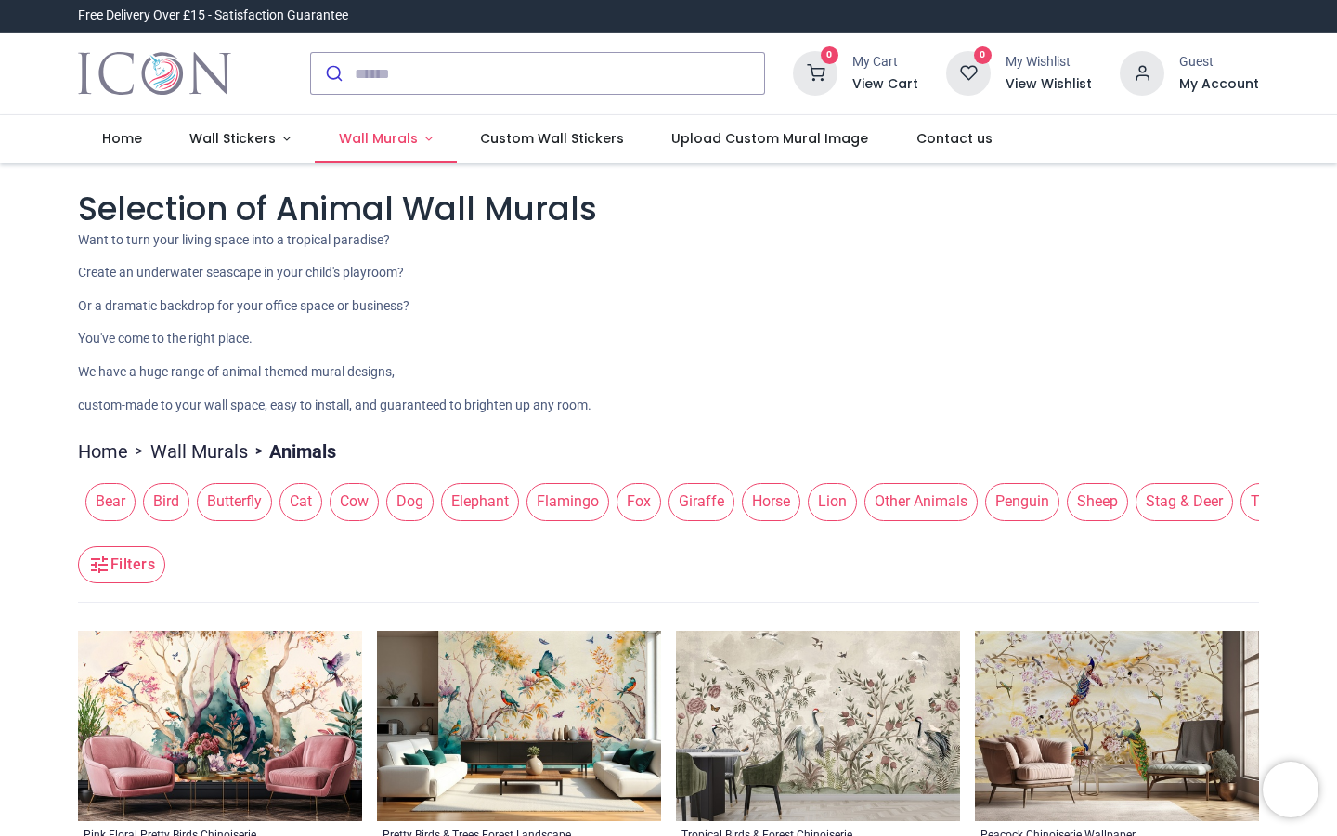
click at [354, 140] on span "Wall Murals" at bounding box center [378, 138] width 79 height 19
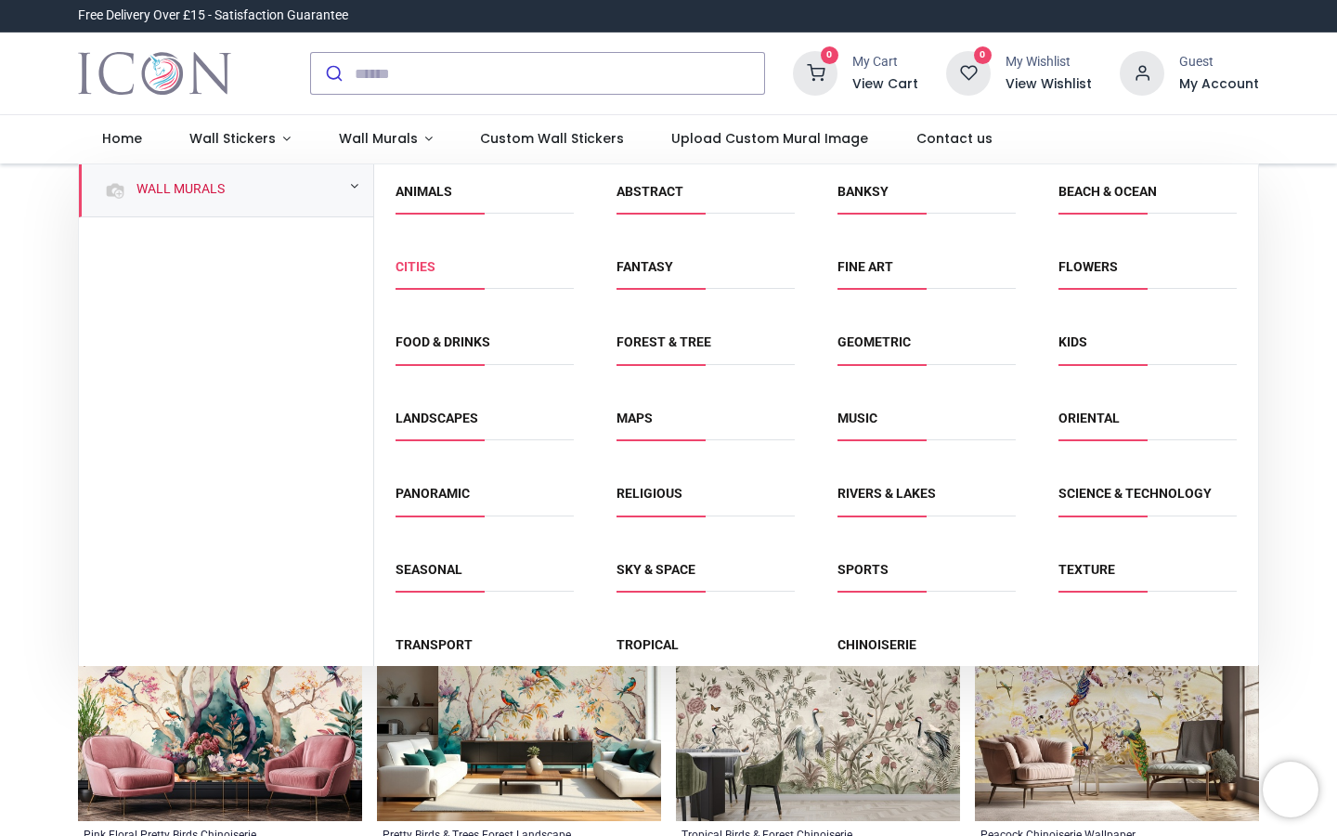
click at [431, 265] on link "Cities" at bounding box center [415, 266] width 40 height 15
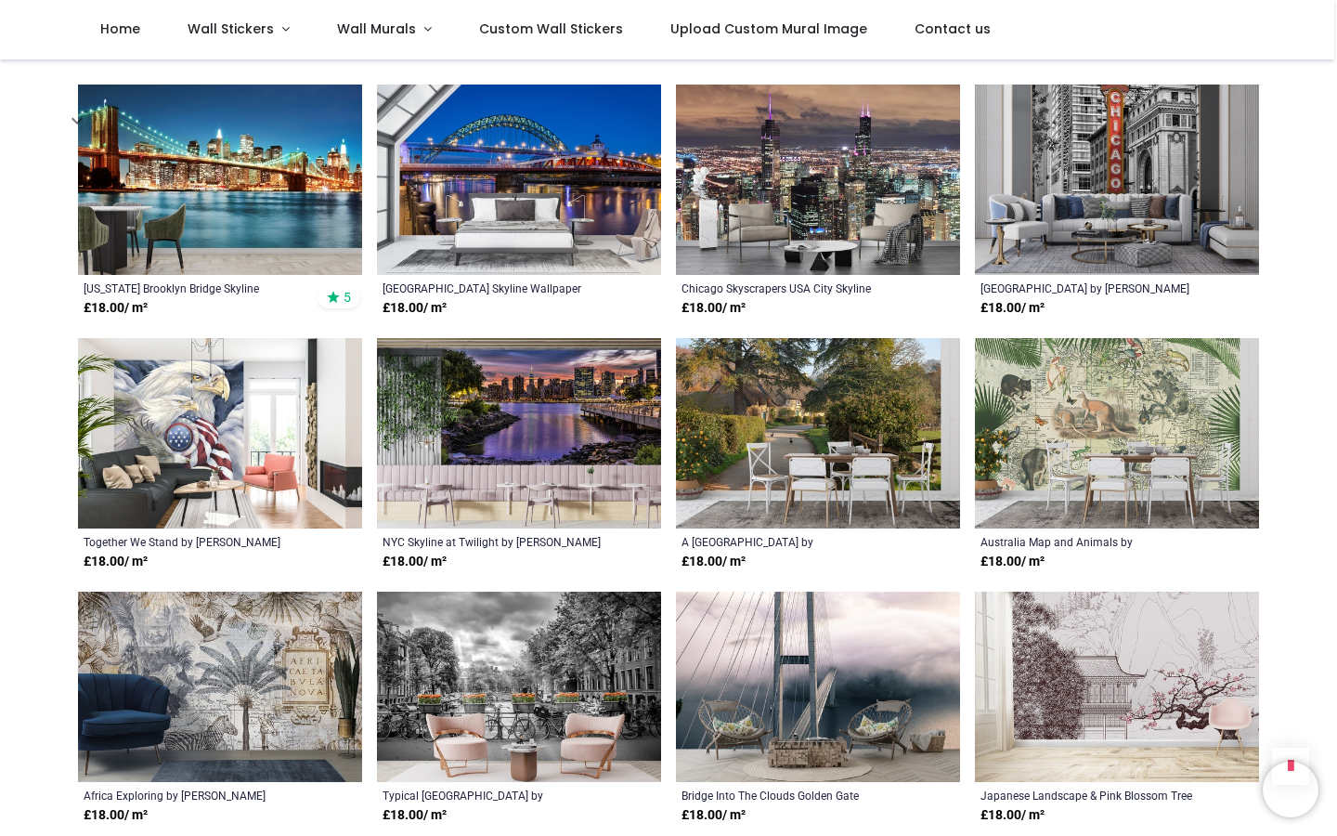
scroll to position [1625, 0]
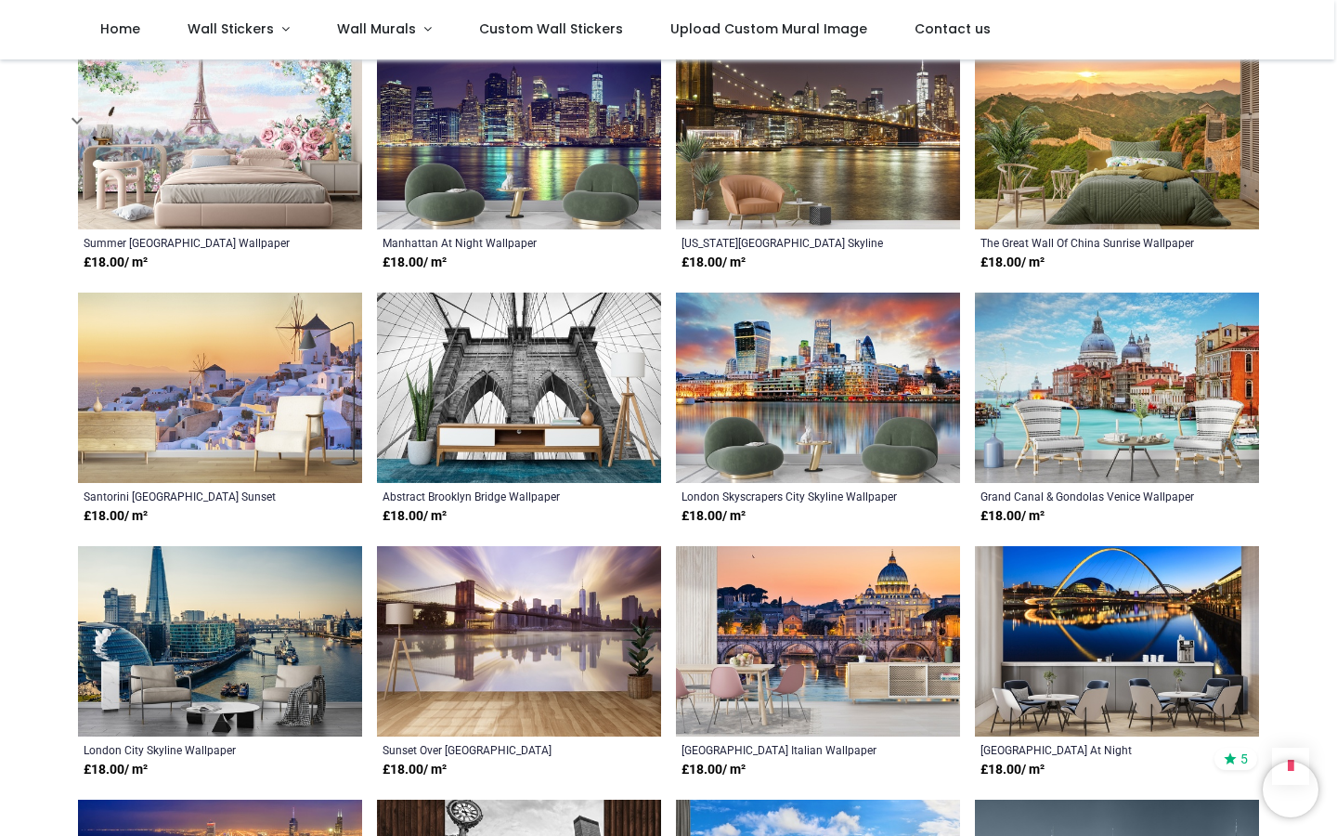
scroll to position [1926, 0]
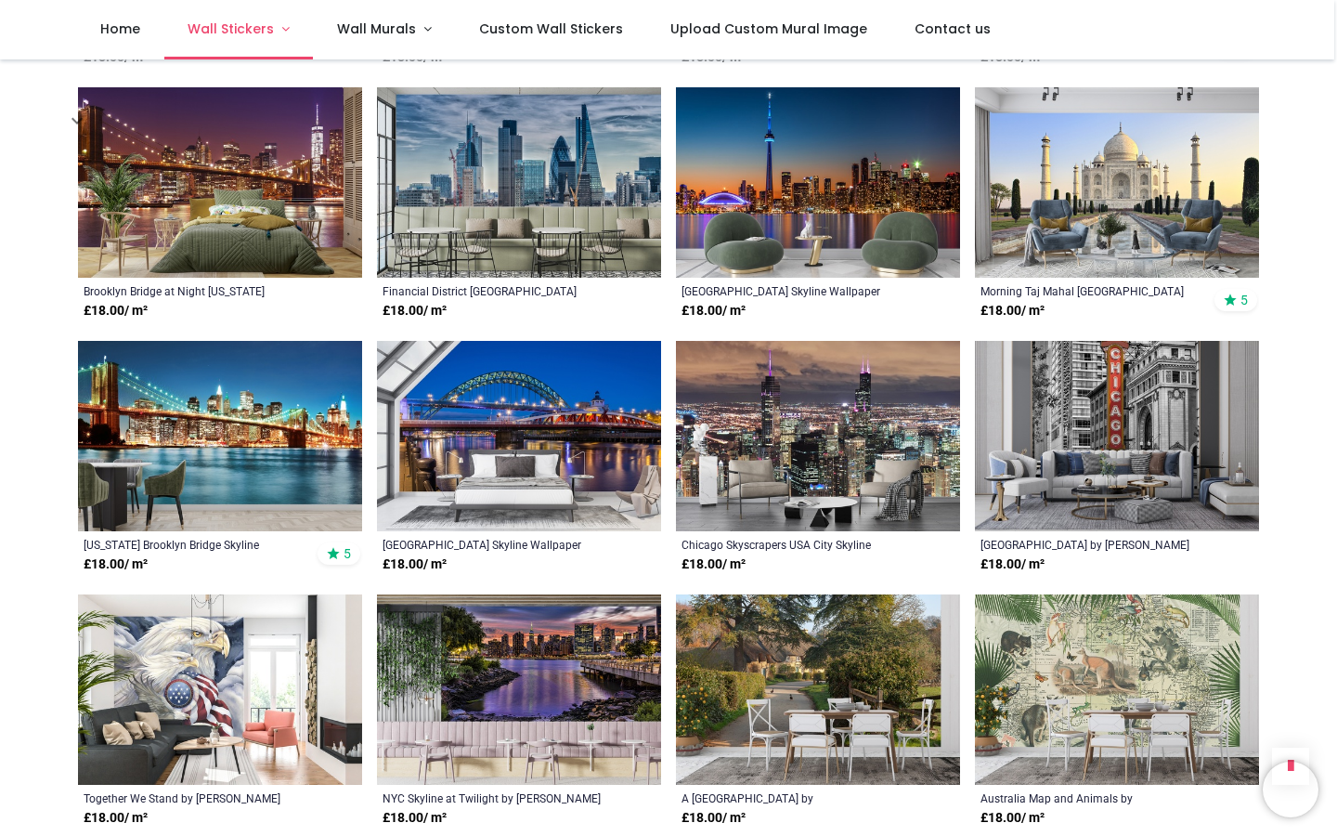
click at [274, 22] on link "Wall Stickers" at bounding box center [238, 29] width 149 height 59
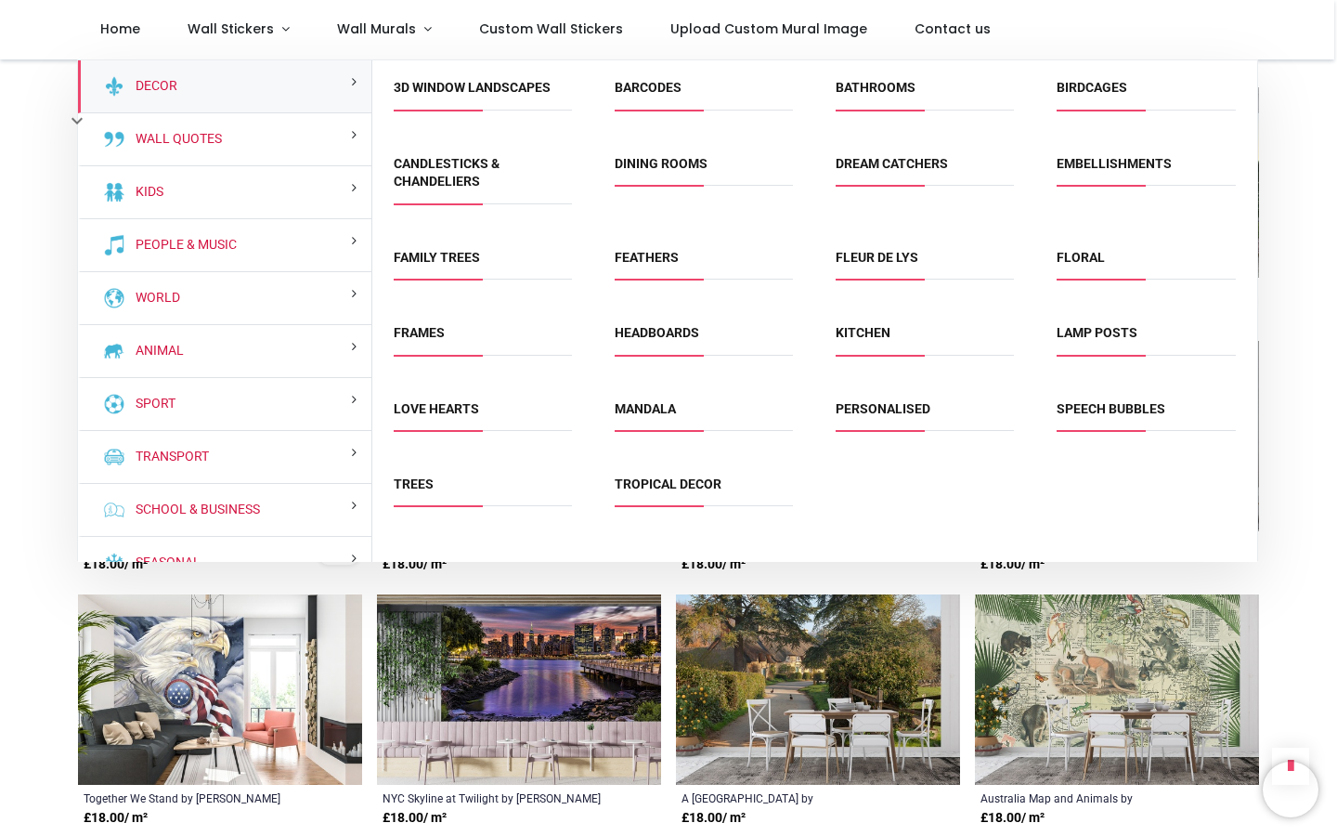
scroll to position [-3, 0]
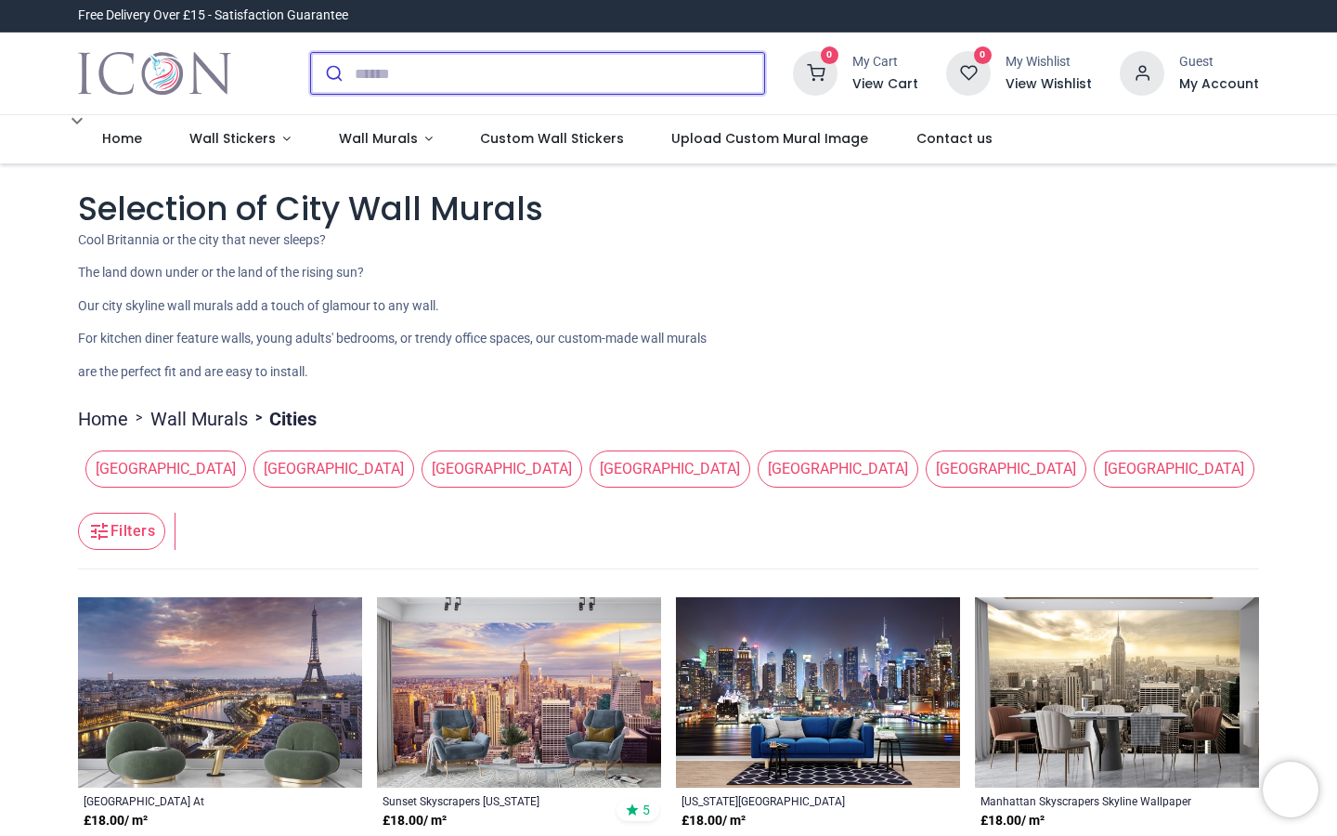
click at [731, 72] on input "search" at bounding box center [559, 73] width 409 height 41
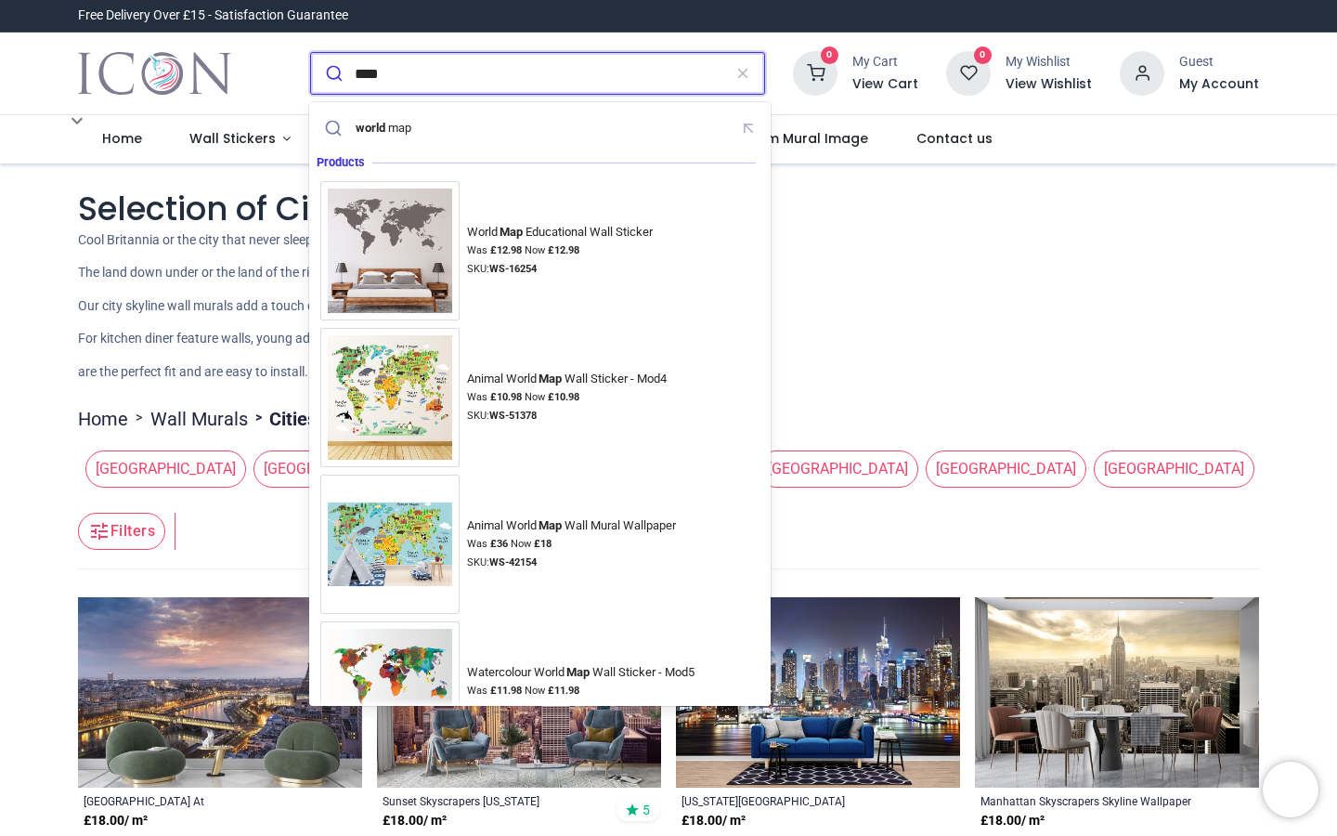
type input "****"
click at [331, 73] on button "submit" at bounding box center [333, 73] width 44 height 41
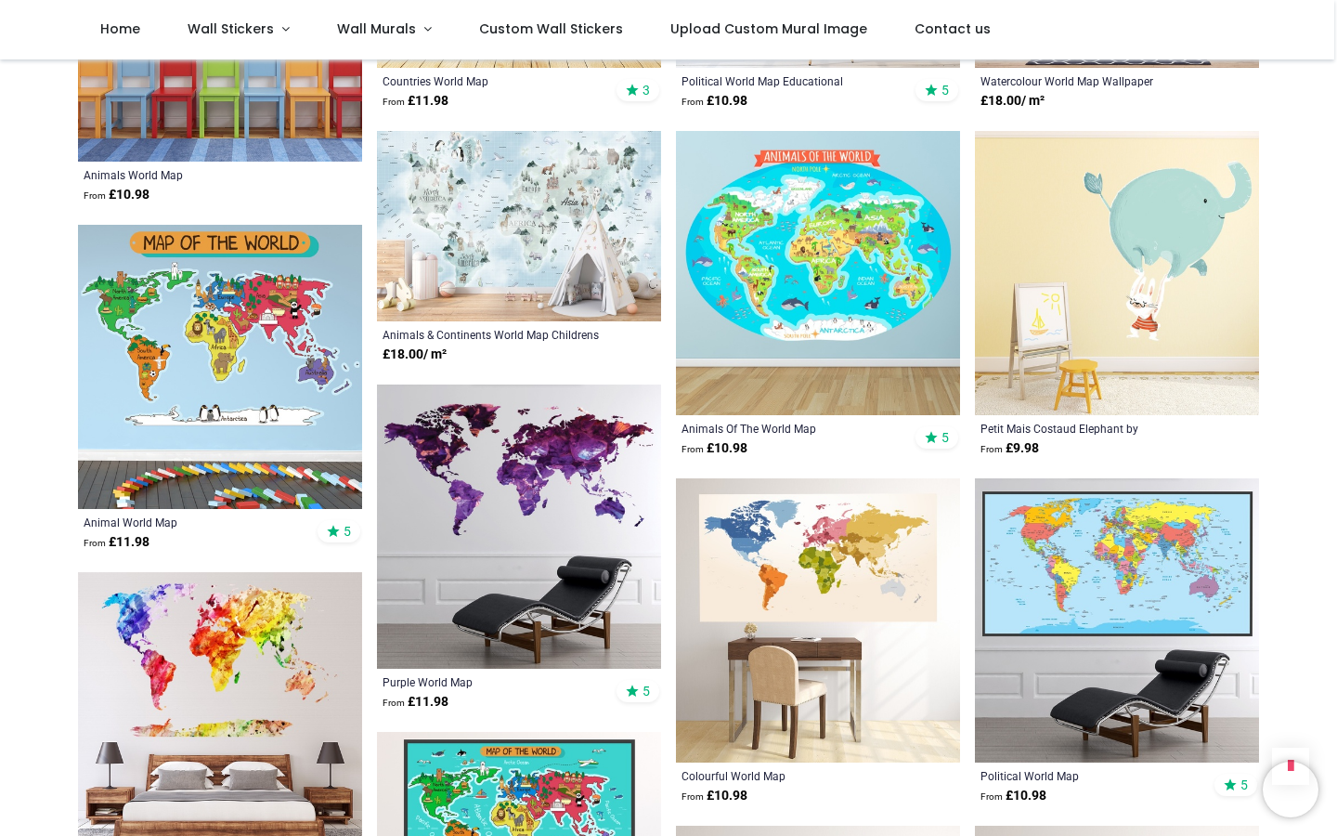
scroll to position [1101, 0]
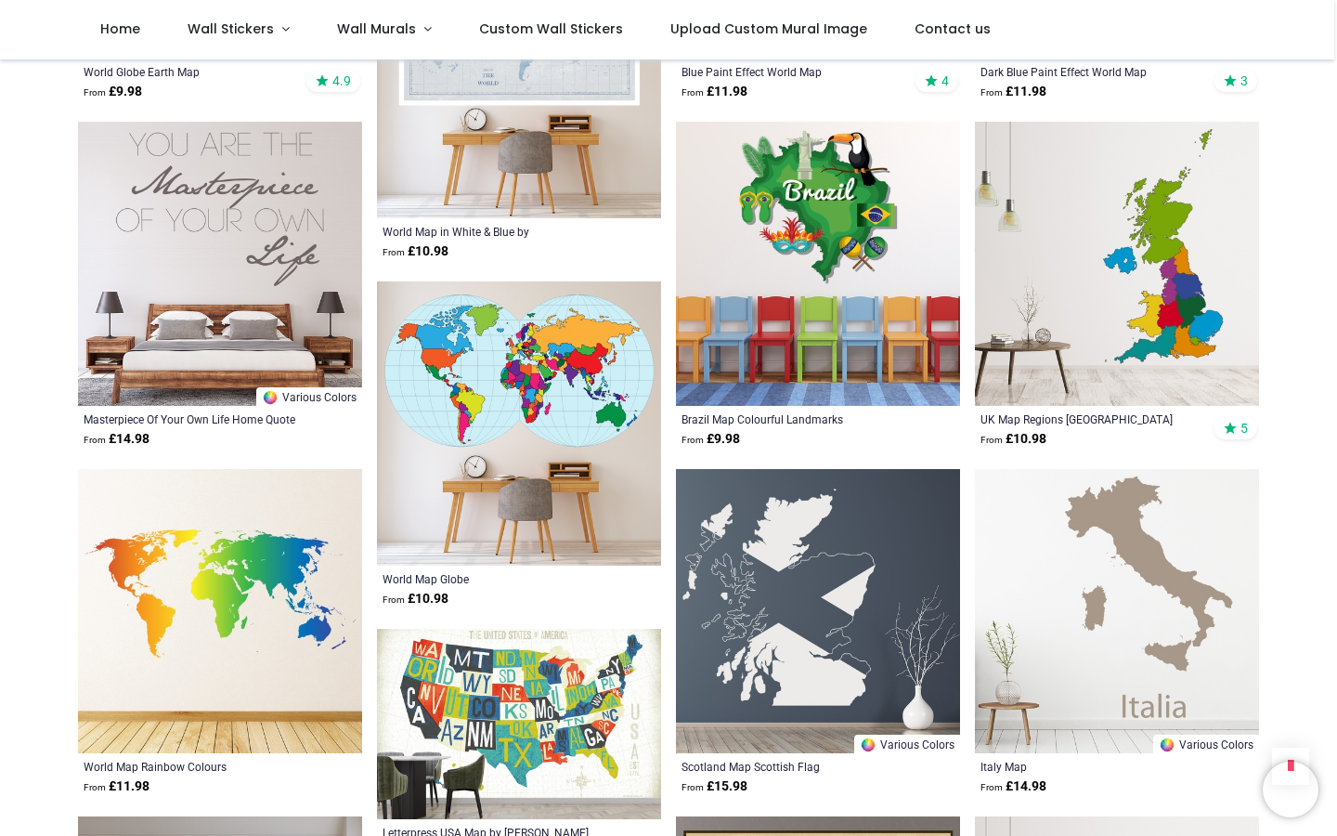
scroll to position [2654, 0]
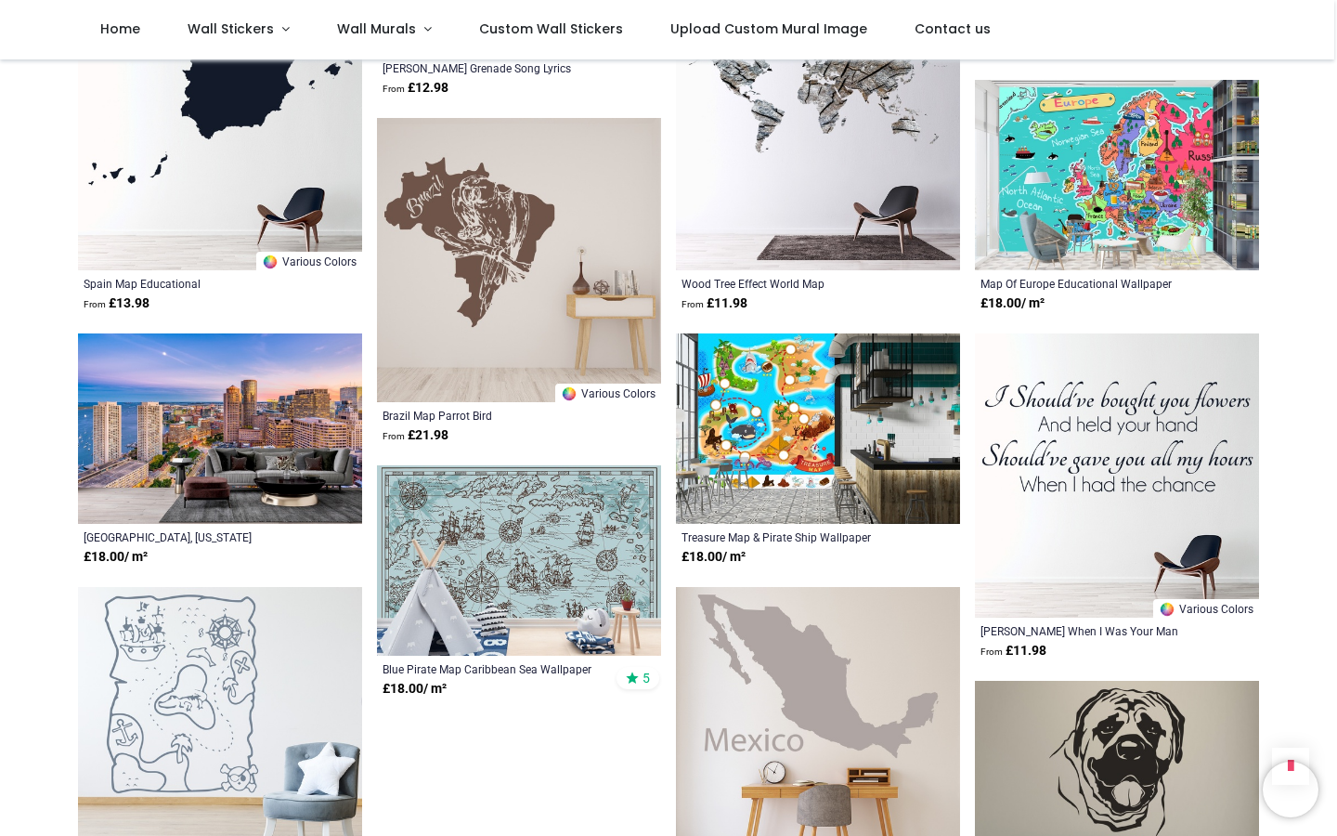
scroll to position [8350, 0]
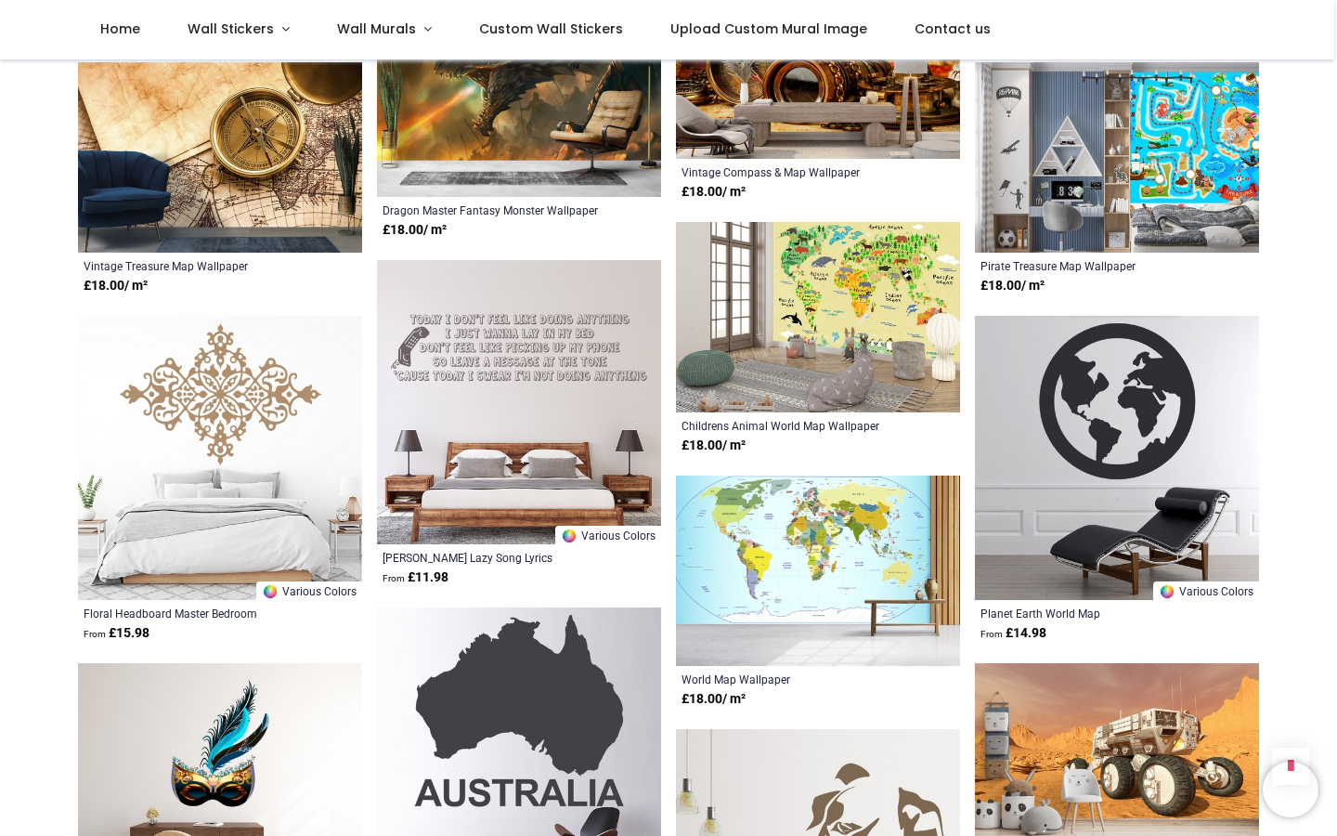
scroll to position [9240, 0]
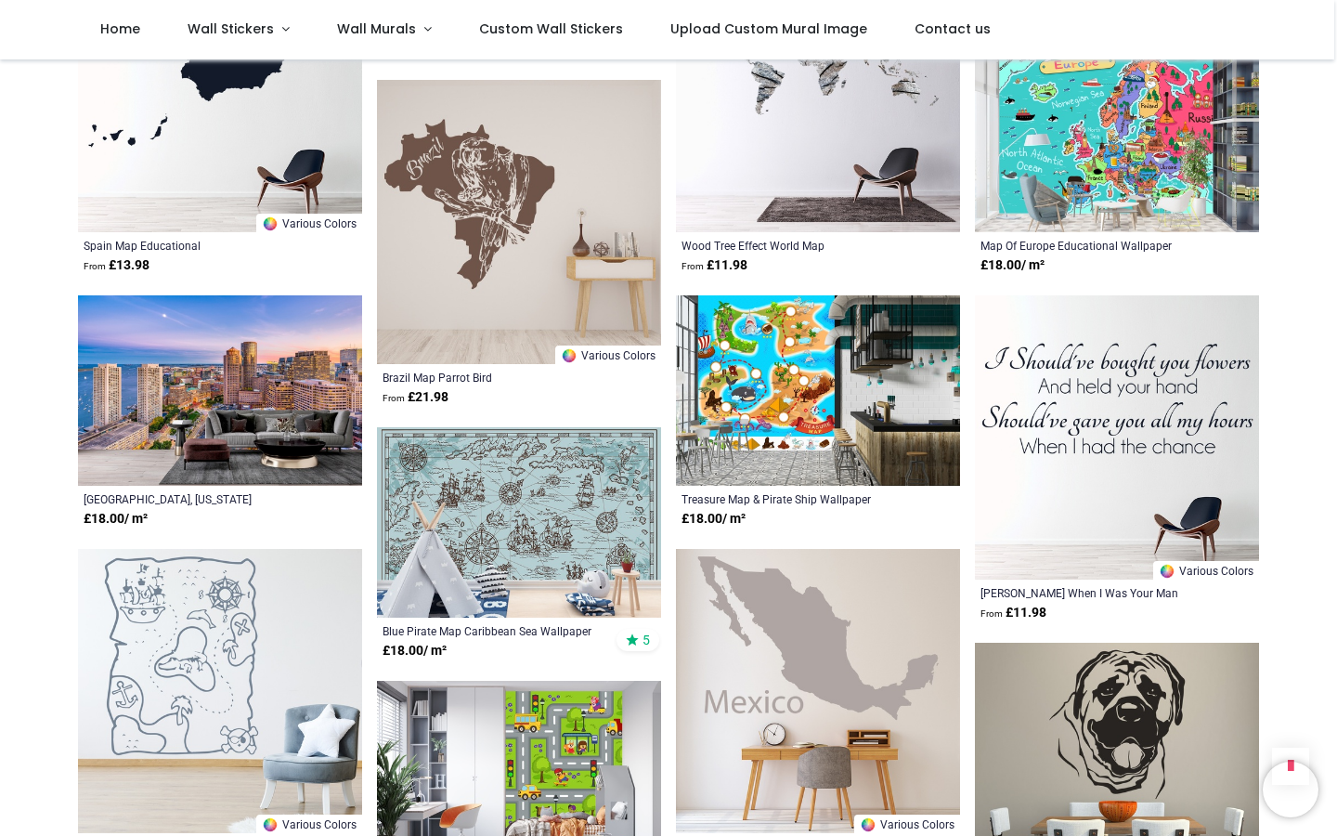
scroll to position [8380, 0]
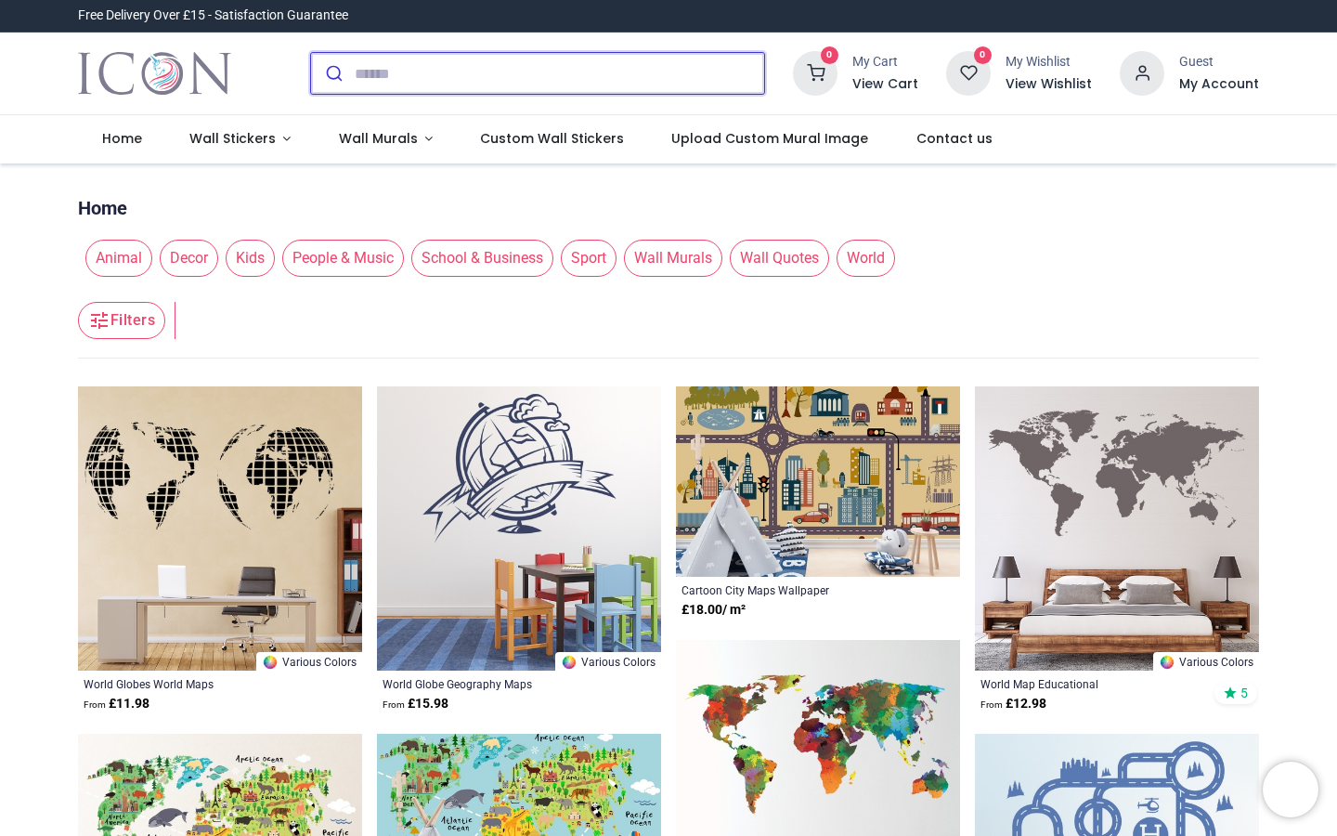
click at [414, 83] on input "search" at bounding box center [559, 73] width 409 height 41
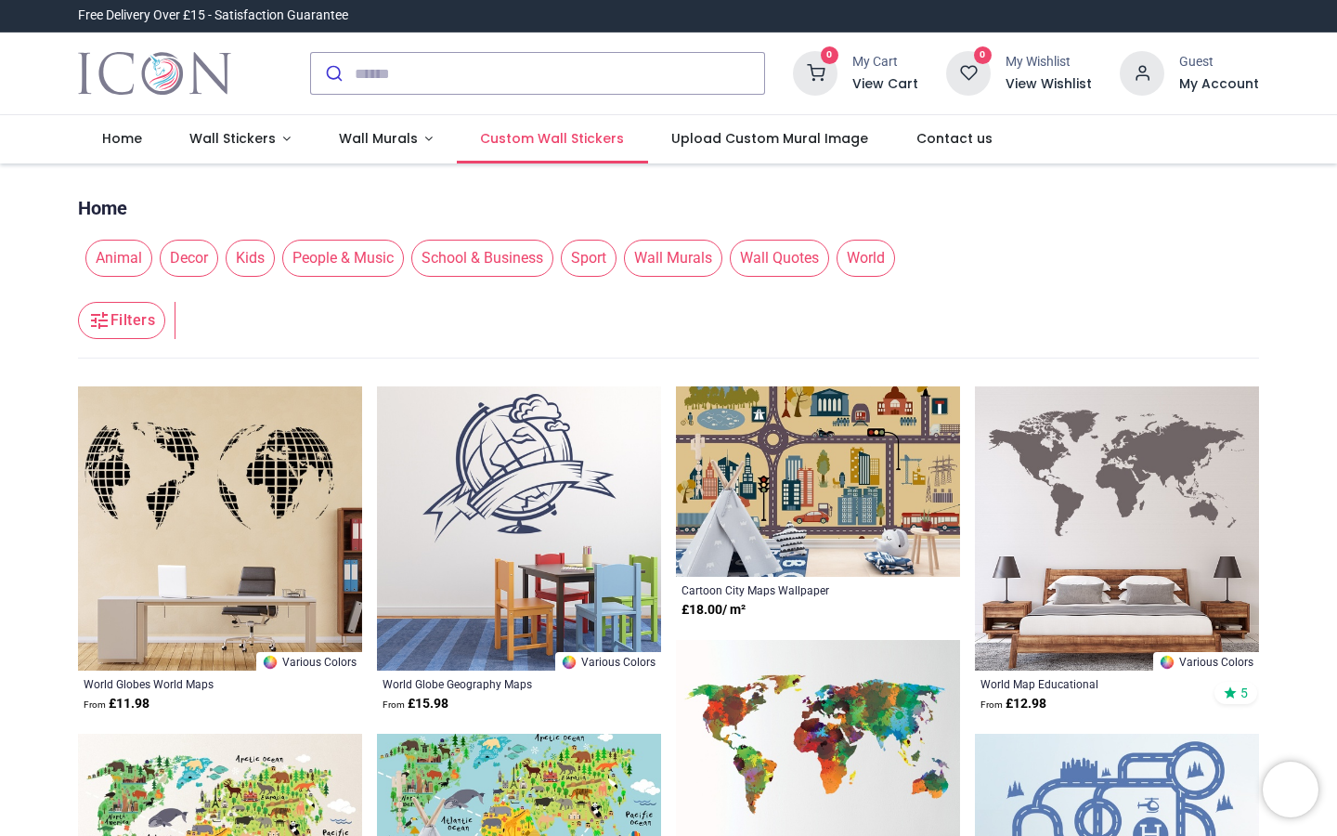
click at [507, 128] on link "Custom Wall Stickers" at bounding box center [552, 139] width 191 height 48
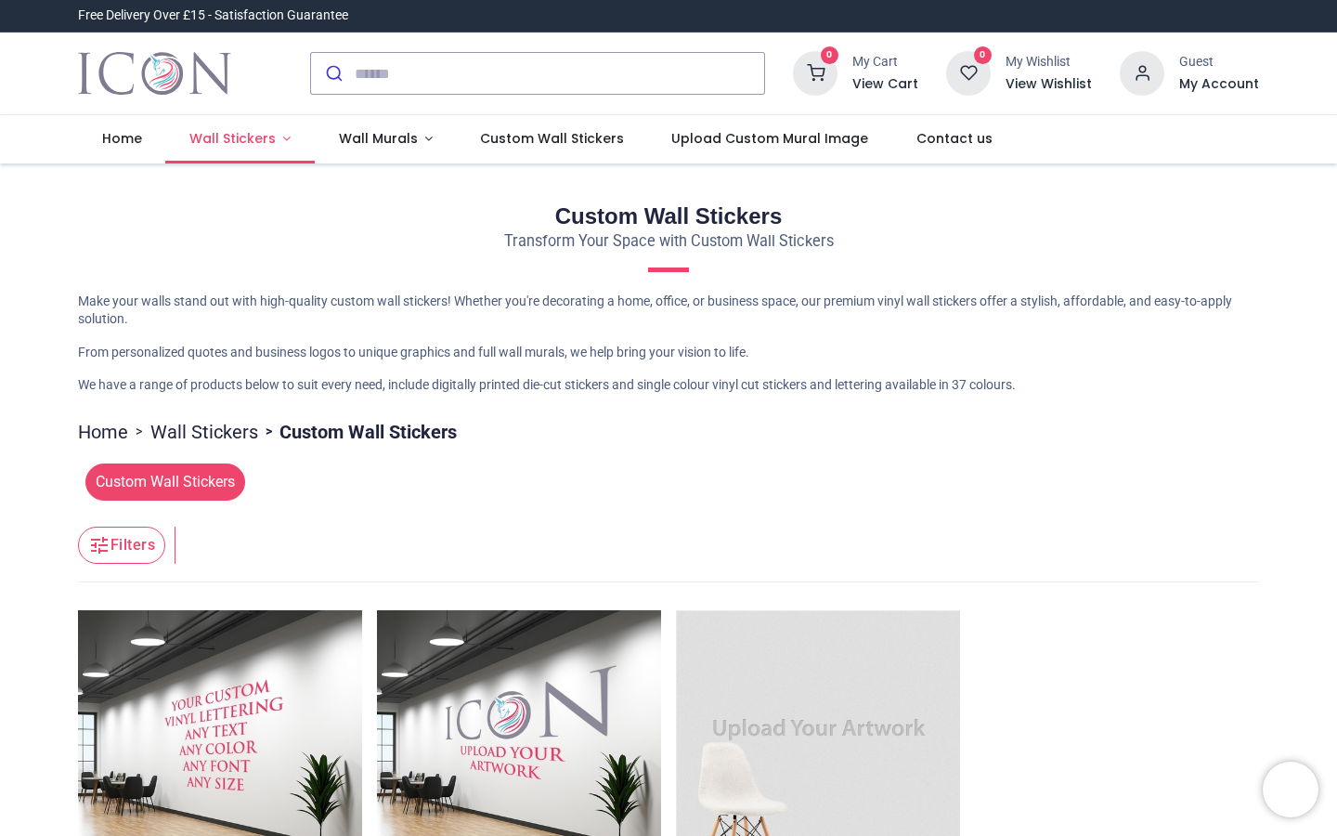
click at [209, 134] on span "Wall Stickers" at bounding box center [232, 138] width 86 height 19
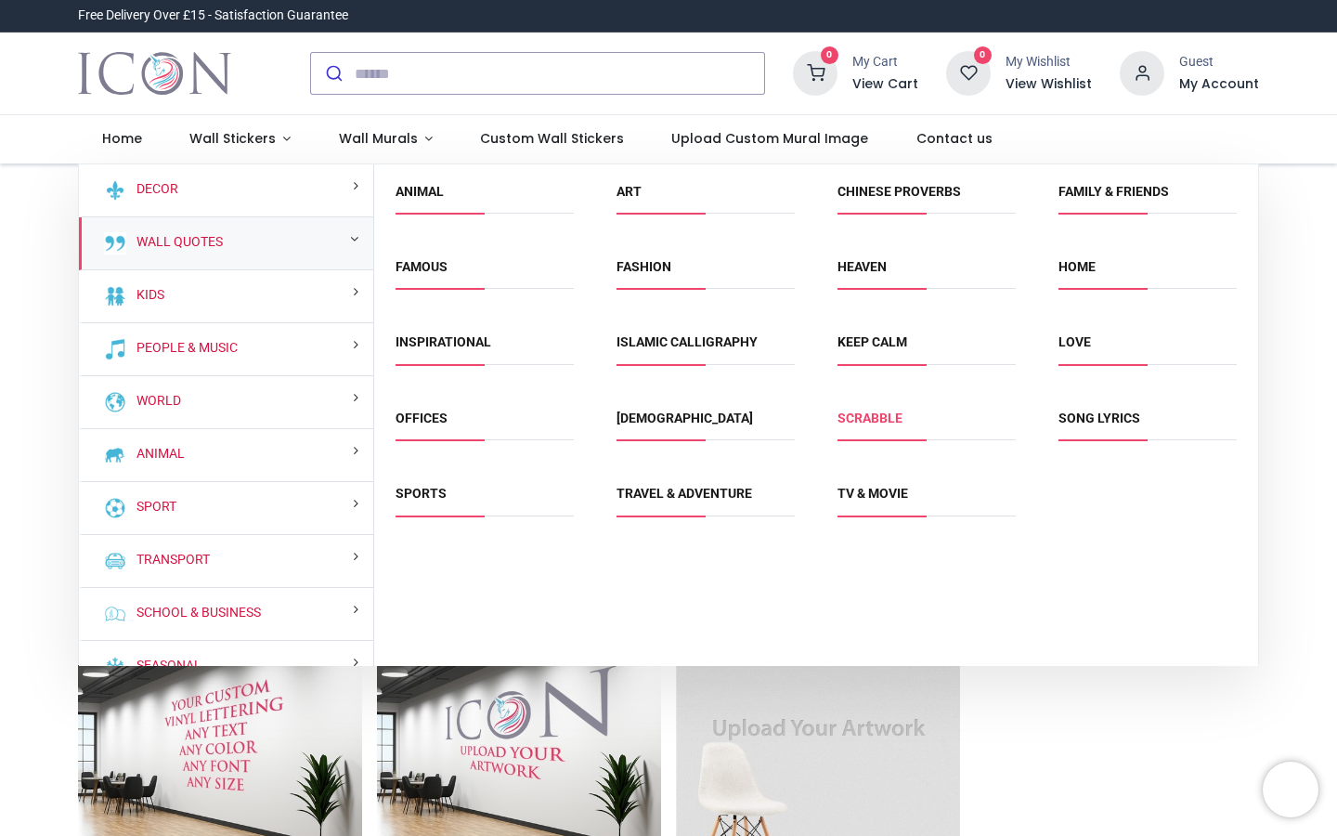
click at [862, 414] on link "Scrabble" at bounding box center [869, 417] width 65 height 15
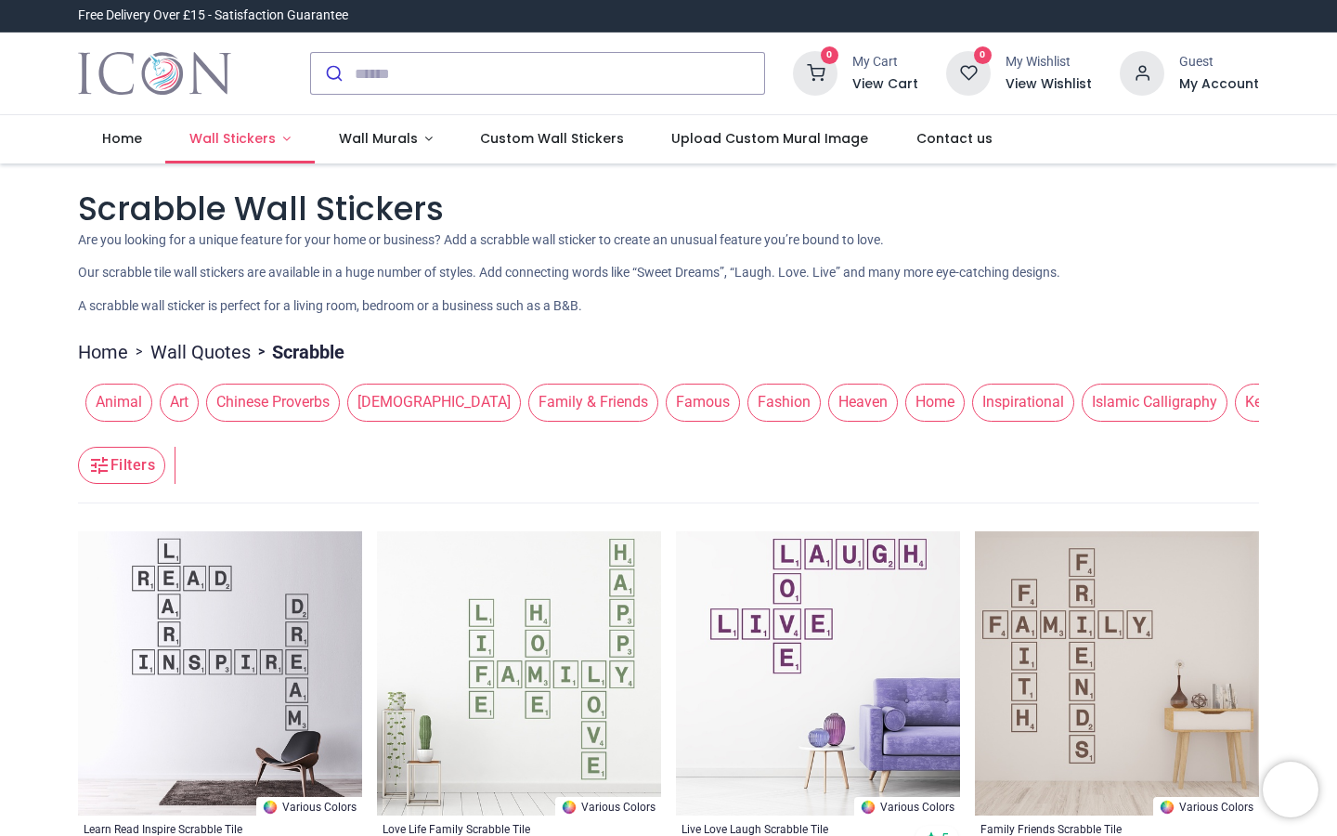
click at [251, 136] on span "Wall Stickers" at bounding box center [232, 138] width 86 height 19
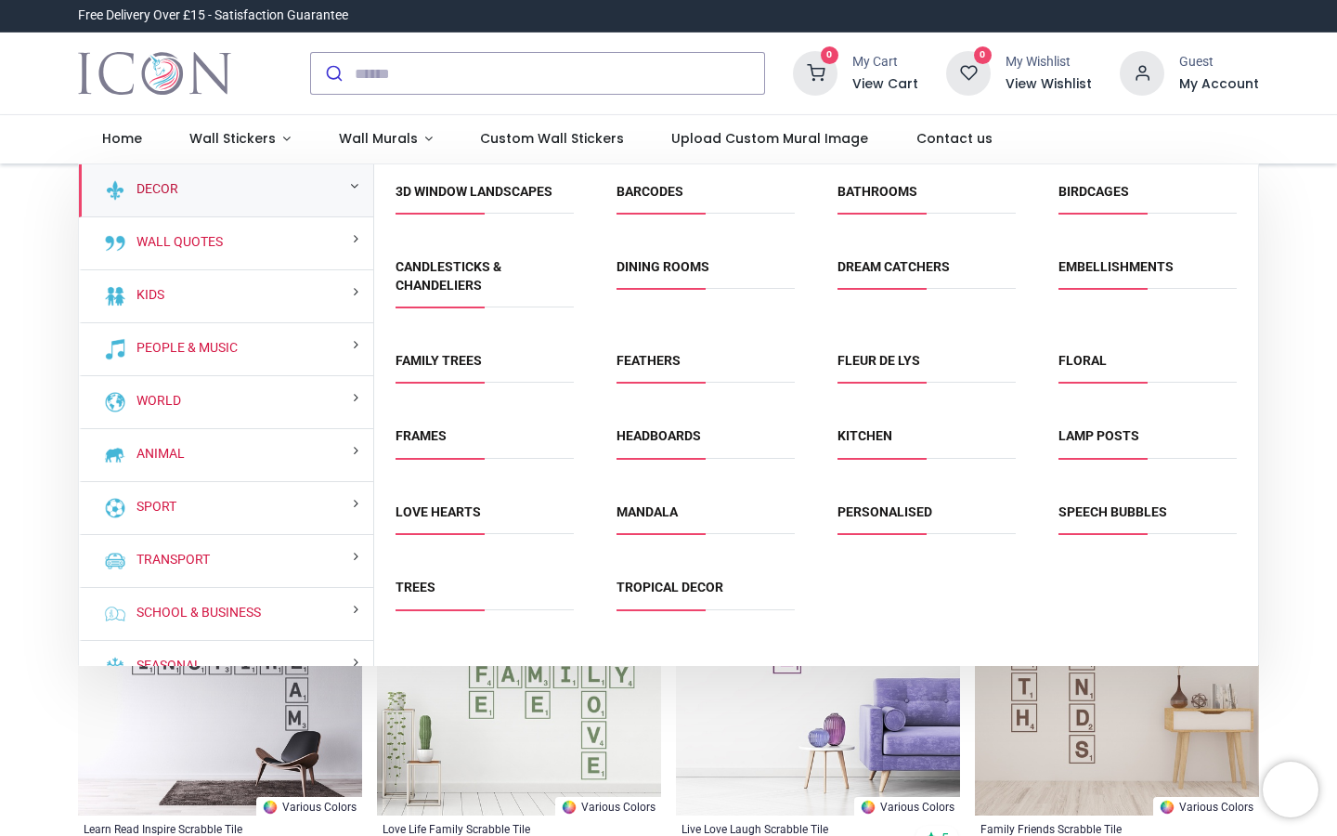
click at [176, 188] on link "Decor" at bounding box center [153, 189] width 49 height 19
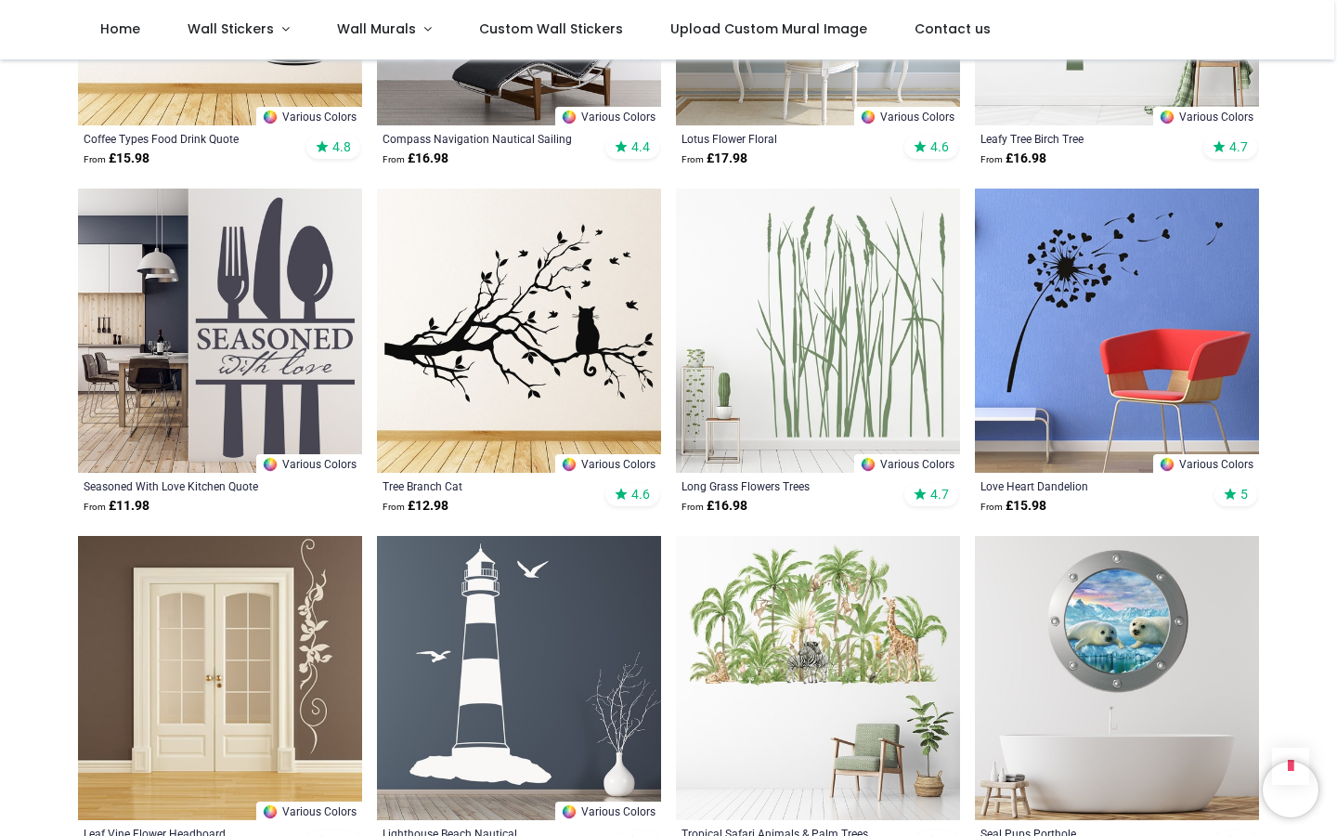
scroll to position [1997, 0]
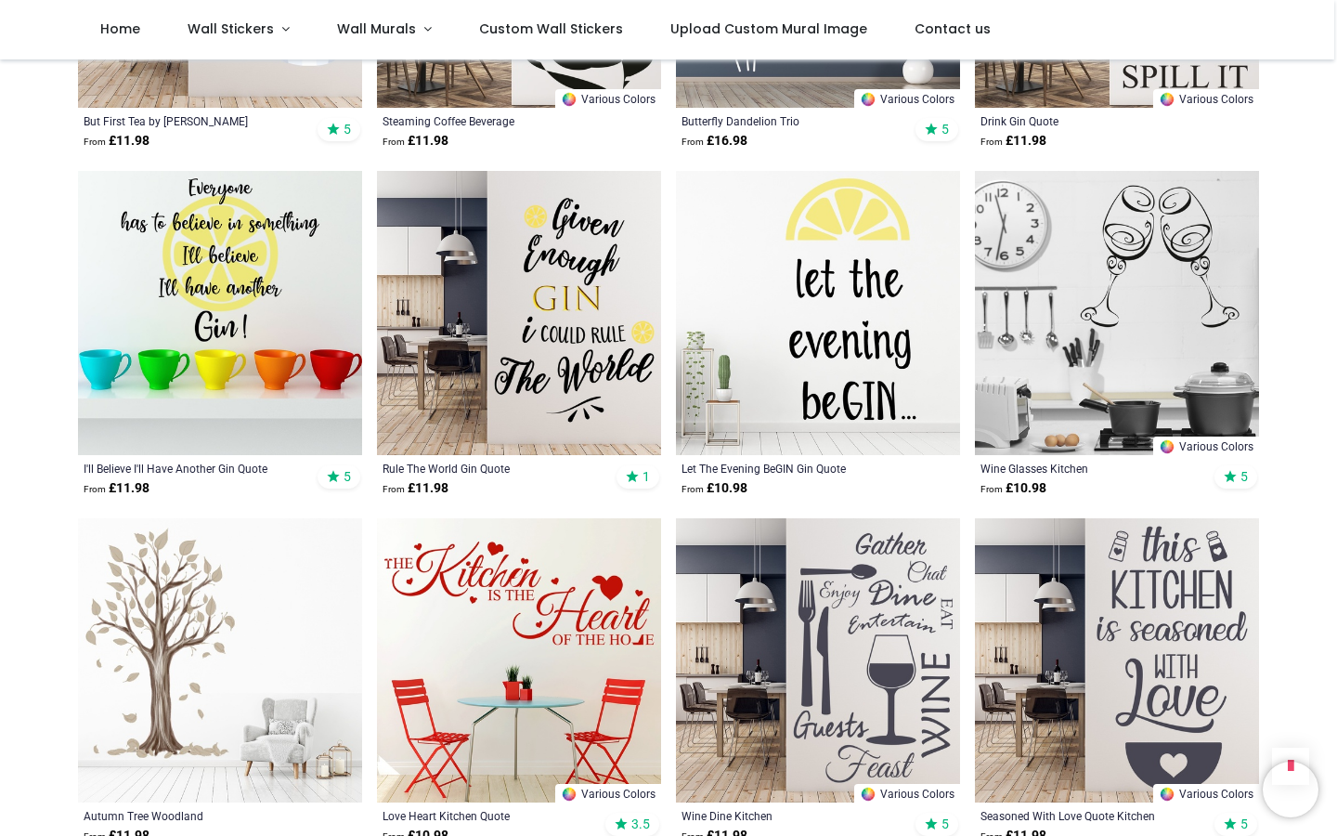
scroll to position [9423, 0]
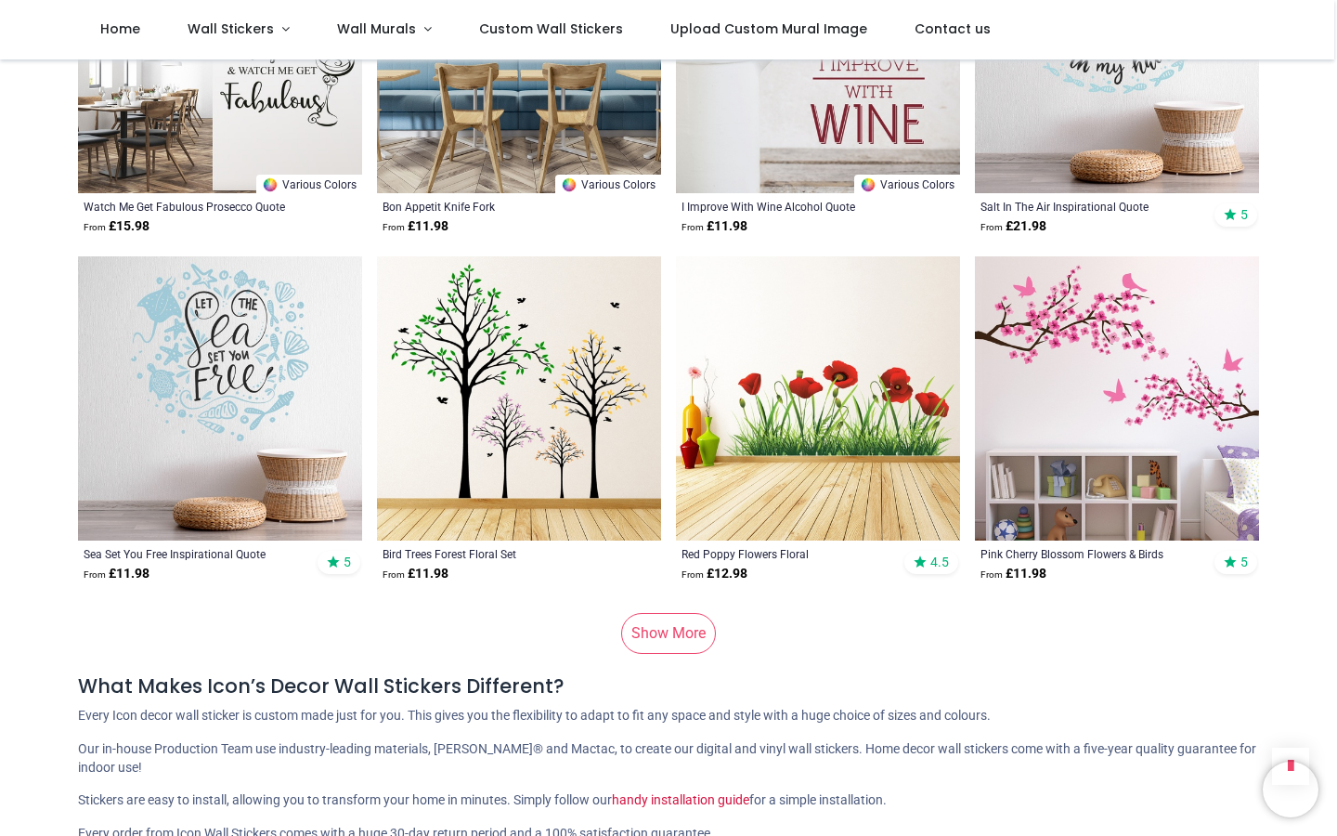
scroll to position [12020, 0]
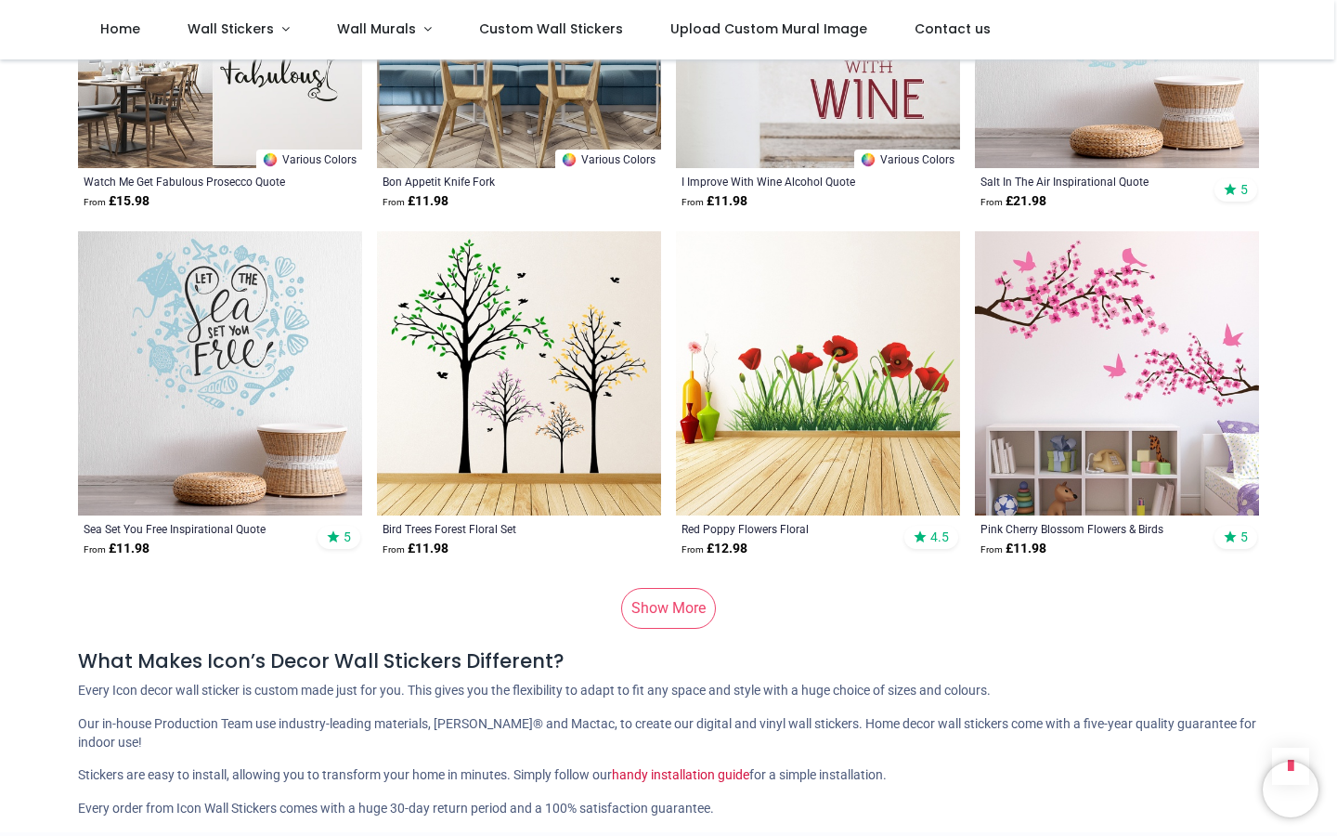
click at [681, 588] on link "Show More" at bounding box center [668, 608] width 95 height 41
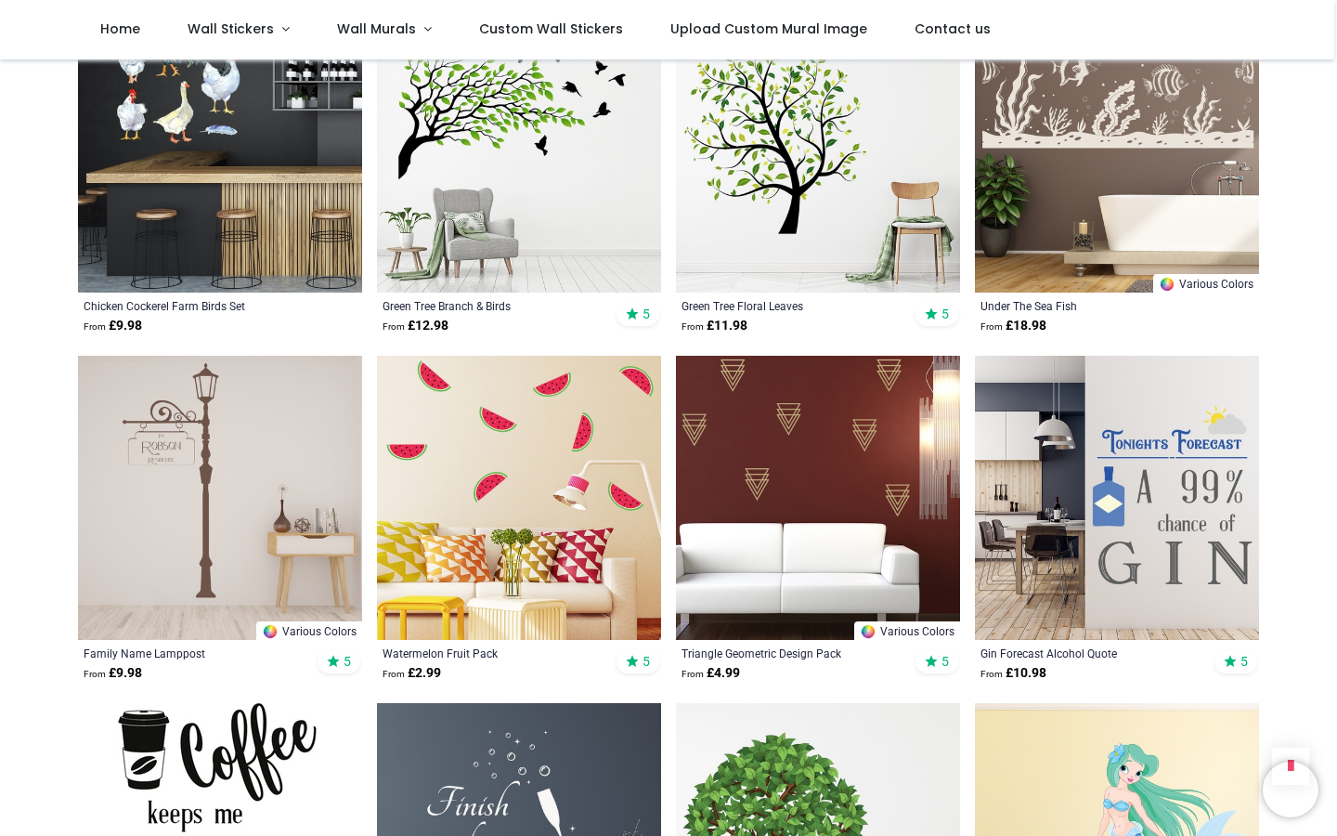
scroll to position [12604, 0]
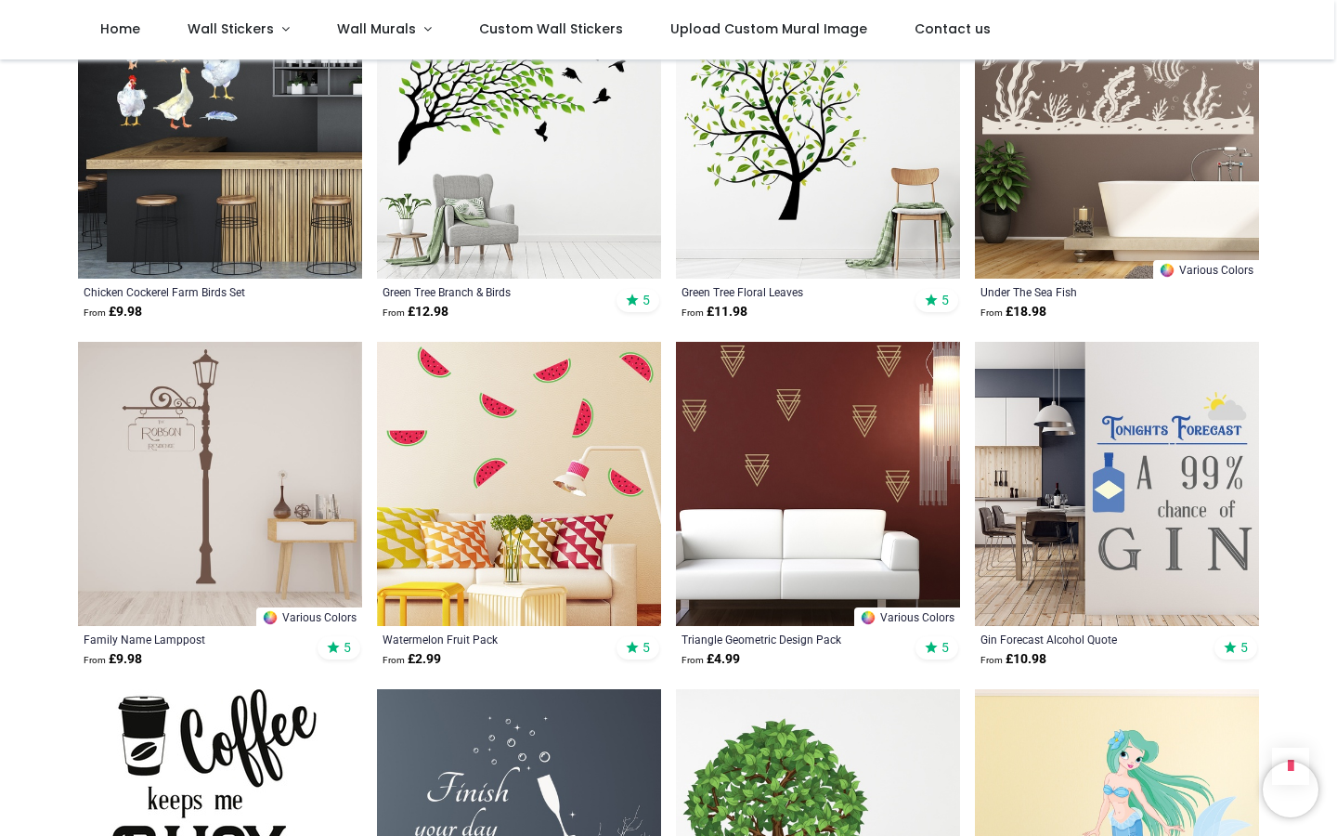
click at [518, 391] on img at bounding box center [519, 484] width 284 height 284
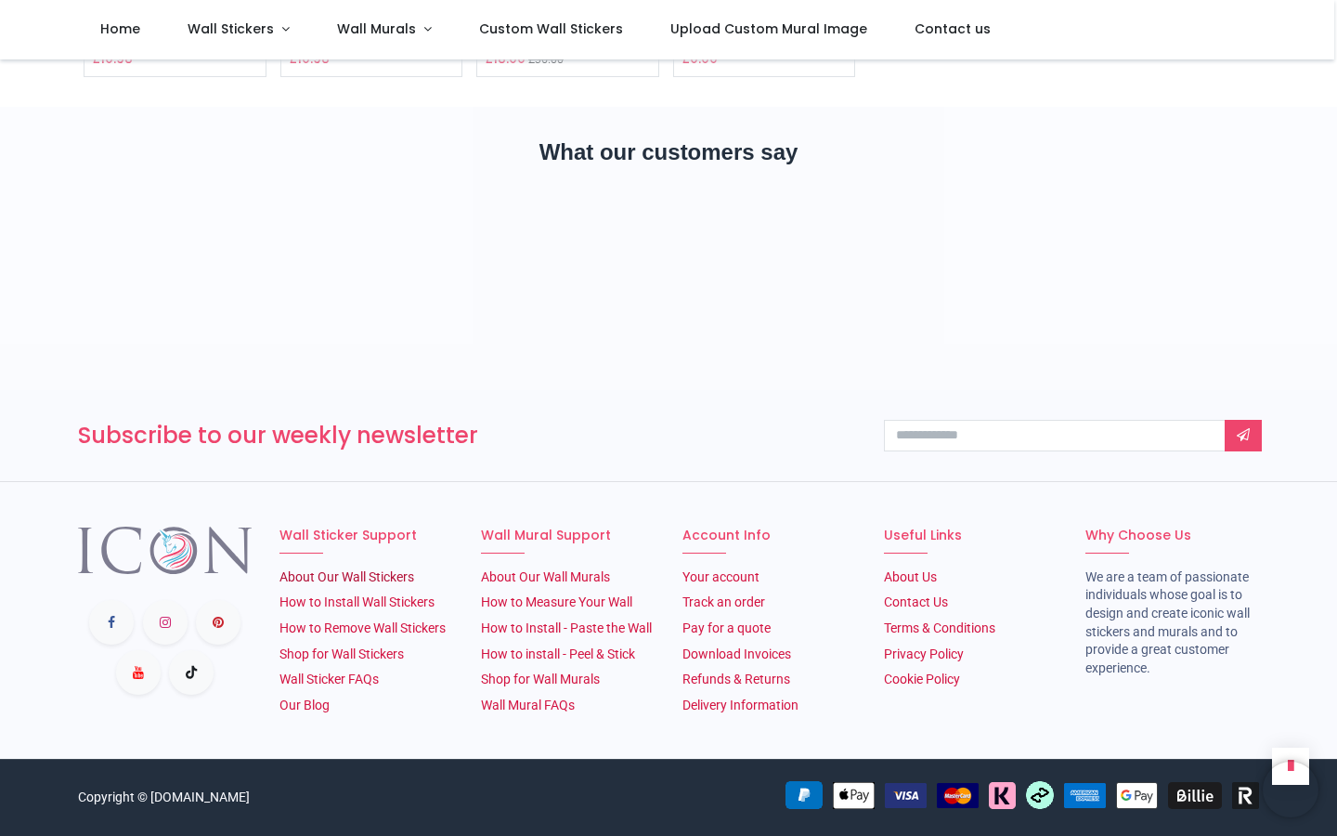
scroll to position [2600, 0]
click at [173, 617] on icon at bounding box center [165, 622] width 45 height 45
